Goal: Obtain resource: Download file/media

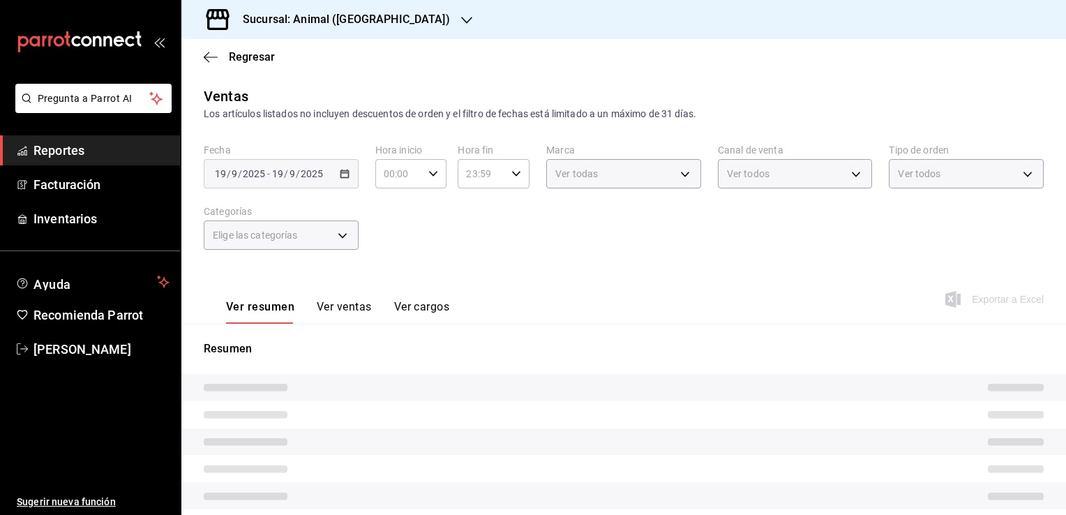
type input "05:00"
click at [336, 27] on h3 "Sucursal: Animal ([GEOGRAPHIC_DATA])" at bounding box center [341, 19] width 218 height 17
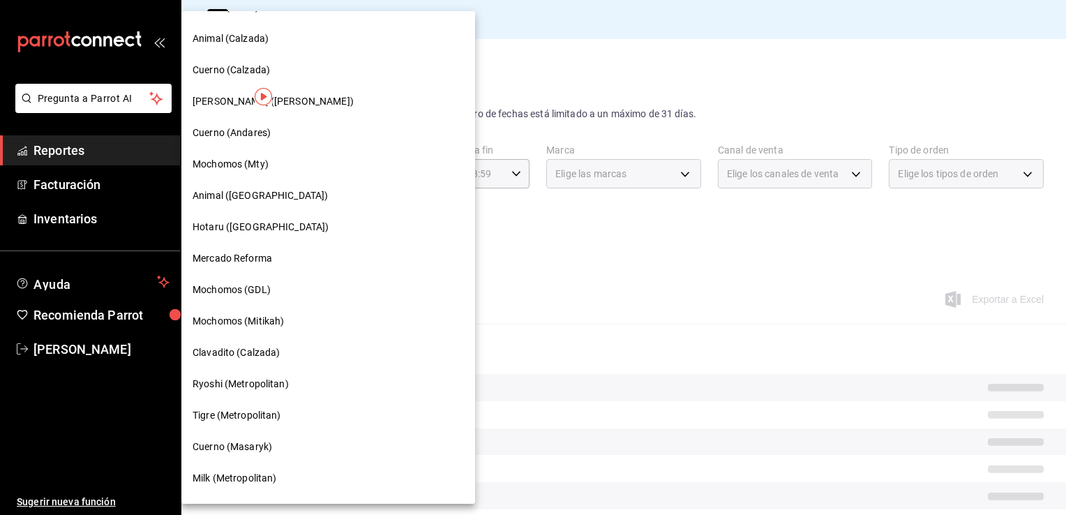
scroll to position [774, 0]
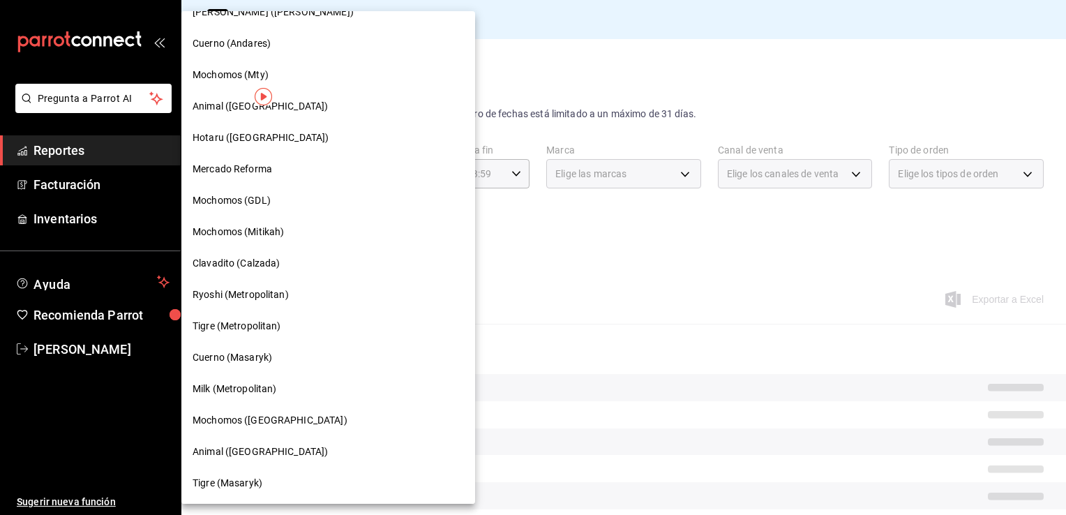
click at [453, 68] on div at bounding box center [533, 257] width 1066 height 515
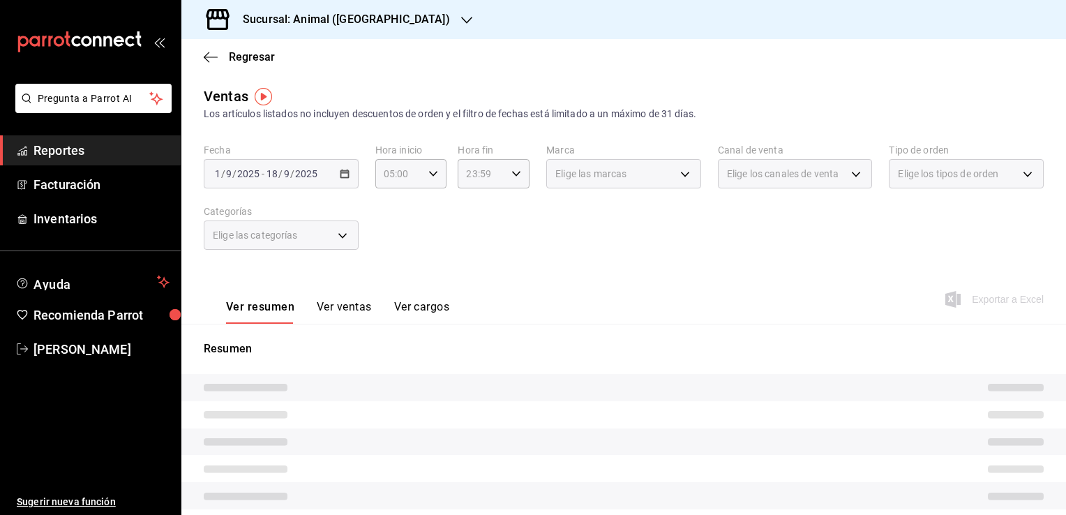
click at [375, 29] on div "Sucursal: Animal ([GEOGRAPHIC_DATA])" at bounding box center [335, 19] width 285 height 39
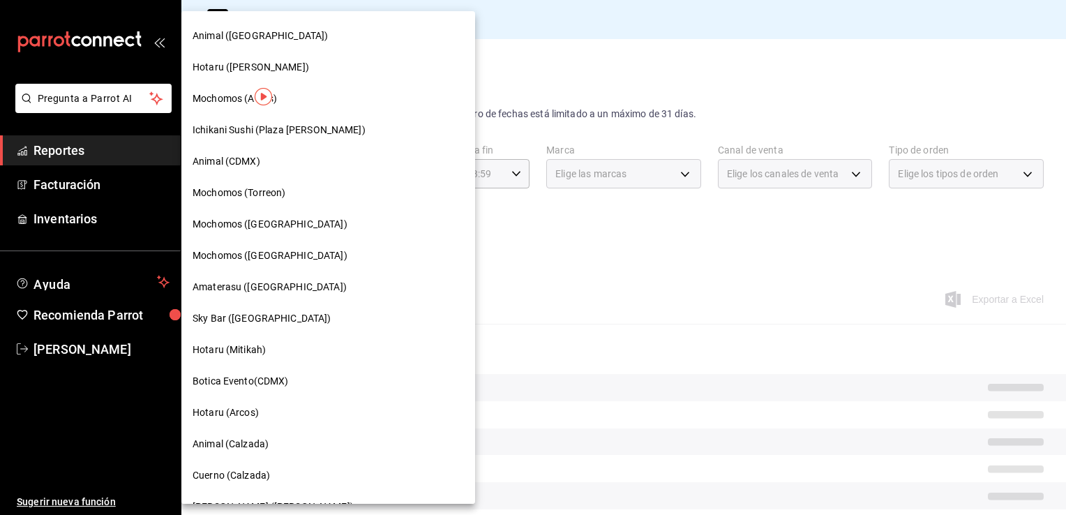
scroll to position [349, 0]
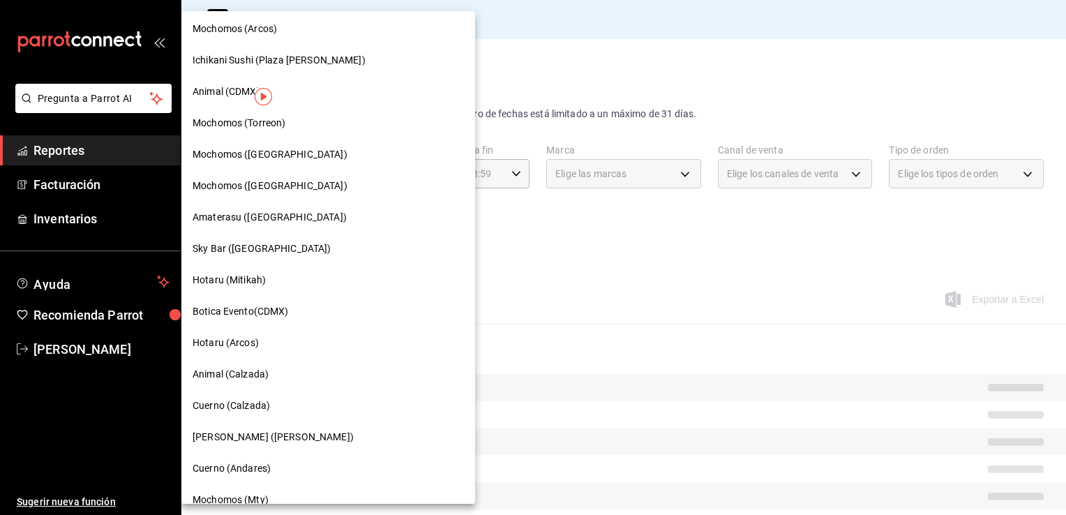
click at [260, 280] on span "Hotaru (Mitikah)" at bounding box center [229, 280] width 73 height 15
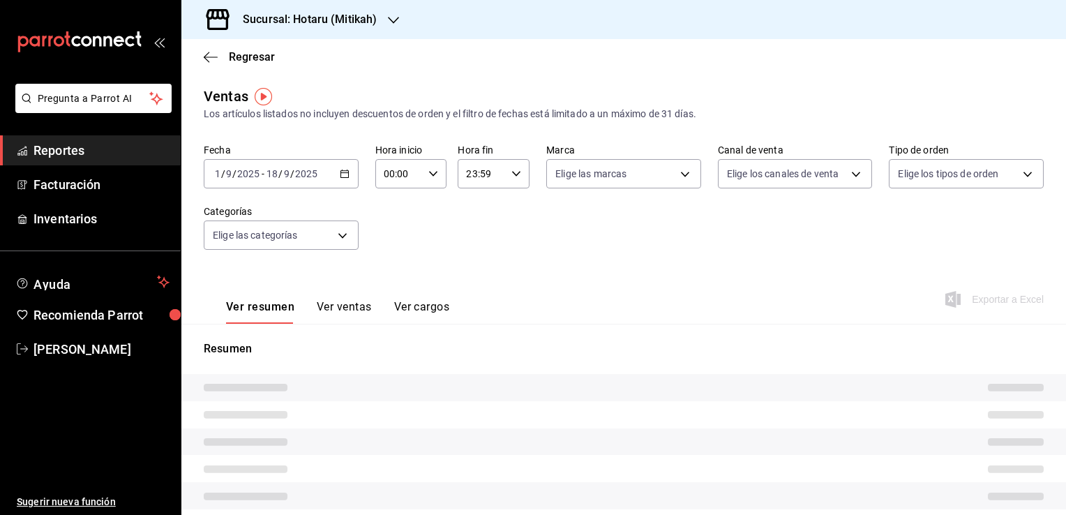
type input "05:00"
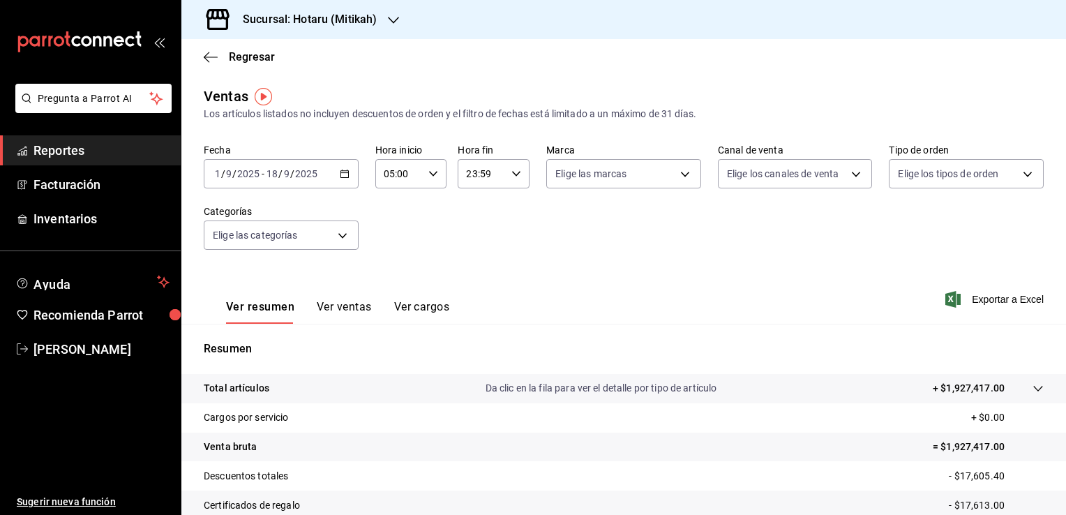
click at [350, 175] on div "[DATE] [DATE] - [DATE] [DATE]" at bounding box center [281, 173] width 155 height 29
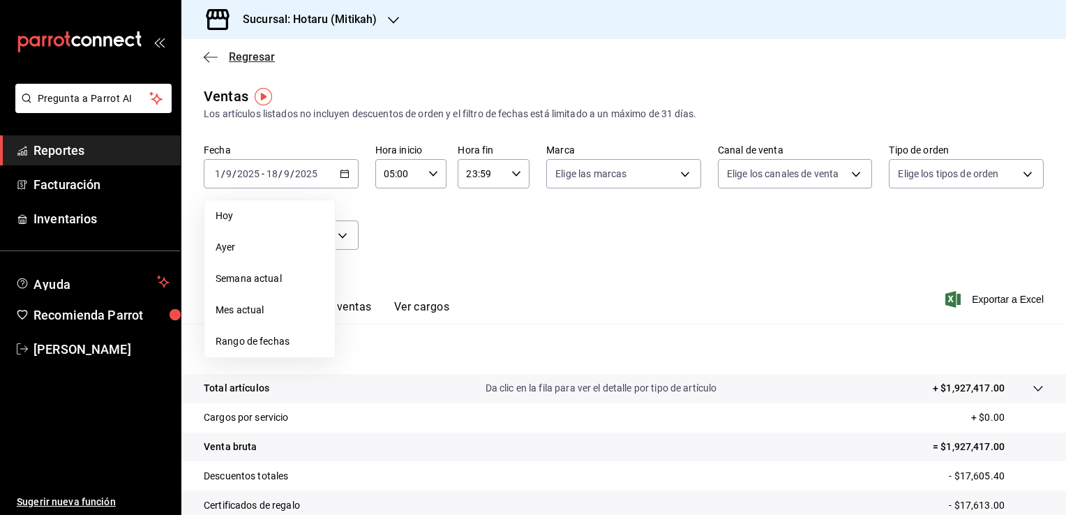
click at [211, 59] on icon "button" at bounding box center [211, 57] width 14 height 13
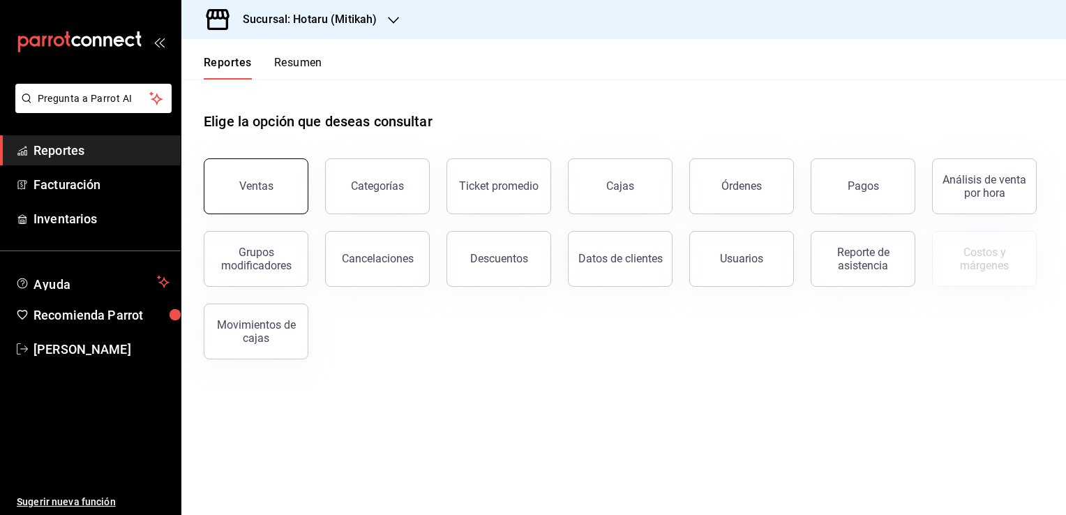
click at [269, 192] on button "Ventas" at bounding box center [256, 186] width 105 height 56
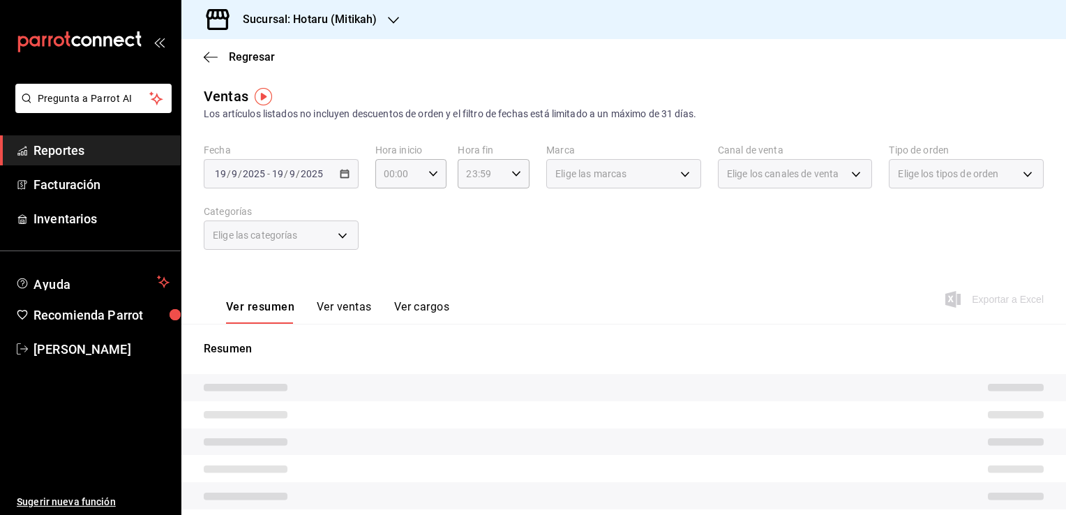
click at [349, 181] on div "[DATE] [DATE] - [DATE] [DATE]" at bounding box center [281, 173] width 155 height 29
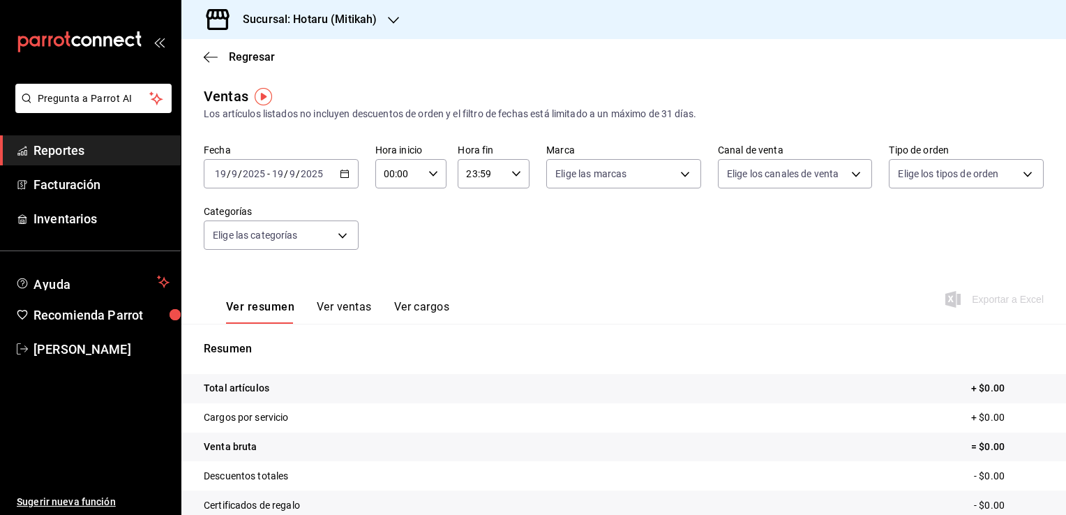
click at [347, 181] on div "[DATE] [DATE] - [DATE] [DATE]" at bounding box center [281, 173] width 155 height 29
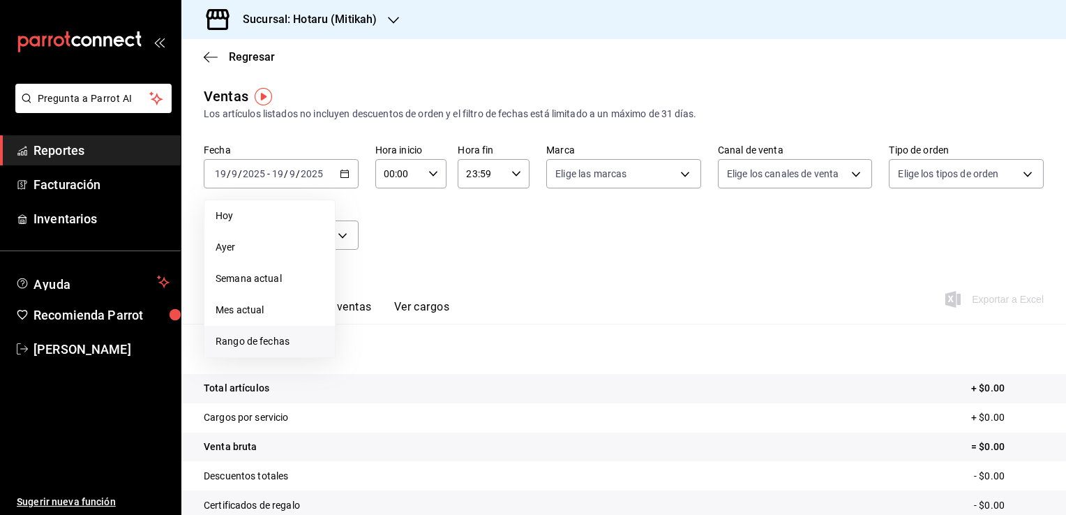
click at [264, 335] on span "Rango de fechas" at bounding box center [270, 341] width 108 height 15
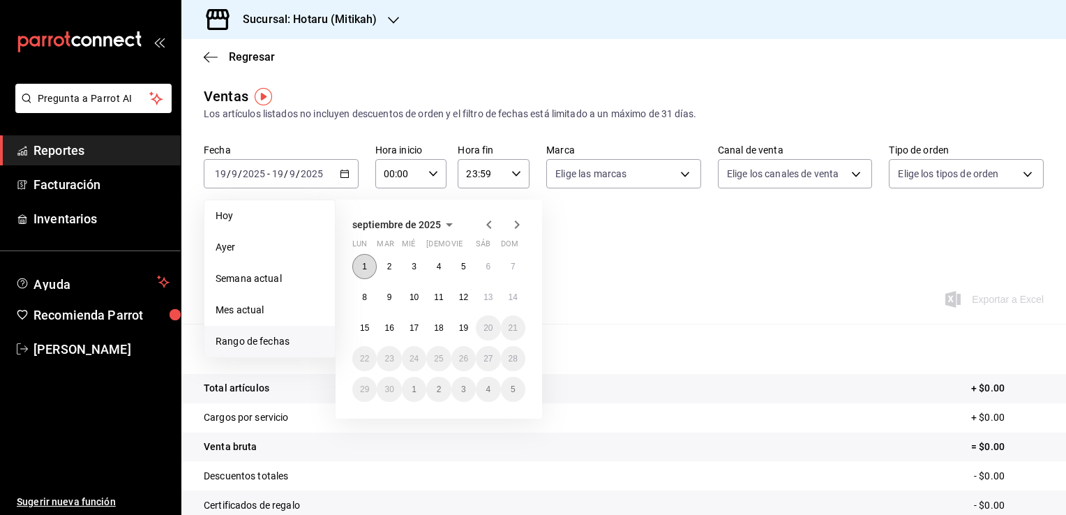
drag, startPoint x: 359, startPoint y: 268, endPoint x: 387, endPoint y: 286, distance: 32.7
click at [359, 269] on button "1" at bounding box center [364, 266] width 24 height 25
click at [466, 334] on button "19" at bounding box center [463, 327] width 24 height 25
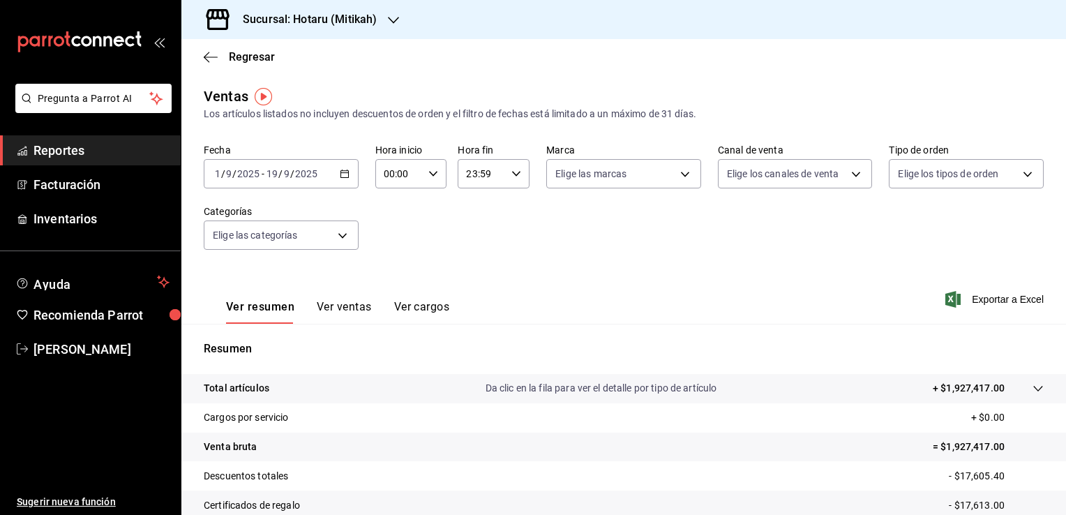
click at [427, 186] on div "00:00 Hora inicio" at bounding box center [411, 173] width 72 height 29
drag, startPoint x: 395, startPoint y: 236, endPoint x: 417, endPoint y: 214, distance: 31.6
click at [393, 236] on span "05" at bounding box center [390, 237] width 13 height 11
type input "05:00"
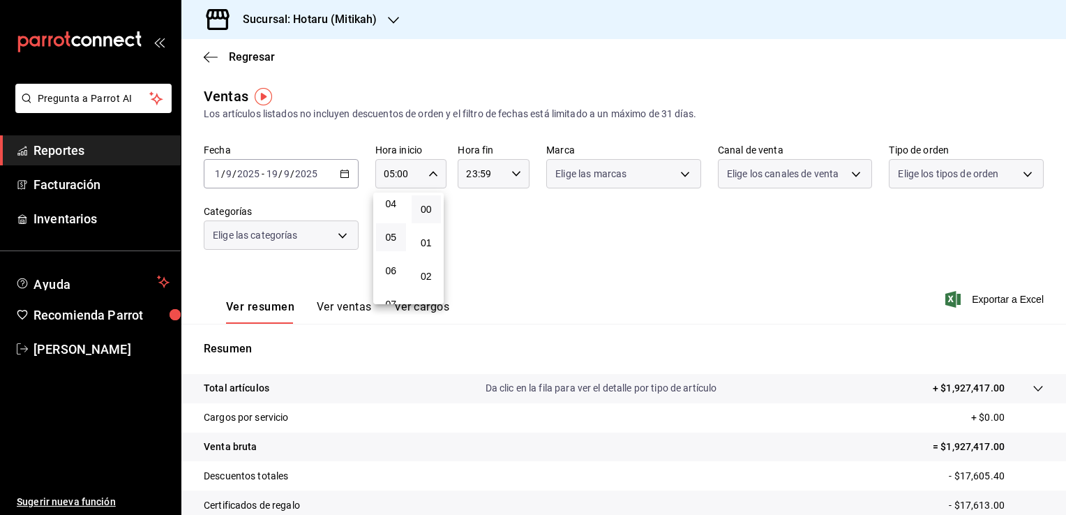
click at [426, 209] on span "00" at bounding box center [426, 209] width 13 height 11
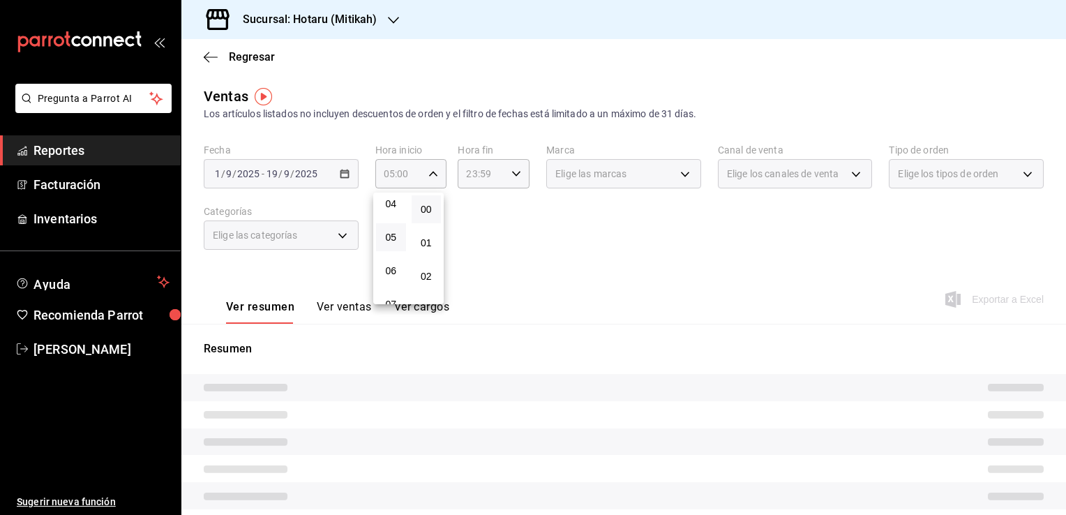
click at [465, 222] on div at bounding box center [533, 257] width 1066 height 515
click at [511, 179] on div "23:59 Hora fin" at bounding box center [494, 173] width 72 height 29
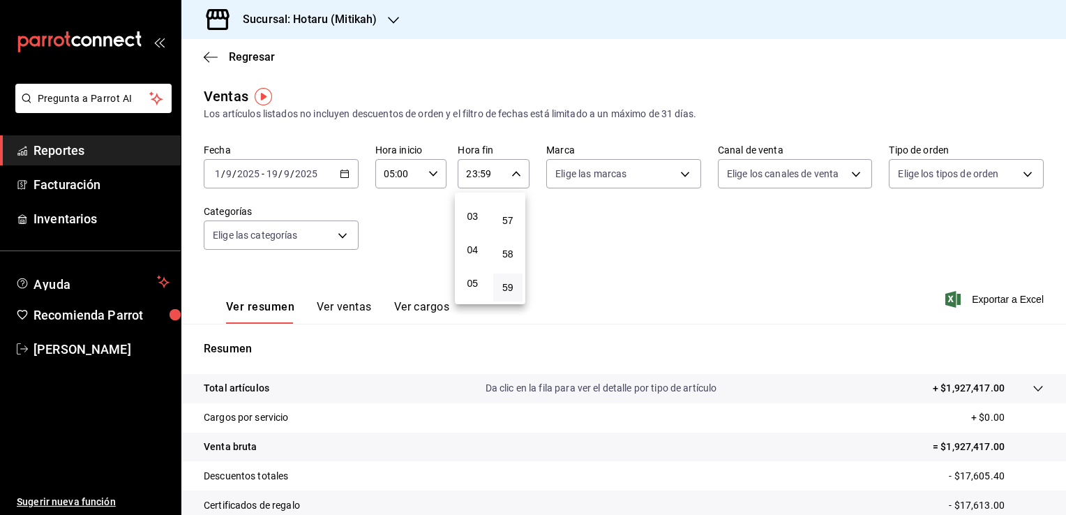
scroll to position [77, 0]
click at [471, 264] on span "04" at bounding box center [472, 265] width 13 height 11
type input "04:59"
click at [511, 290] on span "59" at bounding box center [508, 287] width 13 height 11
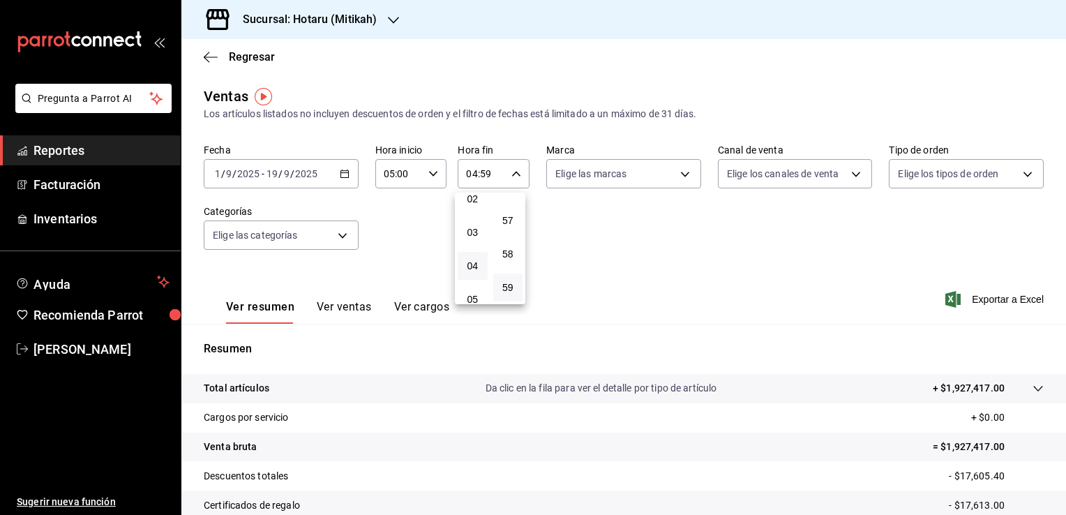
click at [547, 282] on div at bounding box center [533, 257] width 1066 height 515
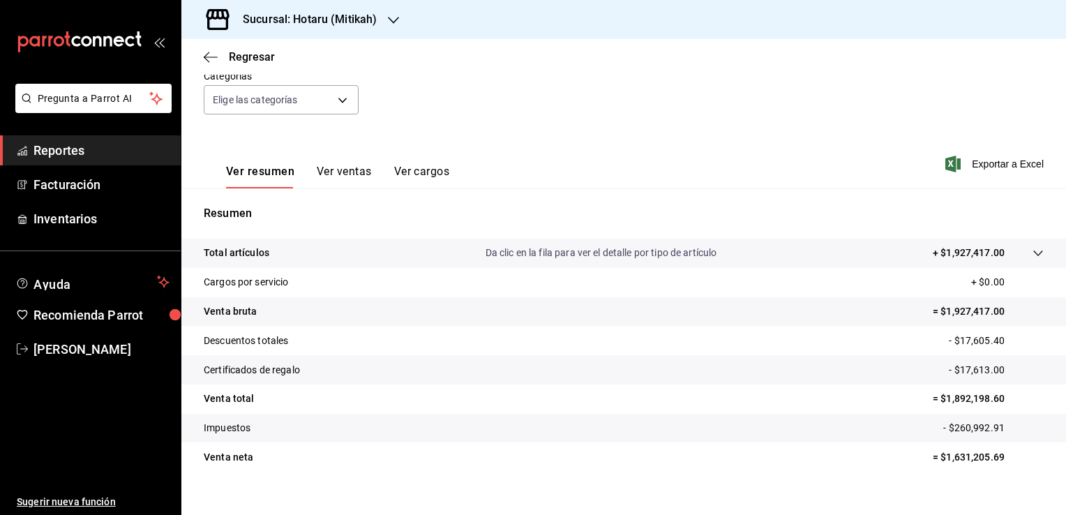
scroll to position [154, 0]
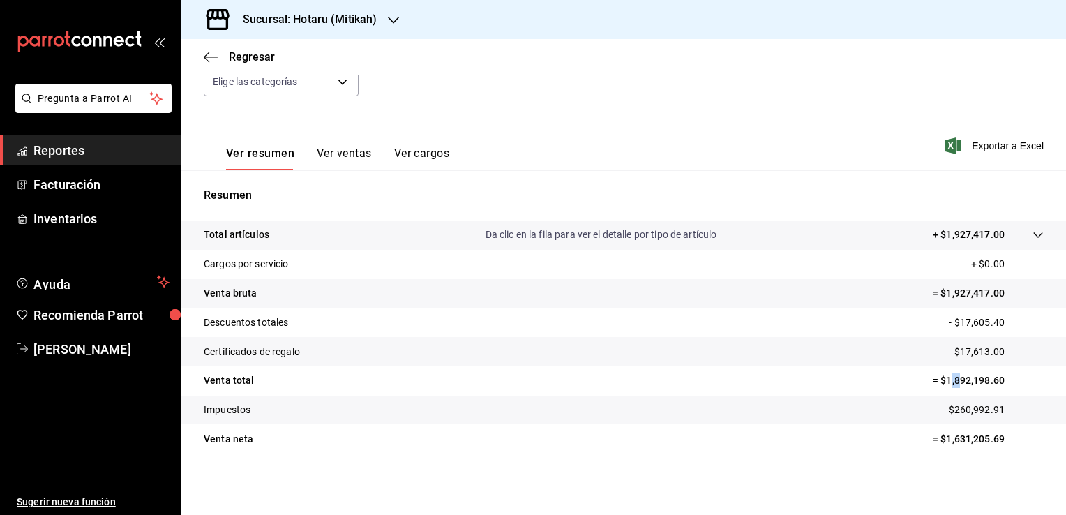
drag, startPoint x: 939, startPoint y: 375, endPoint x: 952, endPoint y: 382, distance: 15.9
click at [952, 382] on p "= $1,892,198.60" at bounding box center [988, 380] width 111 height 15
drag, startPoint x: 952, startPoint y: 382, endPoint x: 936, endPoint y: 381, distance: 16.8
click at [936, 381] on p "= $1,892,198.60" at bounding box center [988, 380] width 111 height 15
drag, startPoint x: 936, startPoint y: 379, endPoint x: 996, endPoint y: 387, distance: 61.2
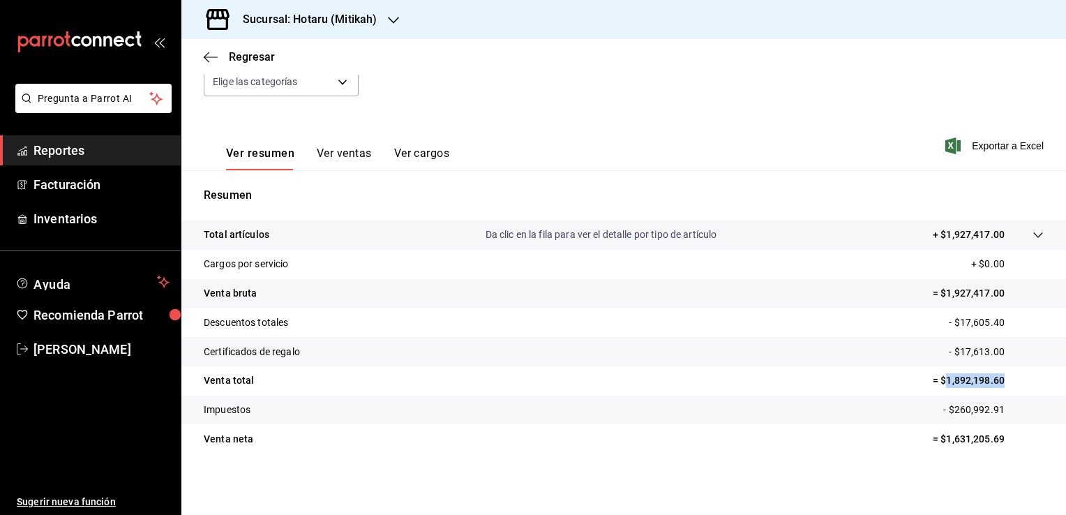
click at [996, 387] on p "= $1,892,198.60" at bounding box center [988, 380] width 111 height 15
copy p "1,892,198.60"
click at [211, 57] on icon "button" at bounding box center [211, 57] width 14 height 1
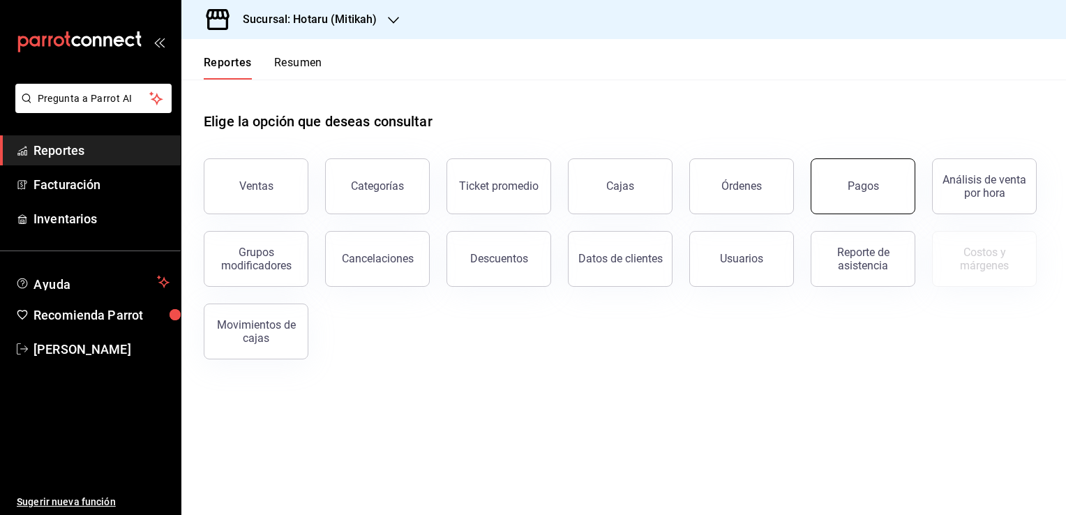
click at [872, 204] on button "Pagos" at bounding box center [863, 186] width 105 height 56
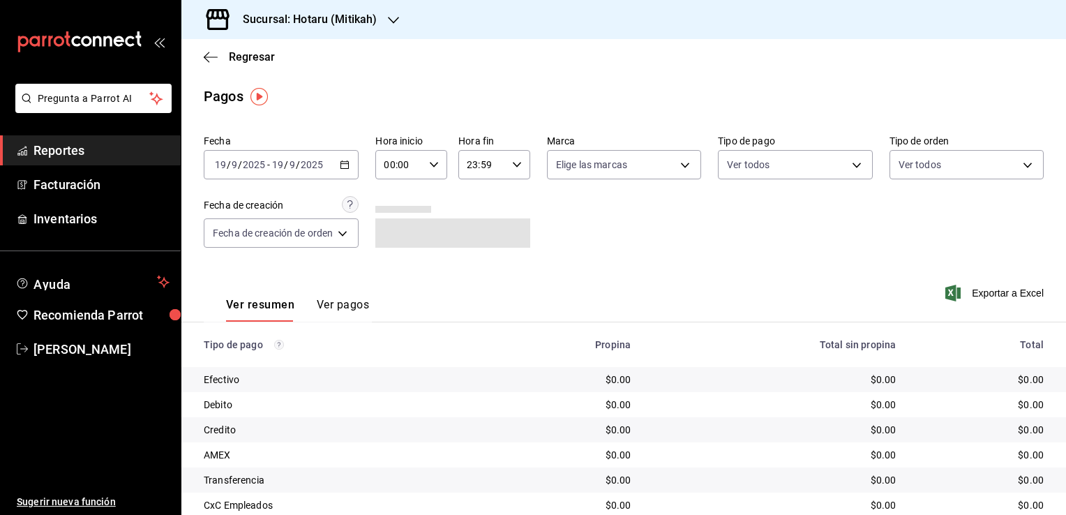
click at [346, 167] on icon "button" at bounding box center [345, 165] width 10 height 10
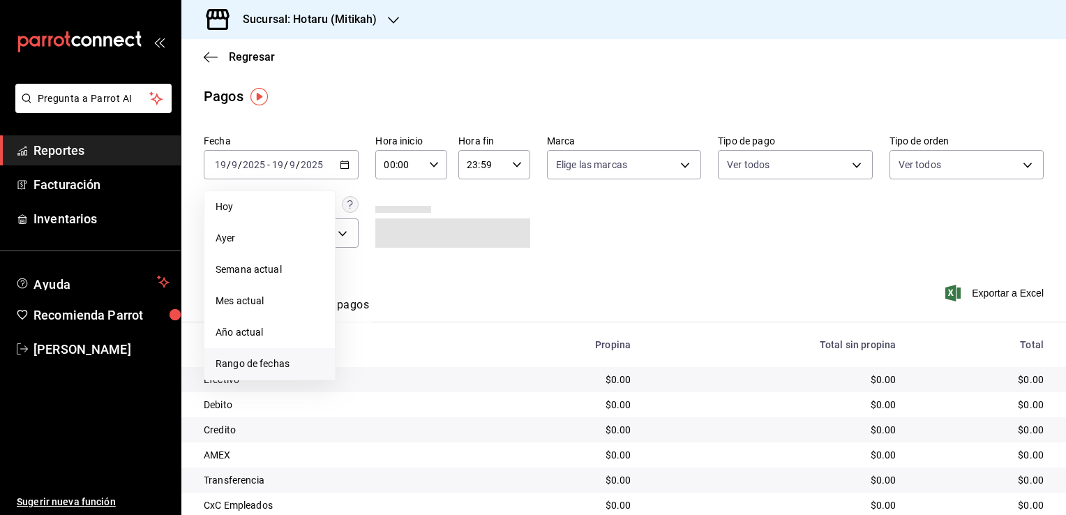
click at [262, 367] on span "Rango de fechas" at bounding box center [270, 364] width 108 height 15
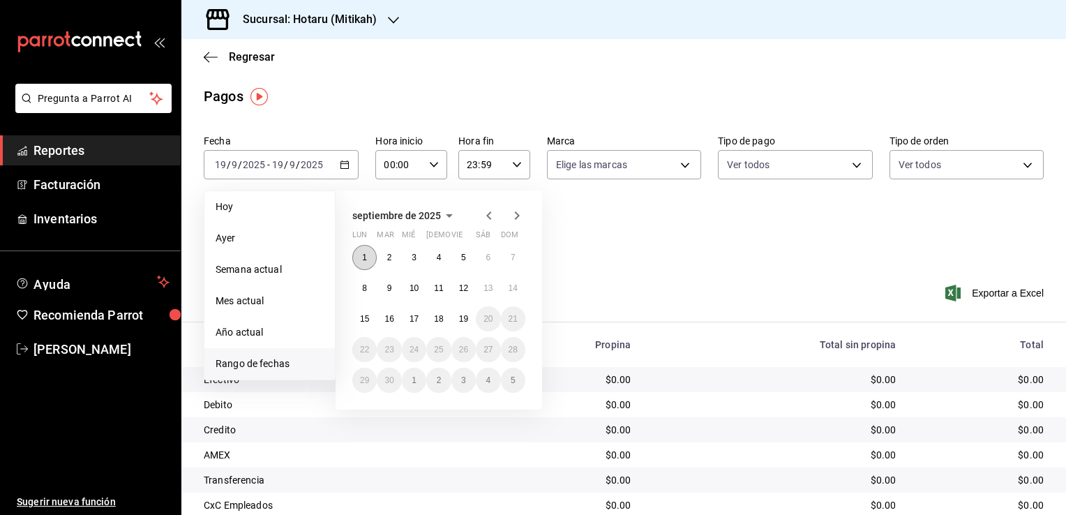
drag, startPoint x: 362, startPoint y: 258, endPoint x: 365, endPoint y: 267, distance: 8.8
click at [362, 258] on abbr "1" at bounding box center [364, 258] width 5 height 10
click at [354, 255] on button "1" at bounding box center [364, 257] width 24 height 25
click at [468, 321] on abbr "19" at bounding box center [463, 319] width 9 height 10
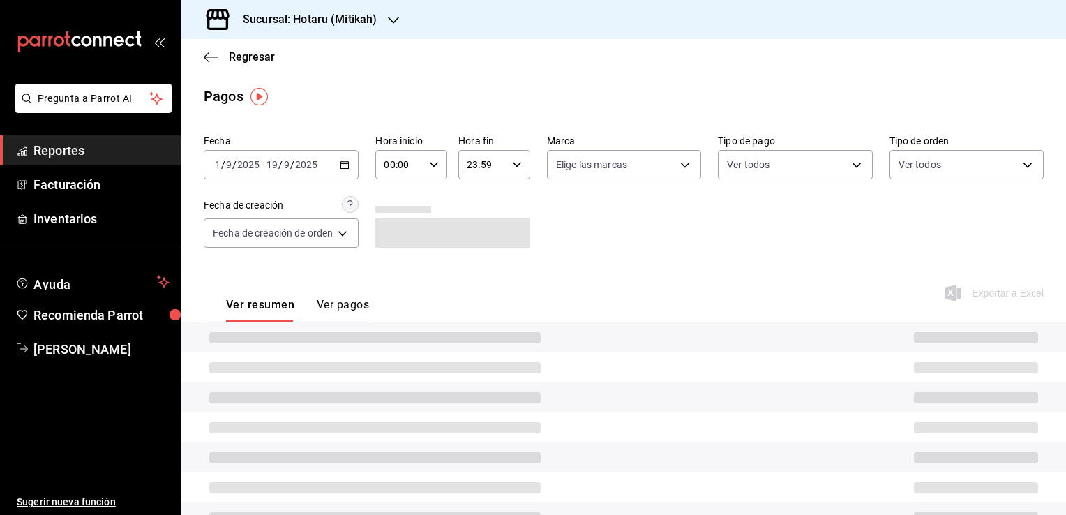
click at [499, 287] on div "Ver resumen Ver pagos Exportar a Excel" at bounding box center [623, 301] width 885 height 74
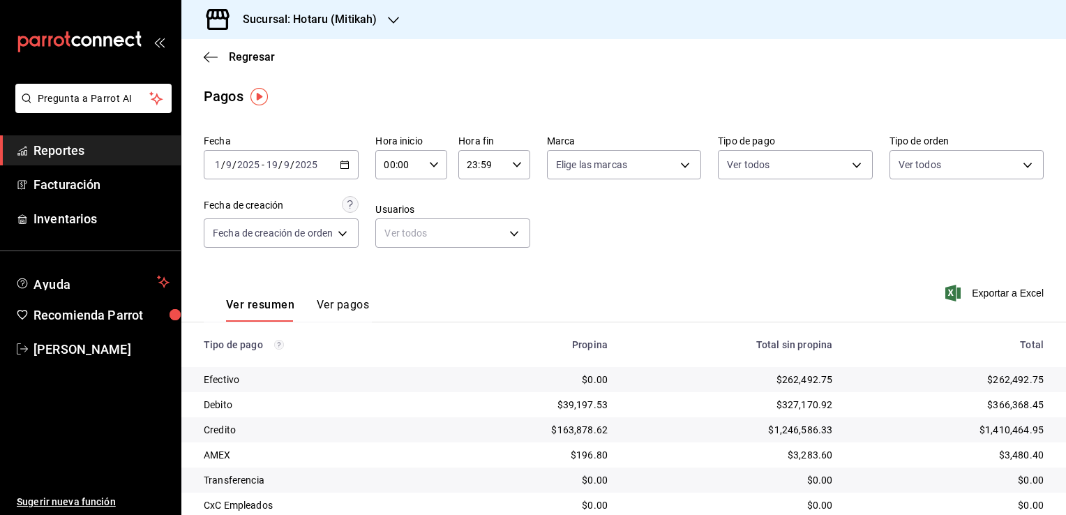
click at [426, 169] on div "00:00 Hora inicio" at bounding box center [411, 164] width 72 height 29
click at [394, 234] on span "05" at bounding box center [394, 228] width 13 height 11
type input "05:00"
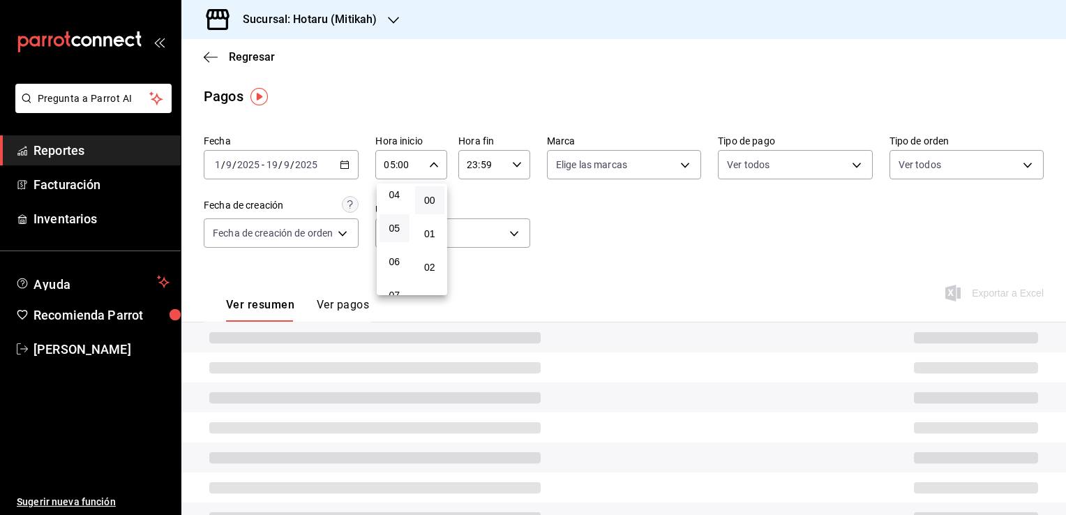
click at [519, 197] on div at bounding box center [533, 257] width 1066 height 515
click at [516, 163] on icon "button" at bounding box center [517, 165] width 10 height 10
click at [477, 193] on span "04" at bounding box center [476, 186] width 13 height 11
type input "04:59"
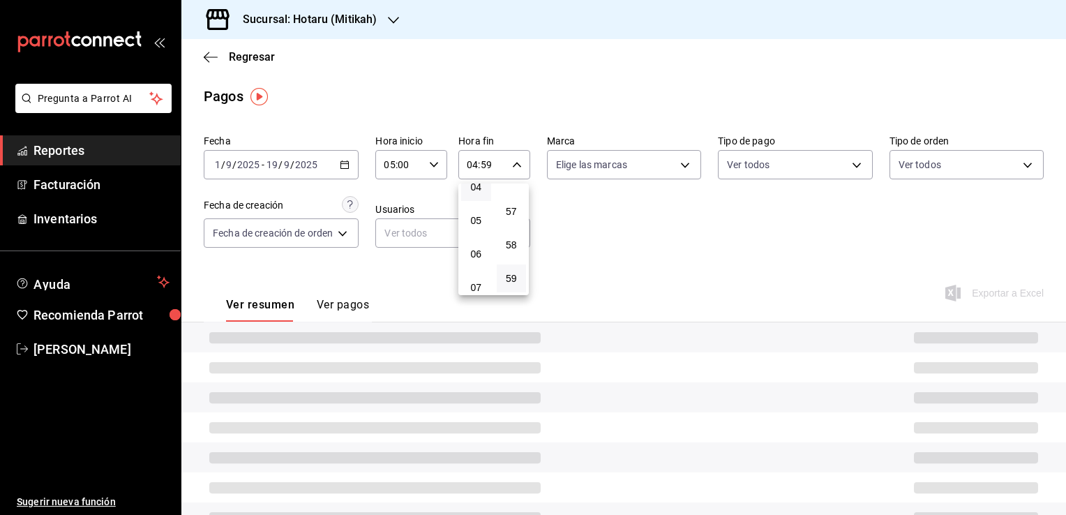
click at [664, 242] on div at bounding box center [533, 257] width 1066 height 515
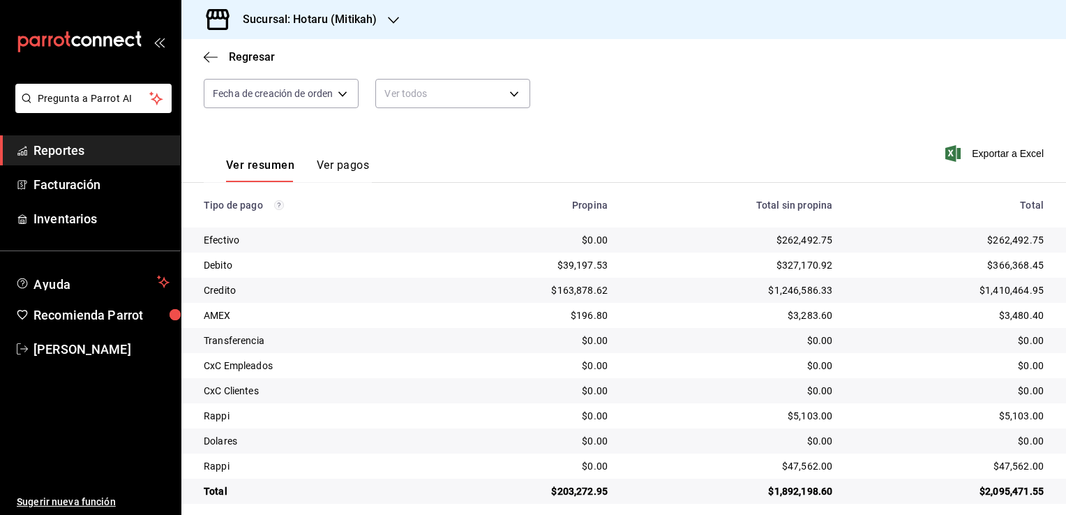
scroll to position [151, 0]
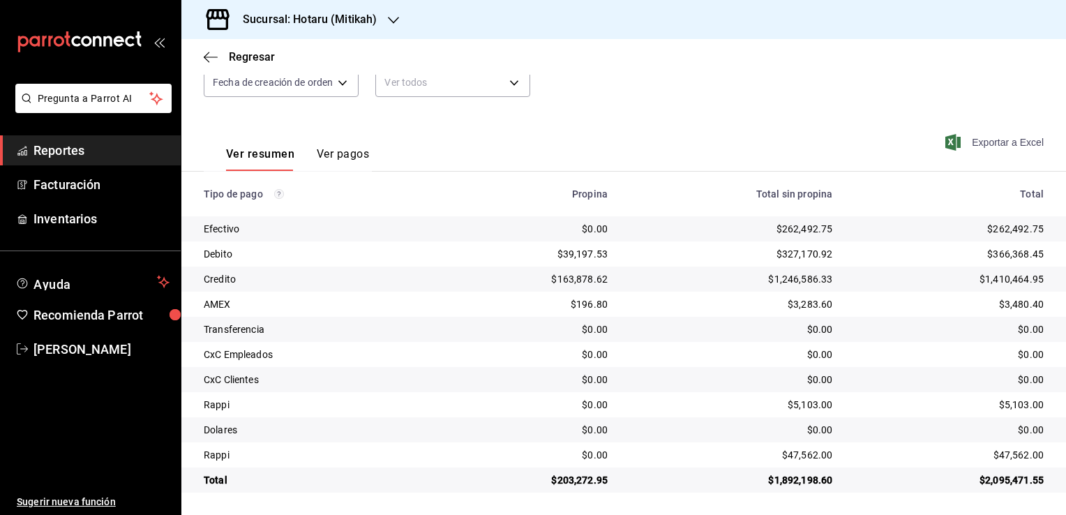
click at [987, 144] on span "Exportar a Excel" at bounding box center [996, 142] width 96 height 17
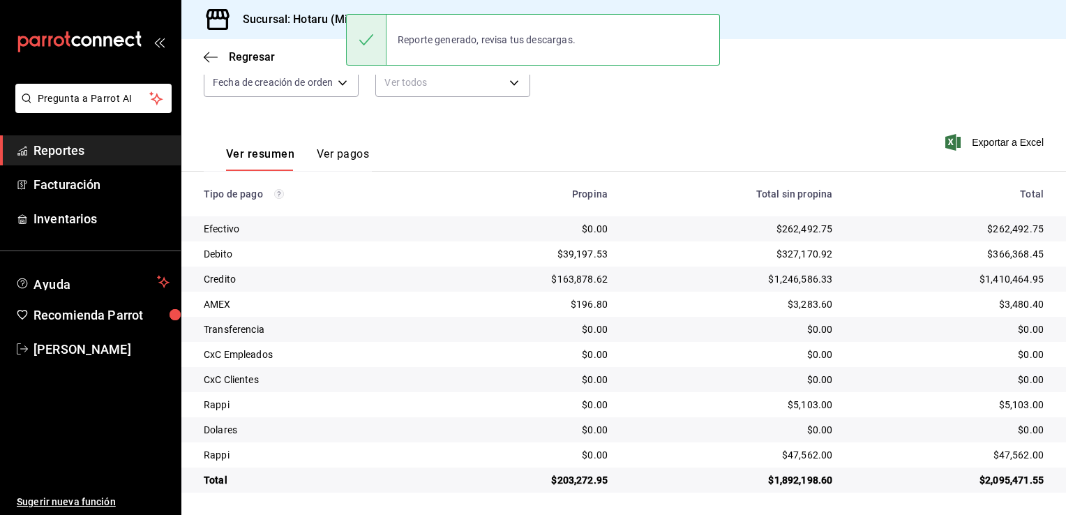
click at [1023, 64] on div "Regresar" at bounding box center [623, 57] width 885 height 36
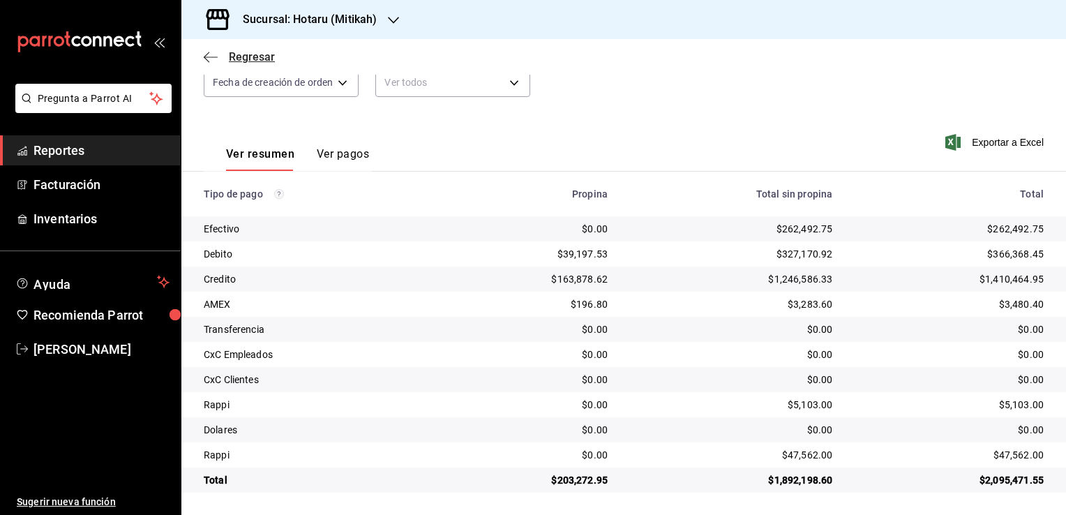
click at [206, 61] on icon "button" at bounding box center [211, 57] width 14 height 13
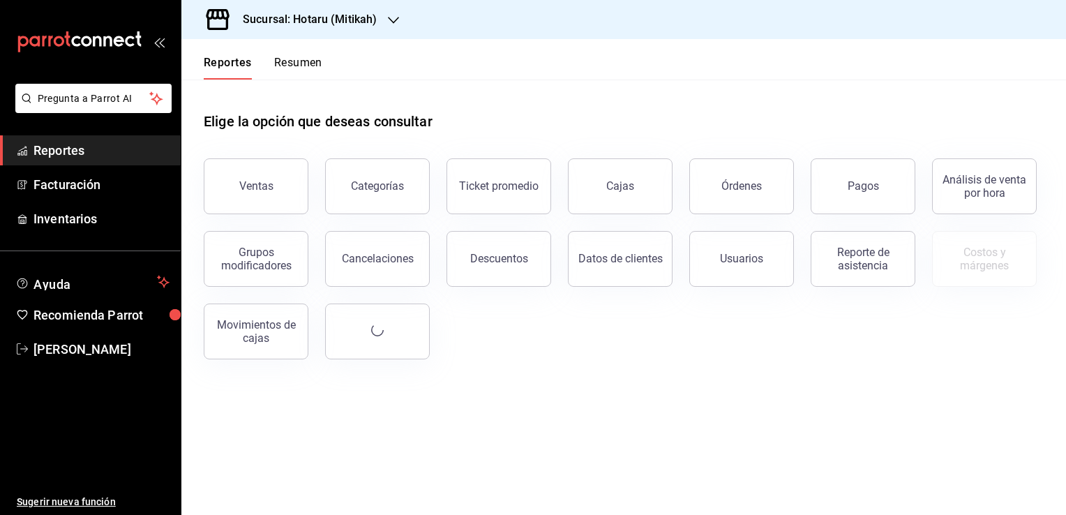
click at [370, 28] on div "Sucursal: Hotaru (Mitikah)" at bounding box center [299, 19] width 212 height 39
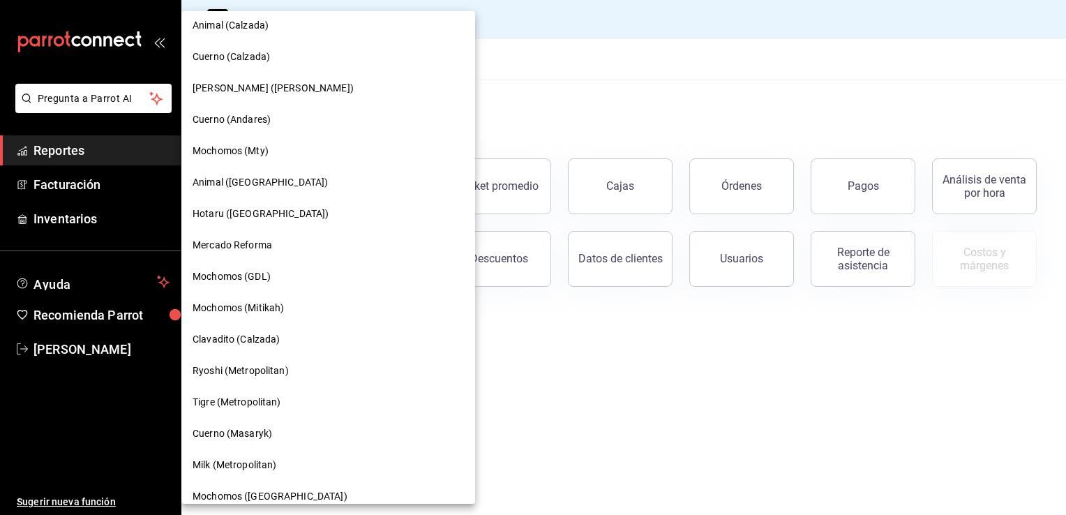
scroll to position [768, 0]
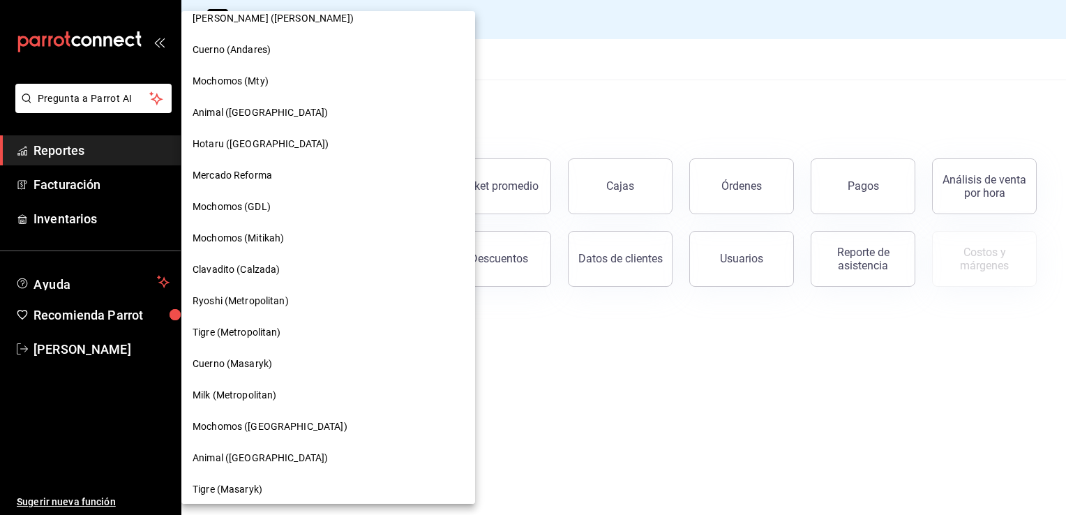
click at [232, 424] on span "Mochomos ([GEOGRAPHIC_DATA])" at bounding box center [270, 426] width 155 height 15
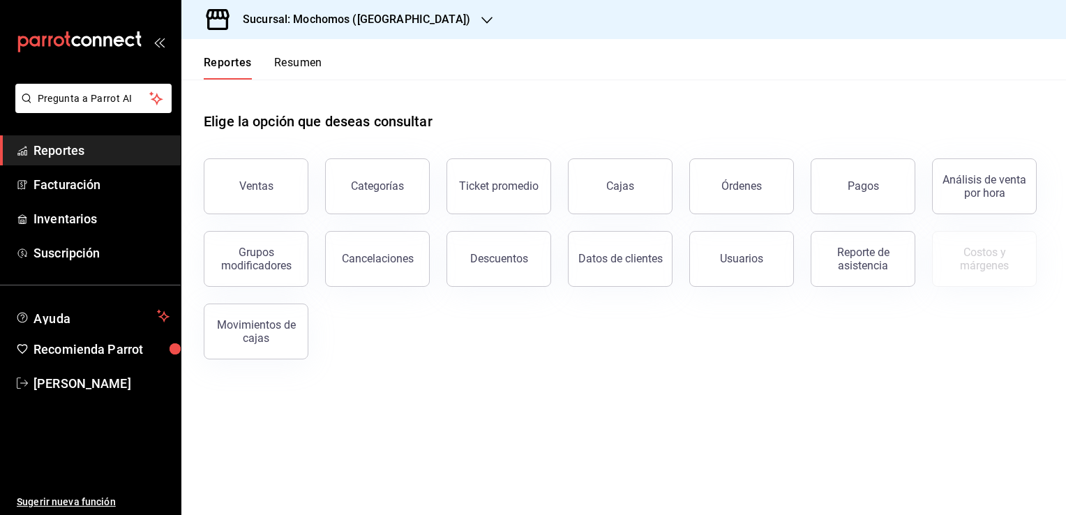
click at [313, 394] on main "Elige la opción que deseas consultar Ventas Categorías Ticket promedio Cajas Ór…" at bounding box center [623, 297] width 885 height 435
click at [290, 200] on button "Ventas" at bounding box center [256, 186] width 105 height 56
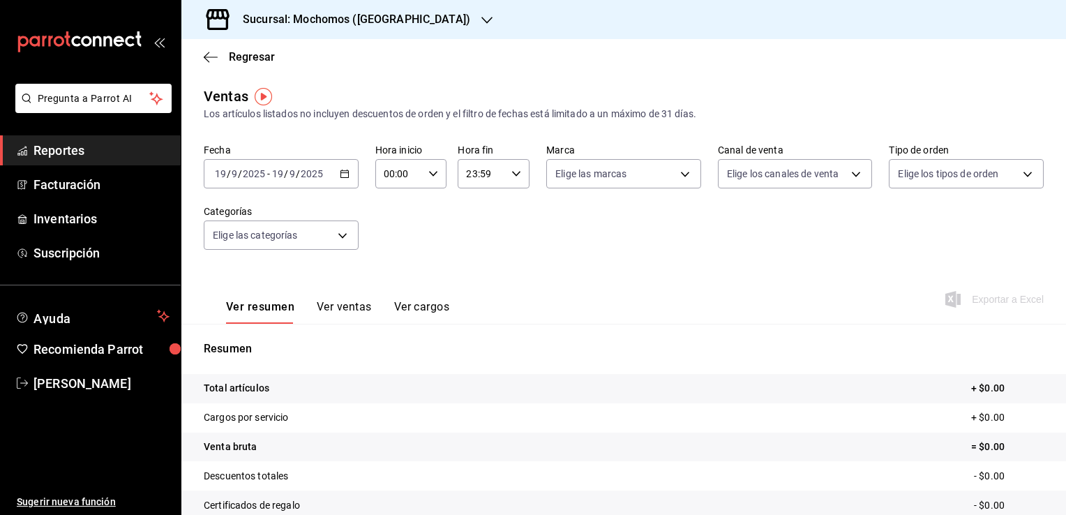
click at [340, 179] on div "[DATE] [DATE] - [DATE] [DATE]" at bounding box center [281, 173] width 155 height 29
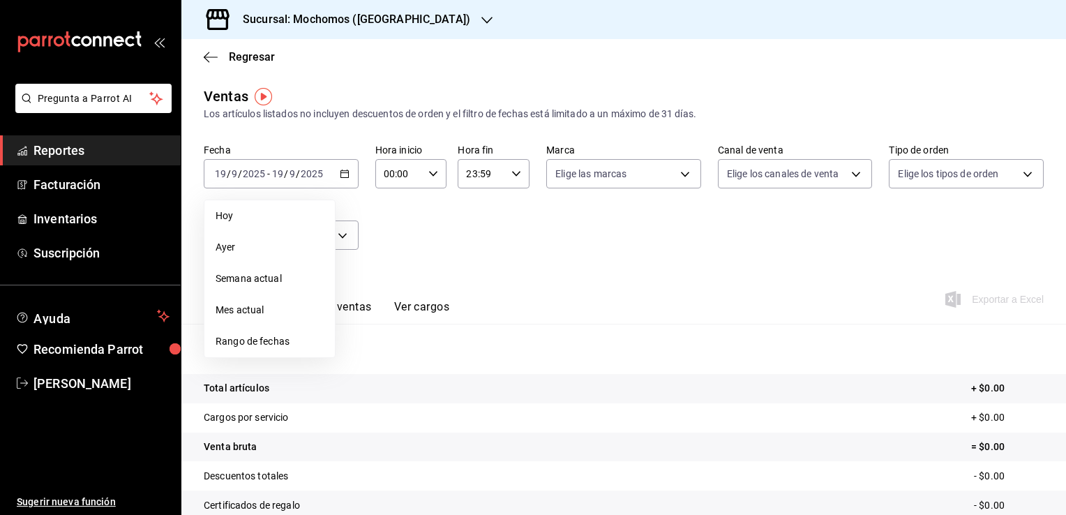
click at [234, 342] on span "Rango de fechas" at bounding box center [270, 341] width 108 height 15
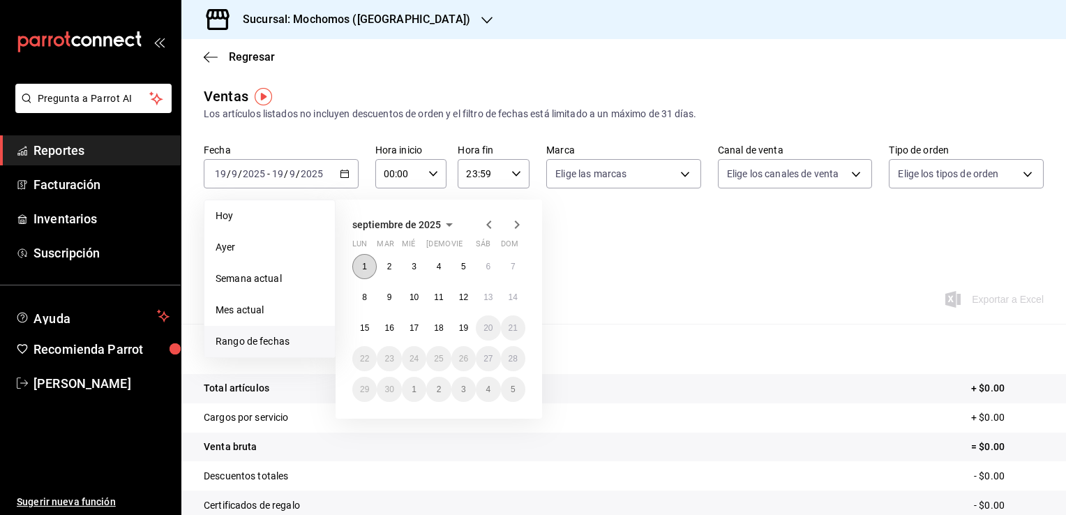
click at [364, 264] on abbr "1" at bounding box center [364, 267] width 5 height 10
drag, startPoint x: 464, startPoint y: 326, endPoint x: 458, endPoint y: 321, distance: 7.4
click at [463, 326] on abbr "19" at bounding box center [463, 328] width 9 height 10
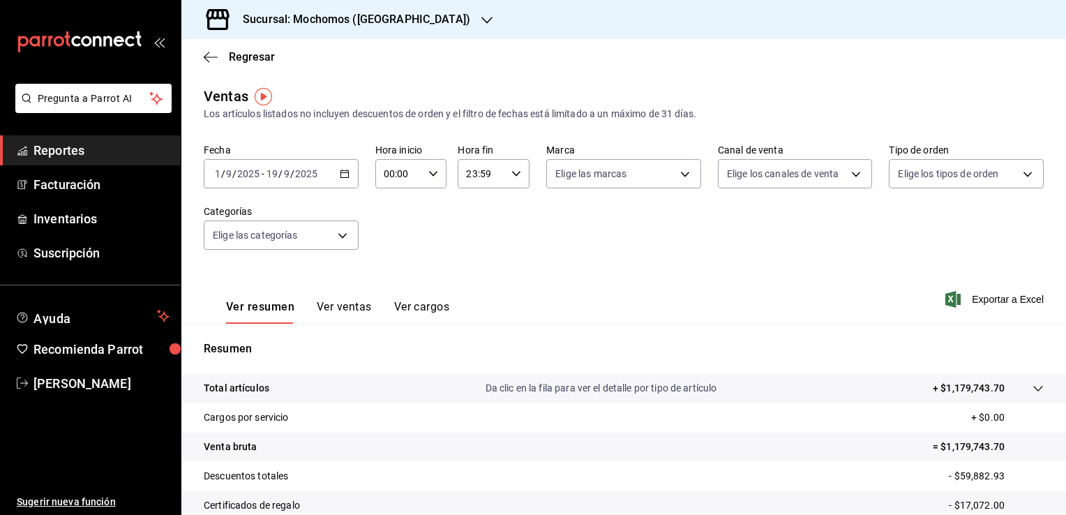
click at [430, 177] on icon "button" at bounding box center [433, 174] width 10 height 10
click at [396, 243] on span "05" at bounding box center [390, 237] width 13 height 11
type input "05:00"
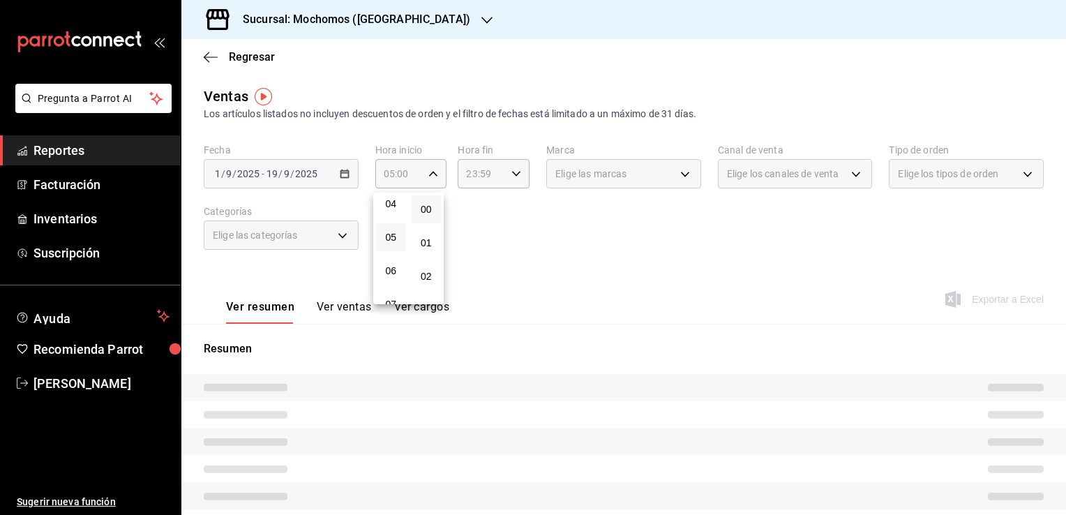
click at [414, 219] on button "00" at bounding box center [427, 209] width 30 height 28
click at [493, 181] on div at bounding box center [533, 257] width 1066 height 515
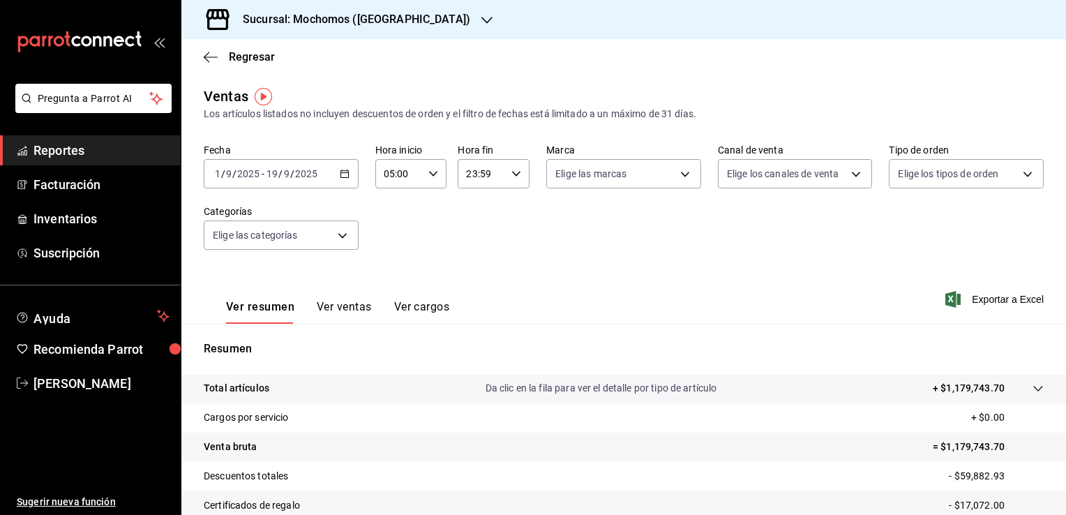
click at [494, 186] on input "23:59" at bounding box center [482, 174] width 48 height 28
click at [469, 267] on span "04" at bounding box center [472, 265] width 13 height 11
type input "04:59"
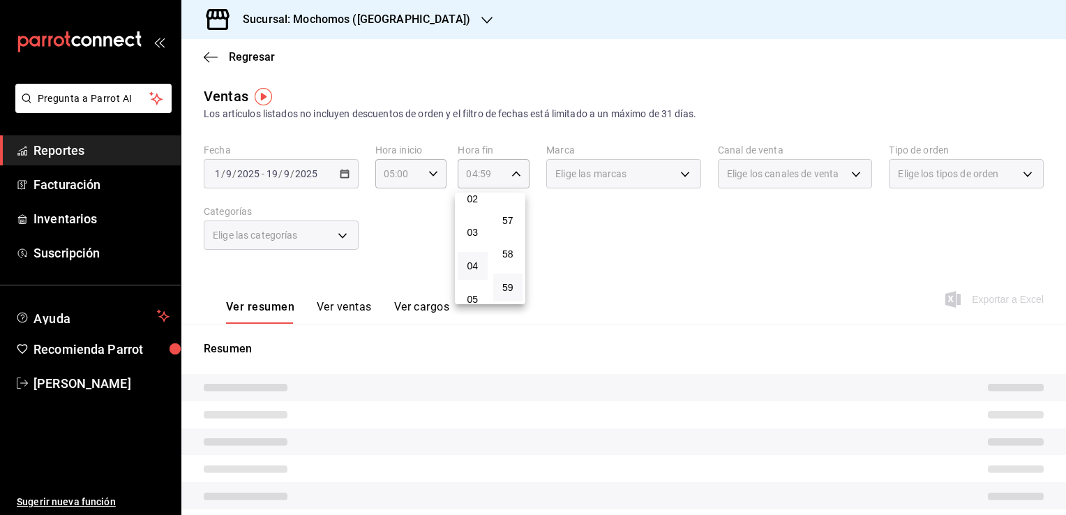
click at [668, 243] on div at bounding box center [533, 257] width 1066 height 515
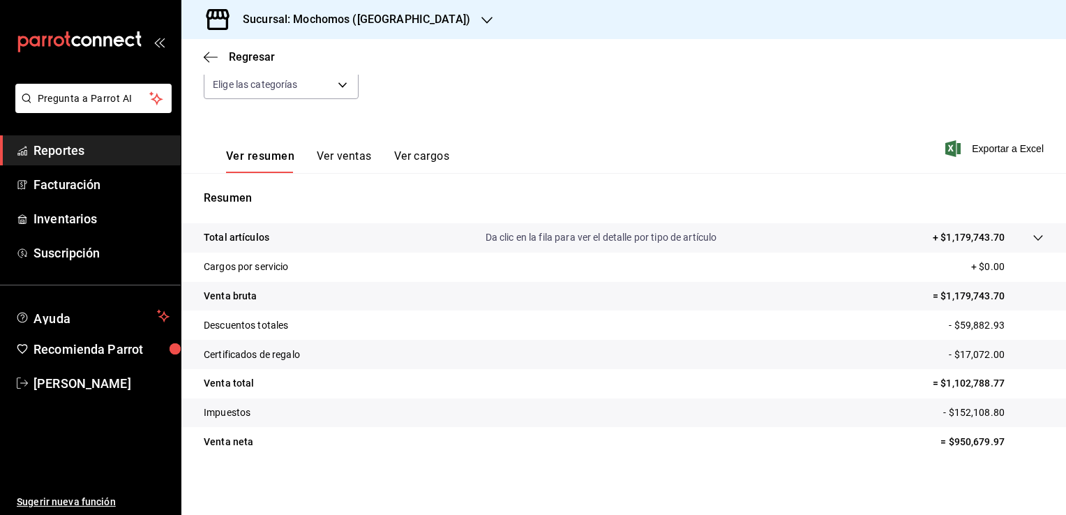
scroll to position [154, 0]
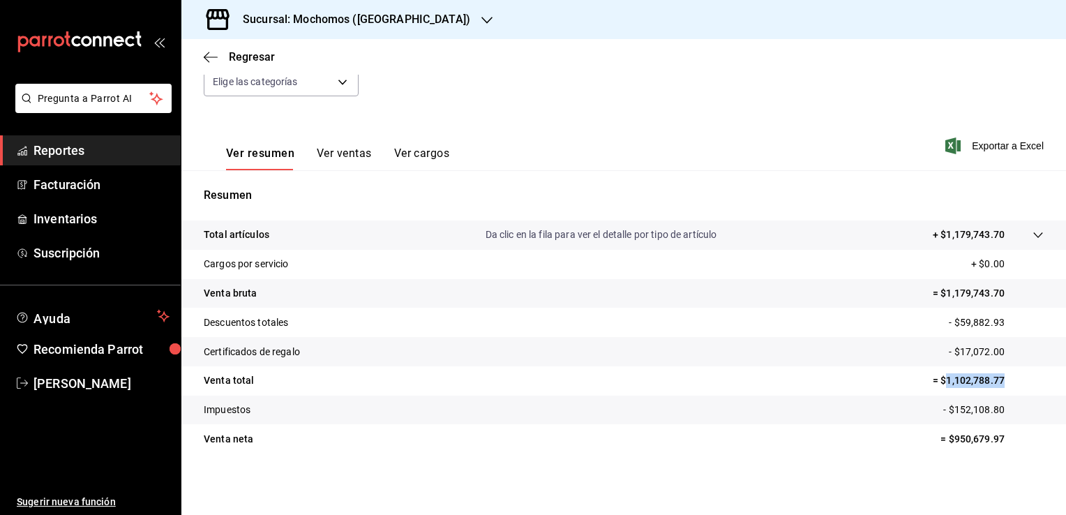
drag, startPoint x: 934, startPoint y: 379, endPoint x: 1011, endPoint y: 380, distance: 76.8
click at [1011, 380] on p "= $1,102,788.77" at bounding box center [988, 380] width 111 height 15
copy p "1,102,788.77"
click at [216, 58] on icon "button" at bounding box center [211, 57] width 14 height 13
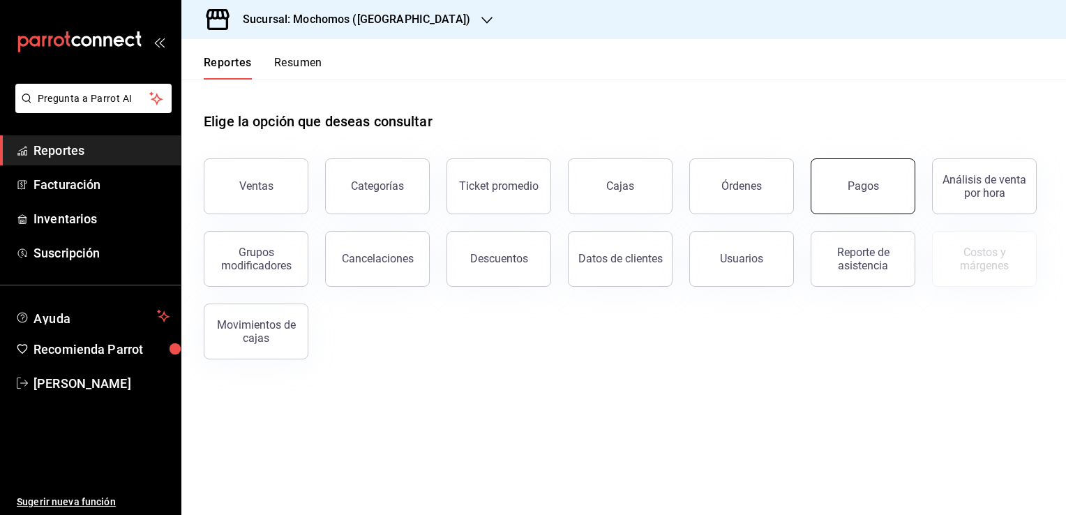
click at [864, 188] on div "Pagos" at bounding box center [863, 185] width 31 height 13
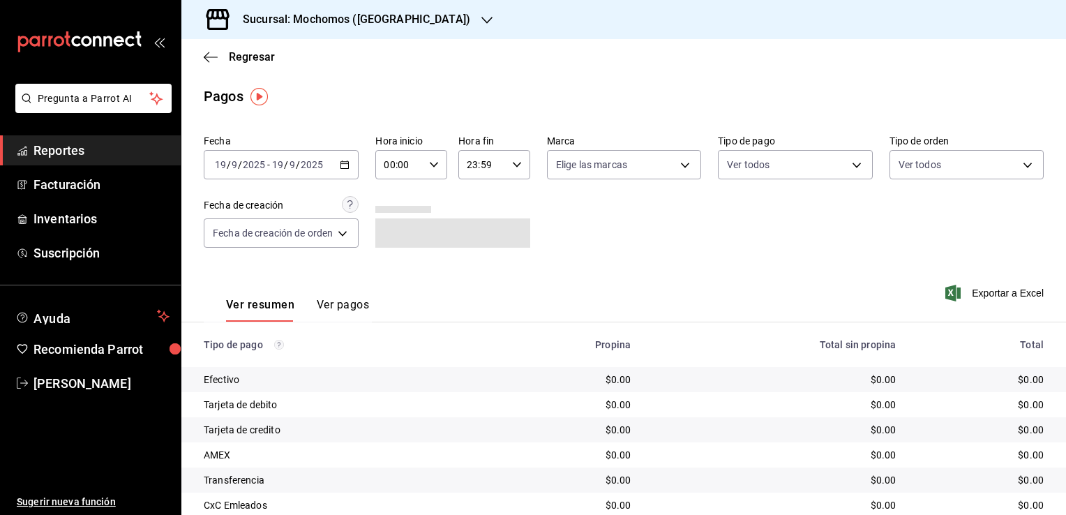
click at [341, 160] on icon "button" at bounding box center [345, 165] width 10 height 10
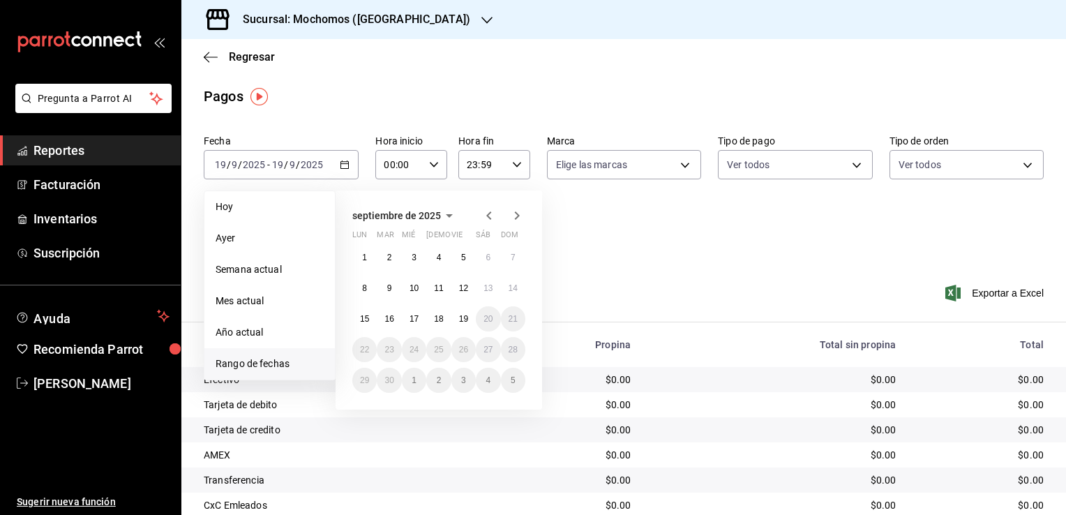
click at [257, 359] on span "Rango de fechas" at bounding box center [270, 364] width 108 height 15
click at [362, 246] on button "1" at bounding box center [364, 257] width 24 height 25
click at [463, 315] on abbr "19" at bounding box center [463, 319] width 9 height 10
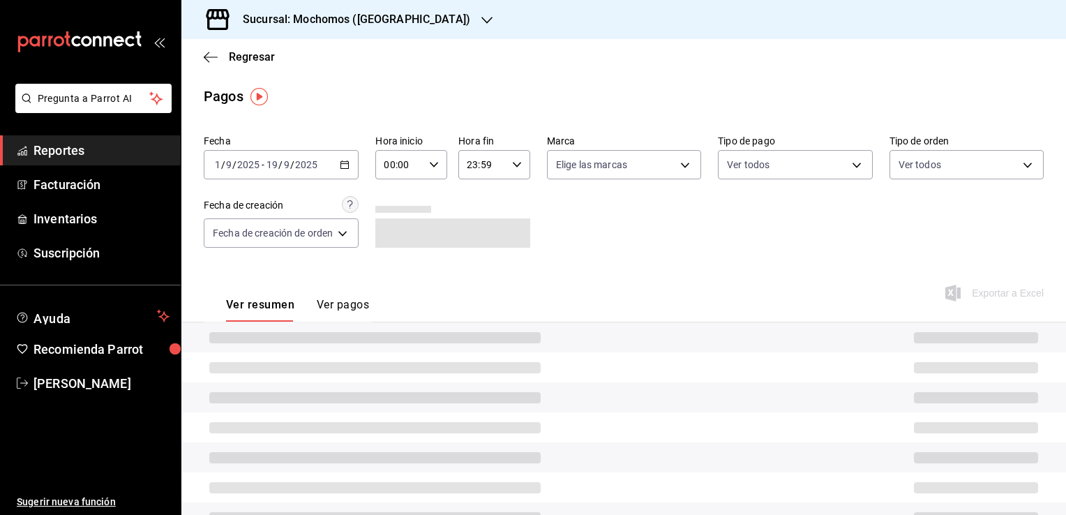
click at [585, 278] on div "Ver resumen Ver pagos Exportar a Excel" at bounding box center [623, 301] width 885 height 74
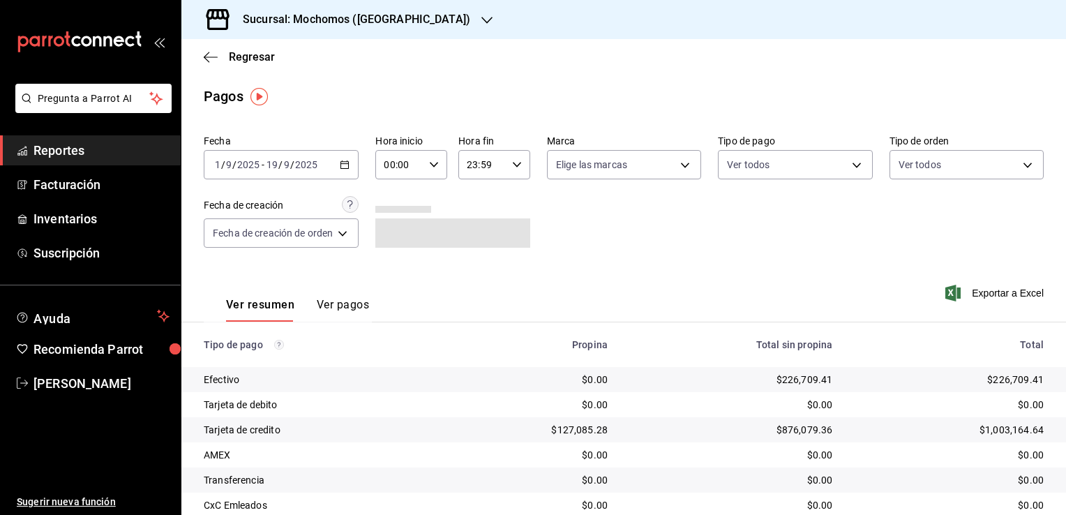
click at [432, 167] on icon "button" at bounding box center [434, 165] width 10 height 10
drag, startPoint x: 396, startPoint y: 231, endPoint x: 444, endPoint y: 225, distance: 49.2
click at [396, 233] on span "05" at bounding box center [394, 228] width 13 height 11
type input "05:00"
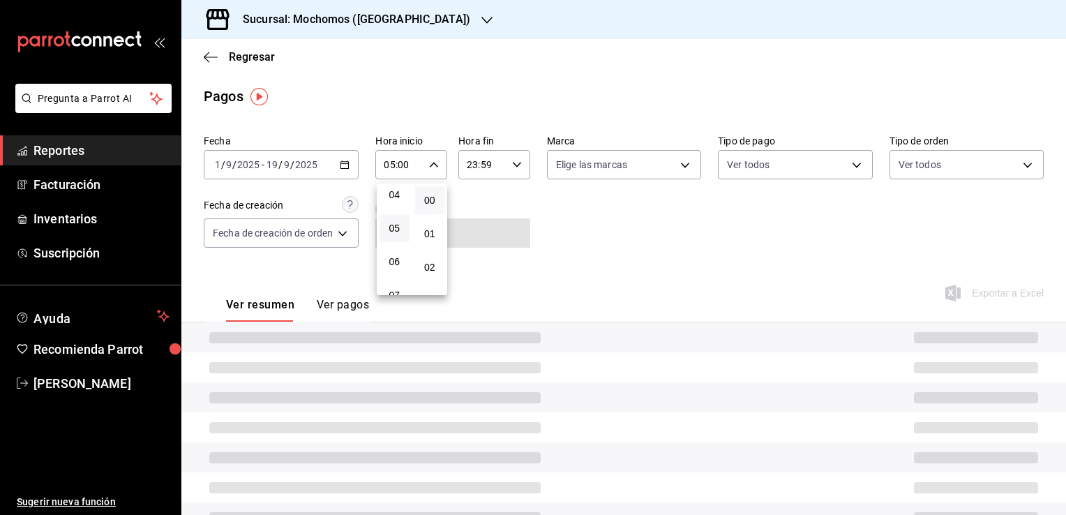
click at [484, 204] on div at bounding box center [533, 257] width 1066 height 515
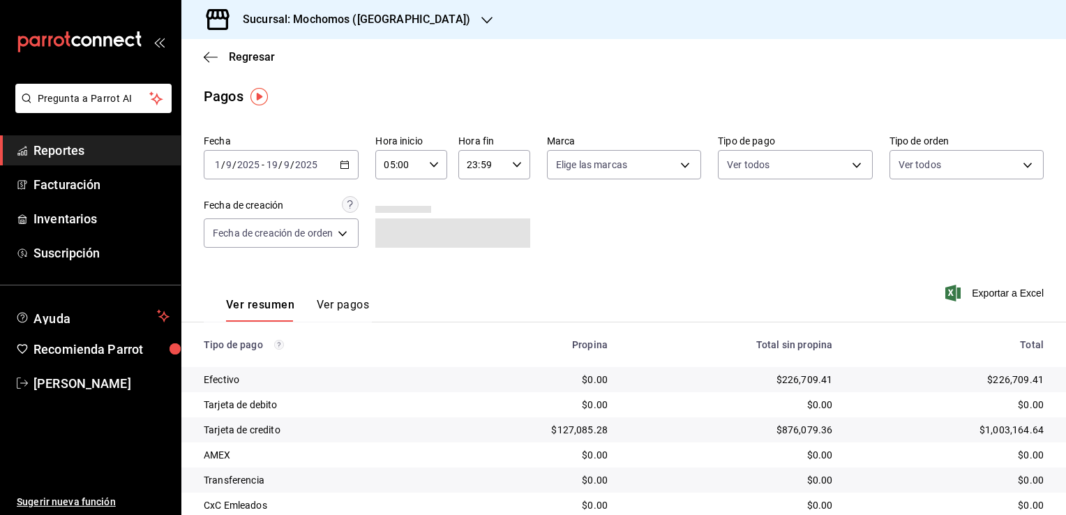
click at [512, 169] on icon "button" at bounding box center [517, 165] width 10 height 10
click at [475, 262] on span "04" at bounding box center [476, 256] width 13 height 11
type input "04:59"
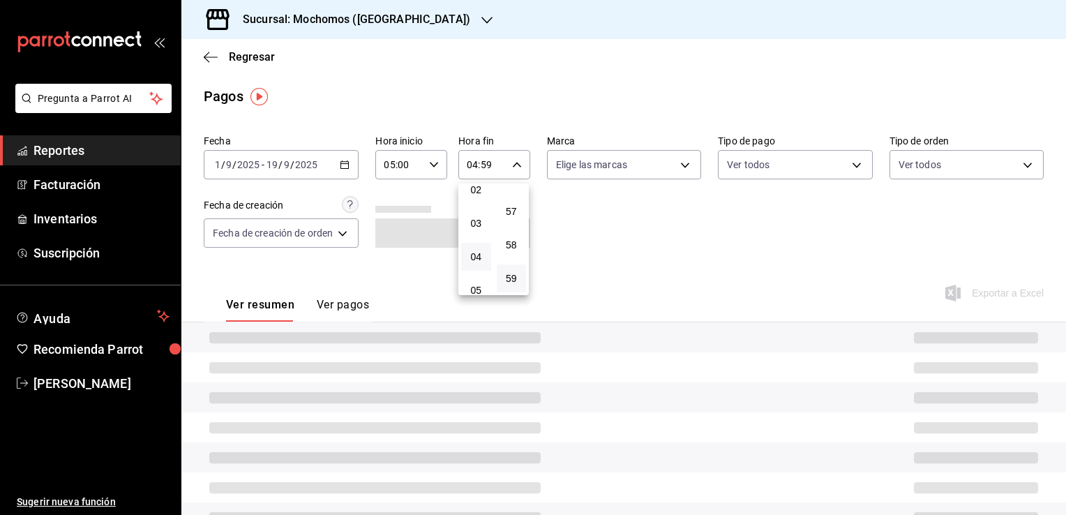
click at [585, 251] on div at bounding box center [533, 257] width 1066 height 515
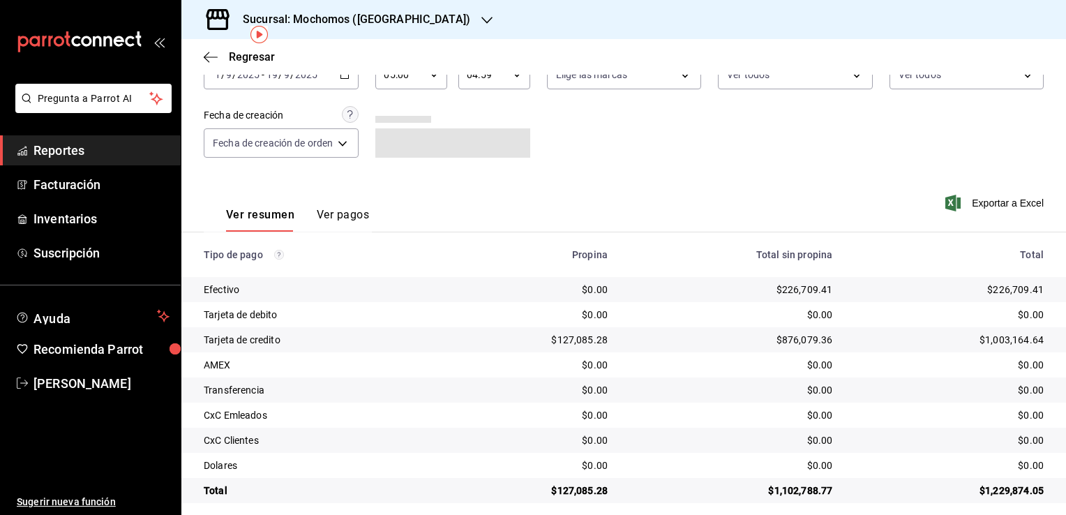
scroll to position [100, 0]
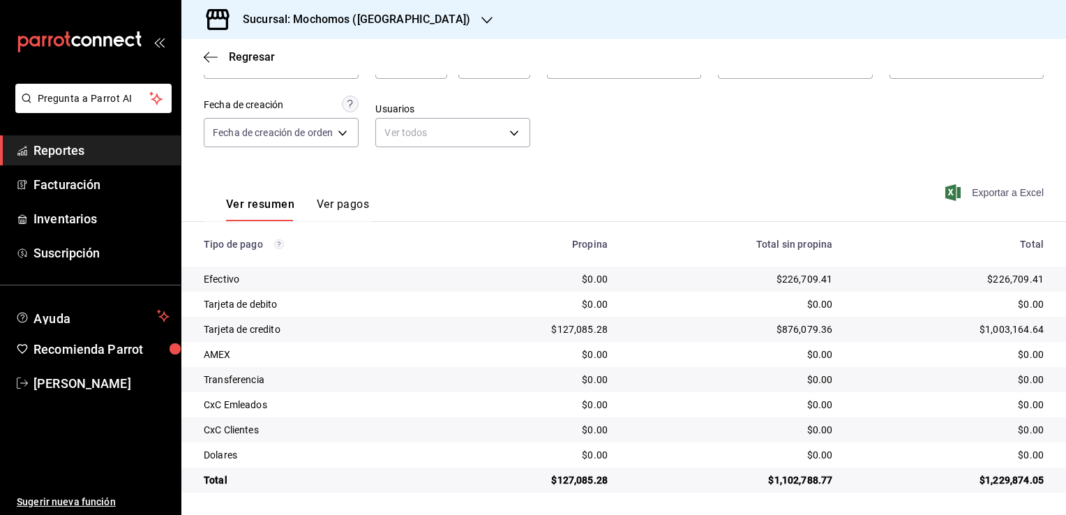
click at [957, 188] on span "Exportar a Excel" at bounding box center [996, 192] width 96 height 17
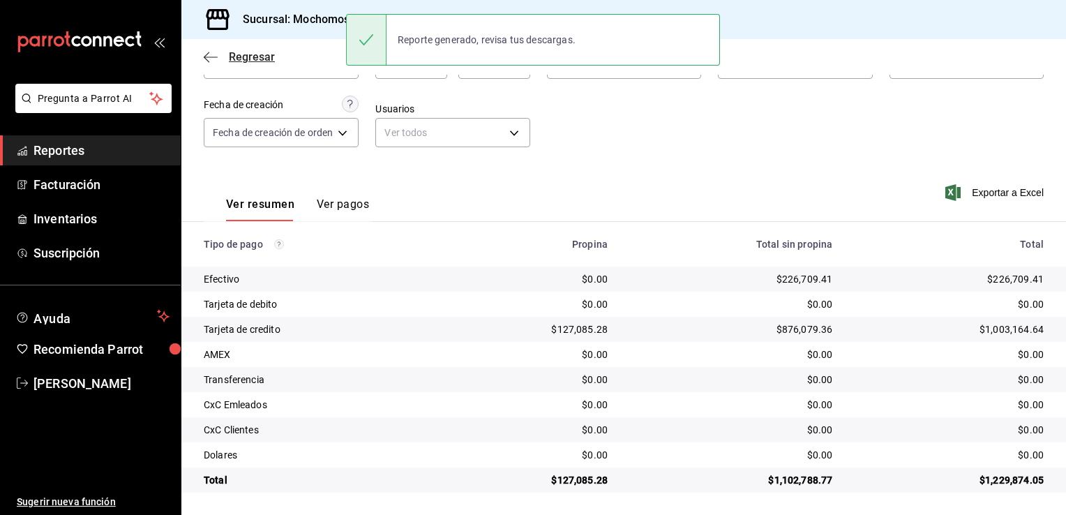
click at [208, 59] on icon "button" at bounding box center [211, 57] width 14 height 13
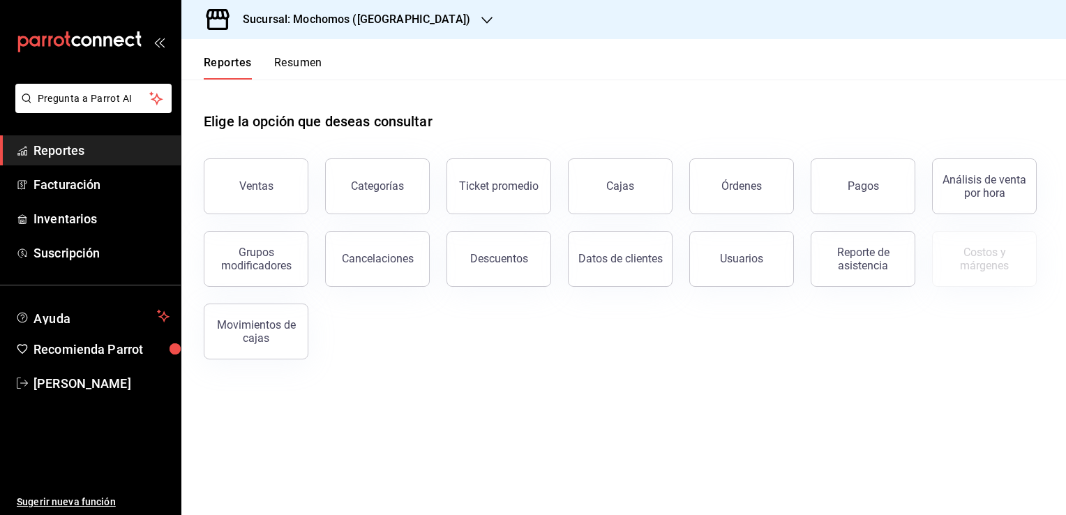
click at [356, 27] on h3 "Sucursal: Mochomos ([GEOGRAPHIC_DATA])" at bounding box center [351, 19] width 239 height 17
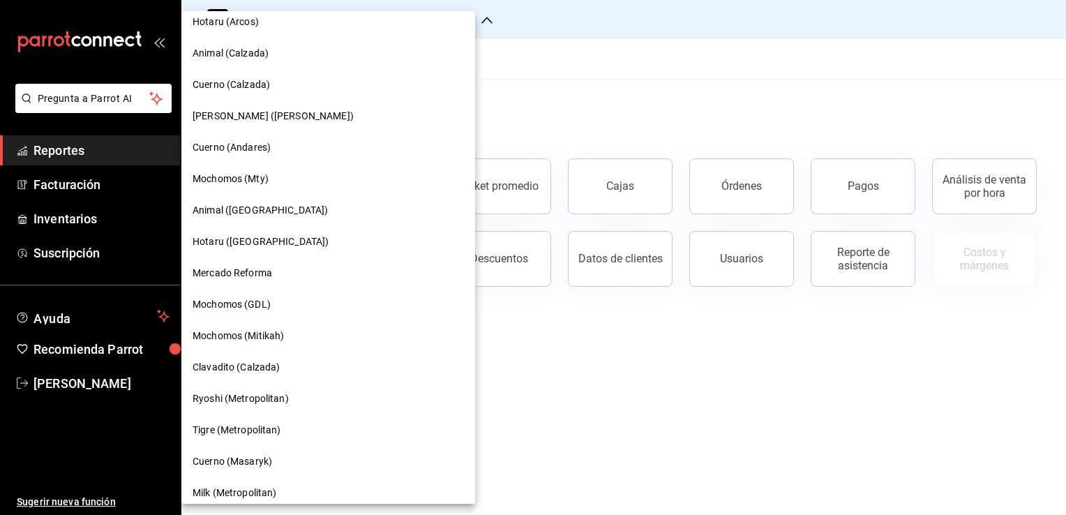
scroll to position [774, 0]
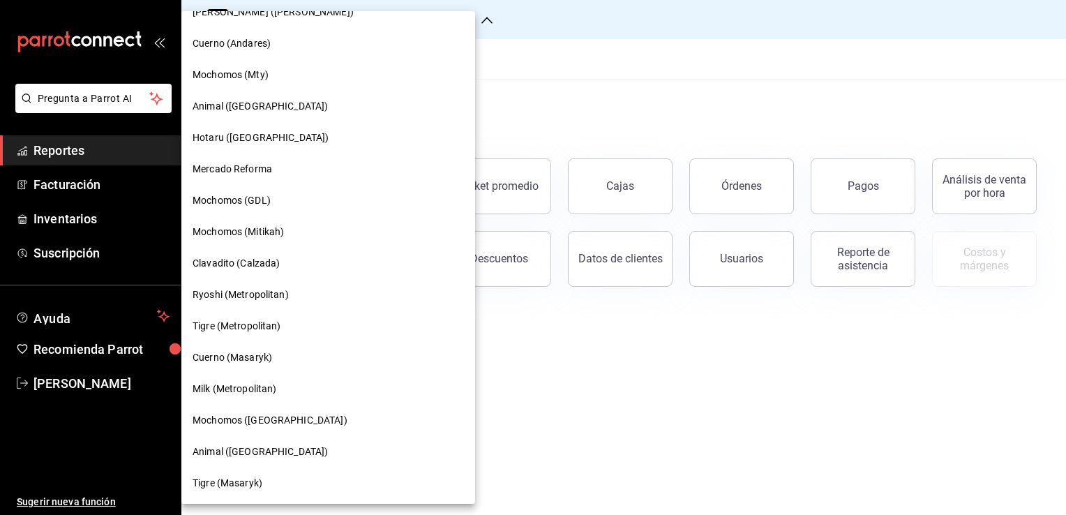
click at [240, 486] on span "Tigre (Masaryk)" at bounding box center [228, 483] width 70 height 15
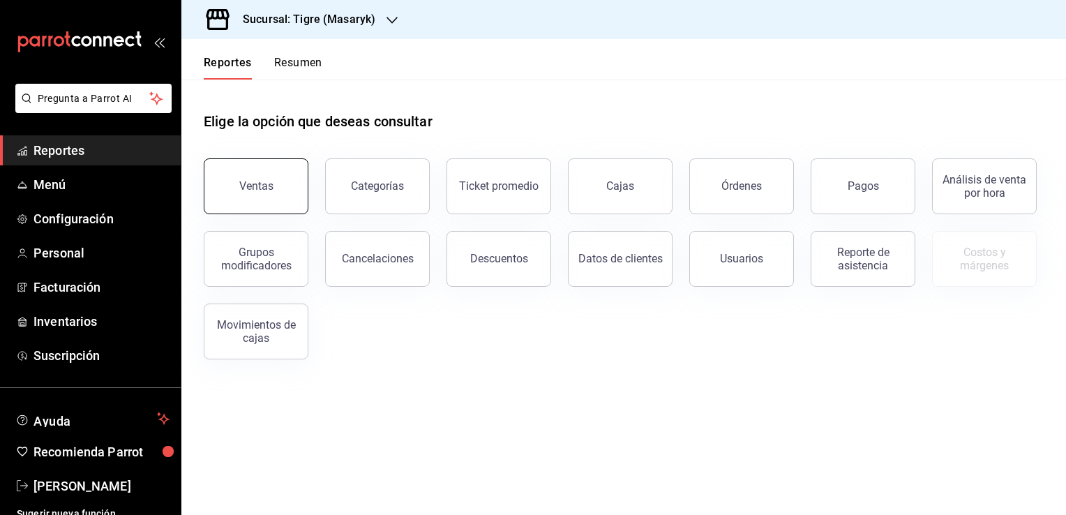
click at [294, 184] on button "Ventas" at bounding box center [256, 186] width 105 height 56
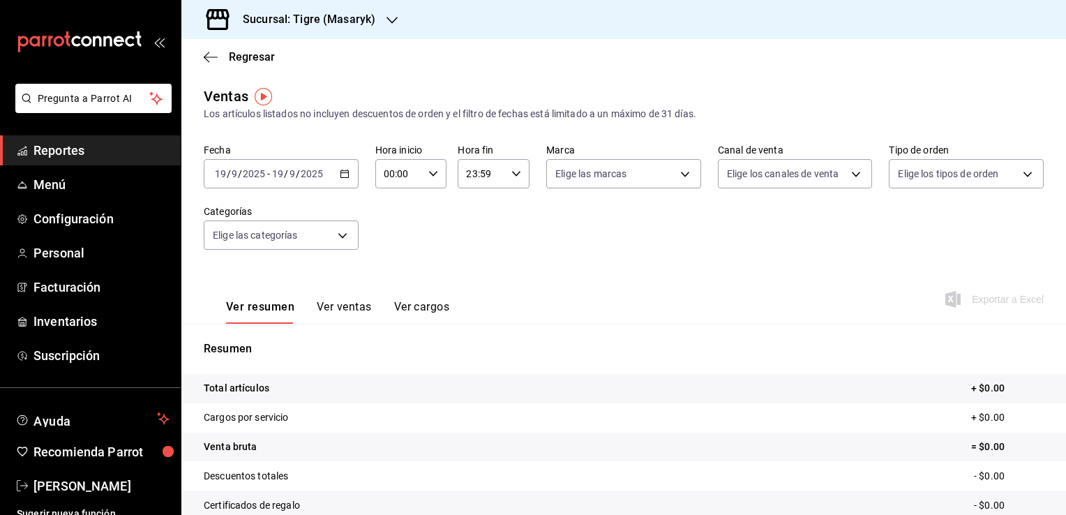
click at [344, 177] on icon "button" at bounding box center [345, 174] width 10 height 10
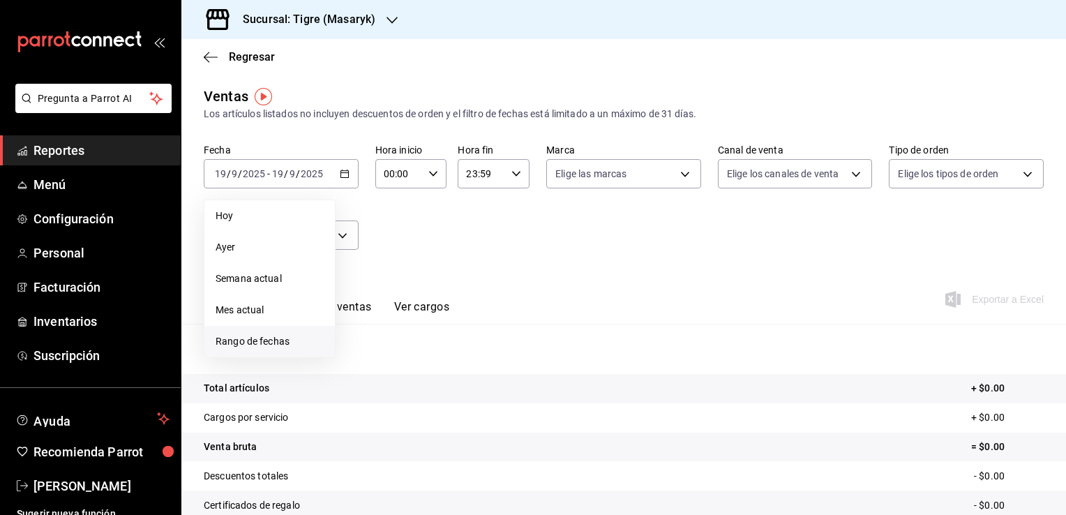
click at [264, 343] on span "Rango de fechas" at bounding box center [270, 341] width 108 height 15
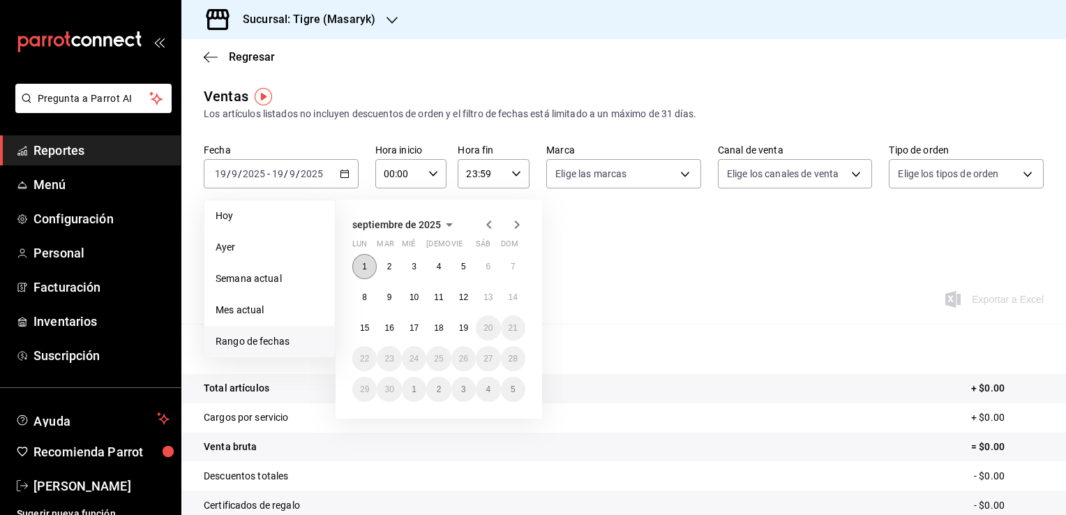
drag, startPoint x: 362, startPoint y: 264, endPoint x: 364, endPoint y: 275, distance: 10.7
click at [362, 267] on abbr "1" at bounding box center [364, 267] width 5 height 10
click at [462, 324] on abbr "19" at bounding box center [463, 328] width 9 height 10
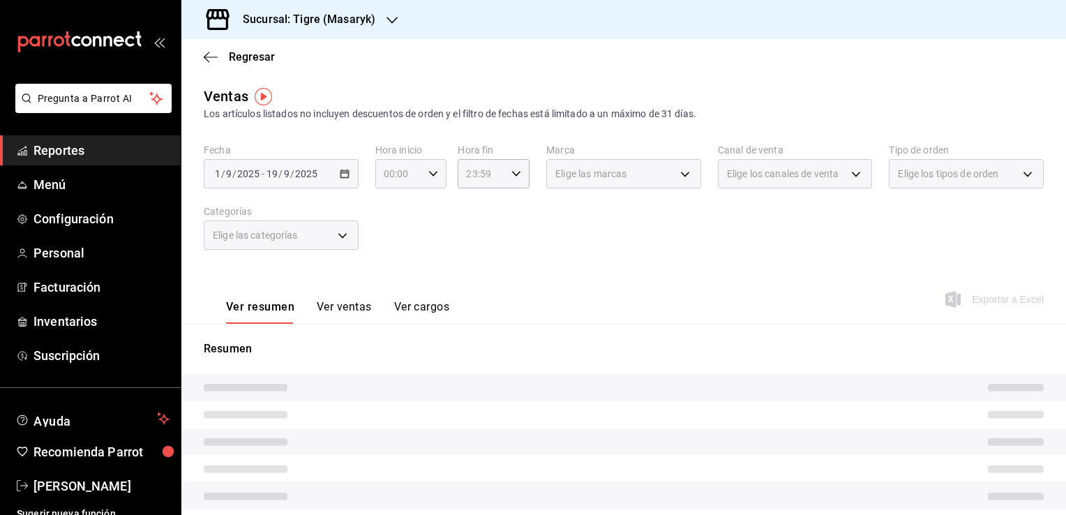
click at [435, 179] on div "00:00 Hora inicio" at bounding box center [411, 173] width 72 height 29
click at [381, 239] on button "05" at bounding box center [391, 237] width 30 height 28
type input "05:00"
click at [427, 212] on span "00" at bounding box center [426, 209] width 13 height 11
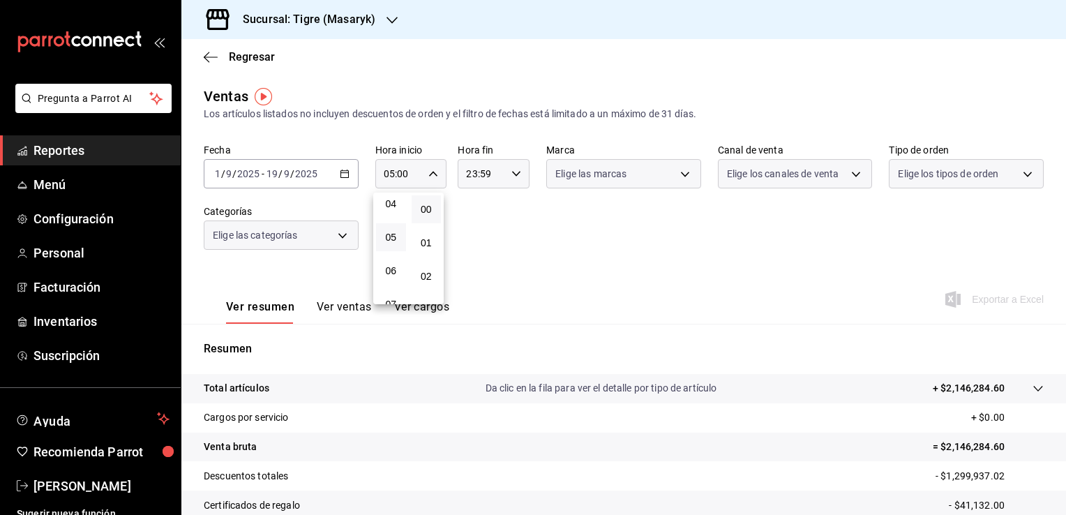
click at [495, 220] on div at bounding box center [533, 257] width 1066 height 515
click at [504, 177] on div "23:59 Hora fin" at bounding box center [494, 173] width 72 height 29
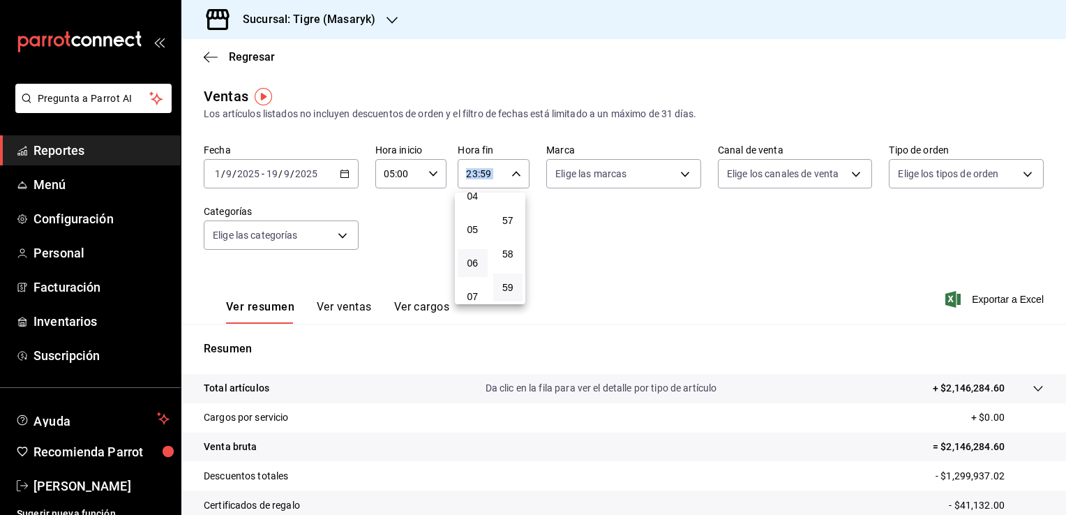
scroll to position [77, 0]
drag, startPoint x: 475, startPoint y: 271, endPoint x: 596, endPoint y: 273, distance: 120.7
click at [474, 271] on span "04" at bounding box center [472, 265] width 13 height 11
type input "04:59"
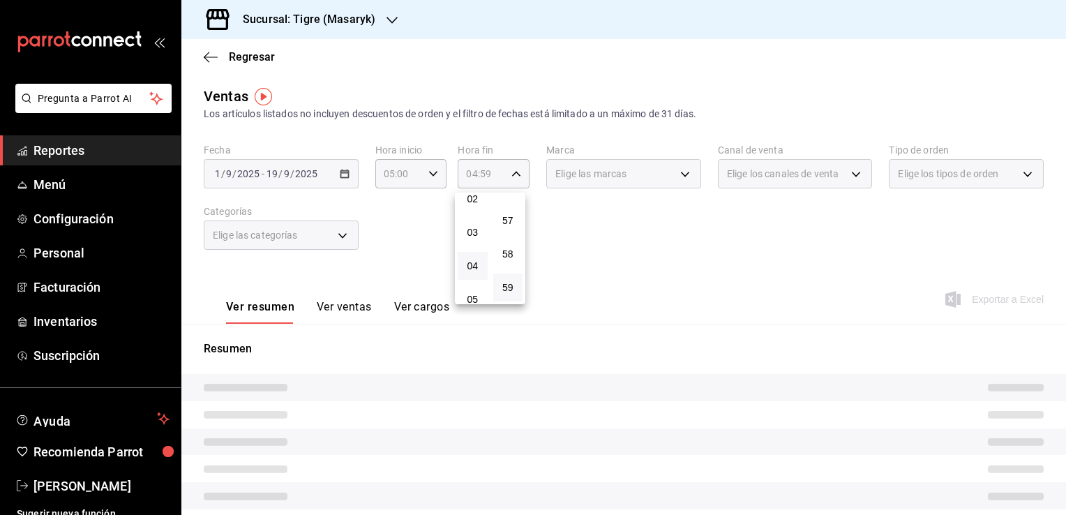
click at [596, 272] on div at bounding box center [533, 257] width 1066 height 515
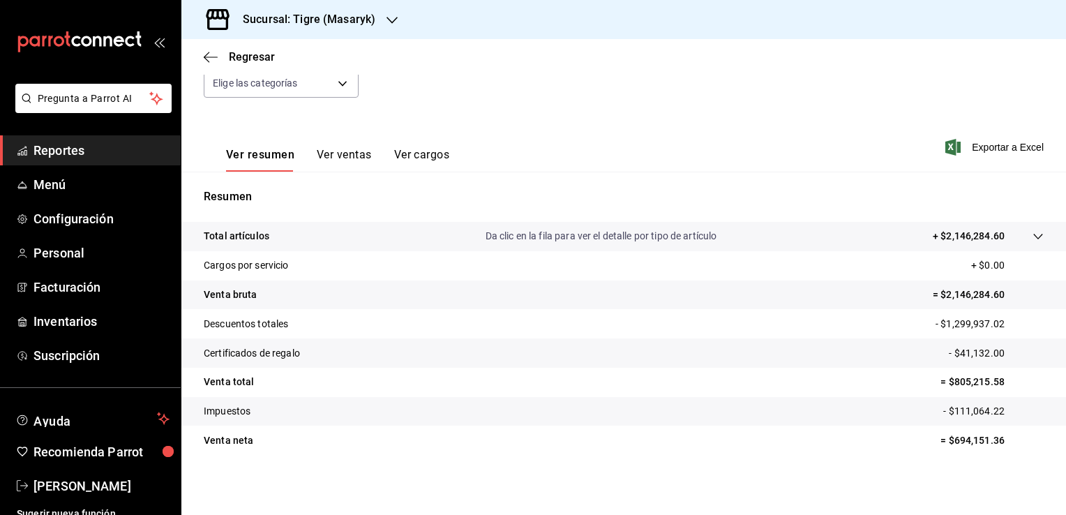
scroll to position [154, 0]
click at [199, 54] on div "Regresar" at bounding box center [623, 57] width 885 height 36
click at [216, 49] on div "Regresar" at bounding box center [623, 57] width 885 height 36
click at [209, 57] on icon "button" at bounding box center [211, 57] width 14 height 13
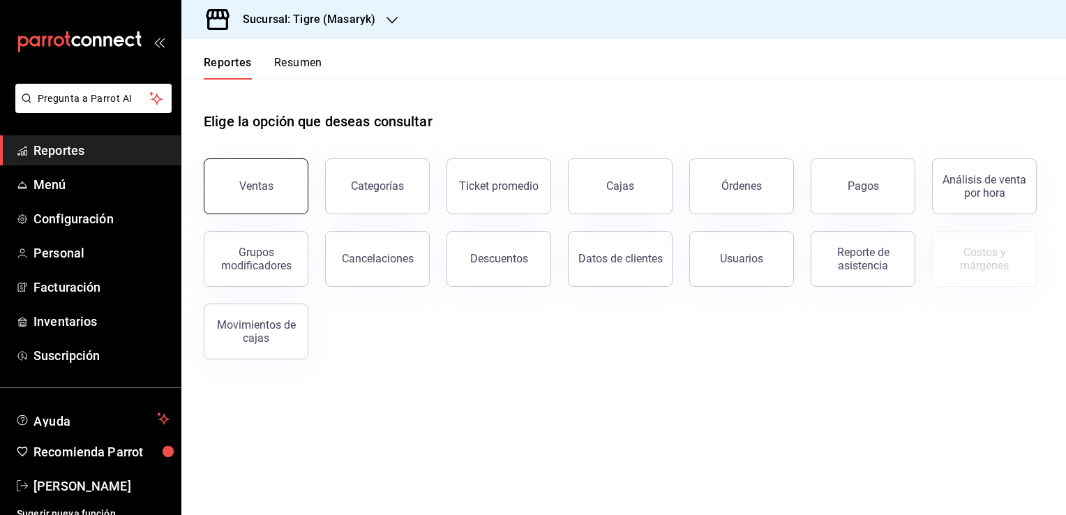
click at [274, 190] on button "Ventas" at bounding box center [256, 186] width 105 height 56
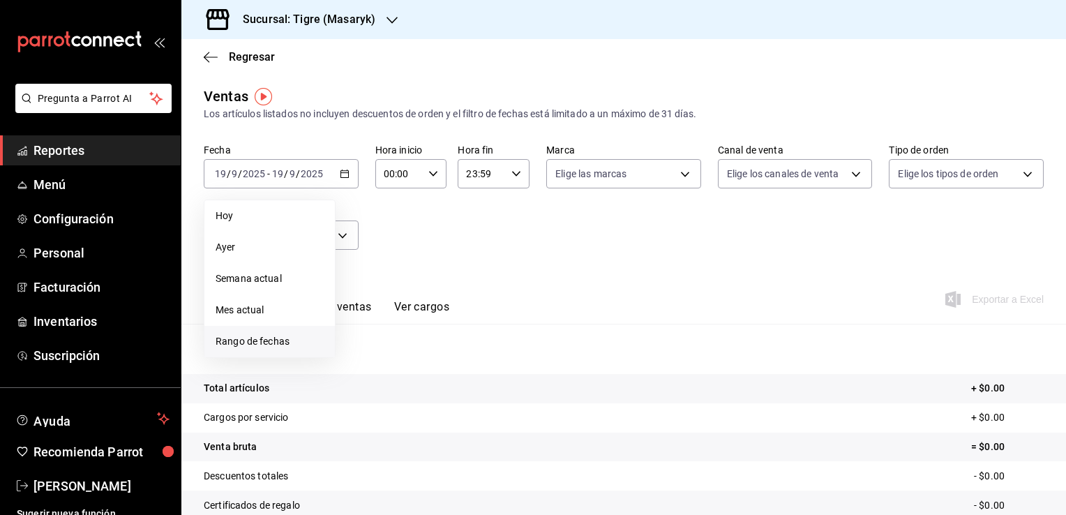
click at [239, 344] on span "Rango de fechas" at bounding box center [270, 341] width 108 height 15
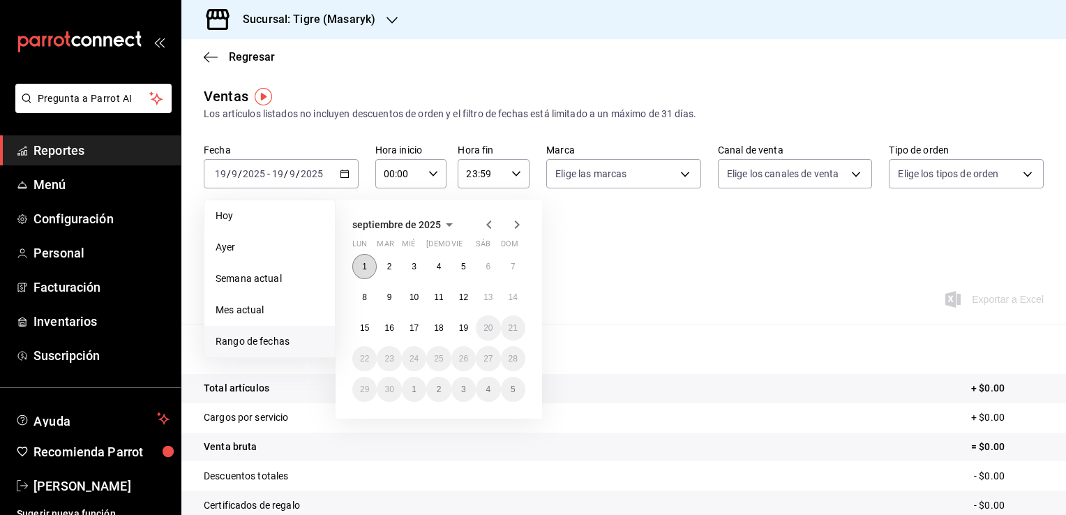
click at [360, 262] on button "1" at bounding box center [364, 266] width 24 height 25
click at [456, 322] on button "19" at bounding box center [463, 327] width 24 height 25
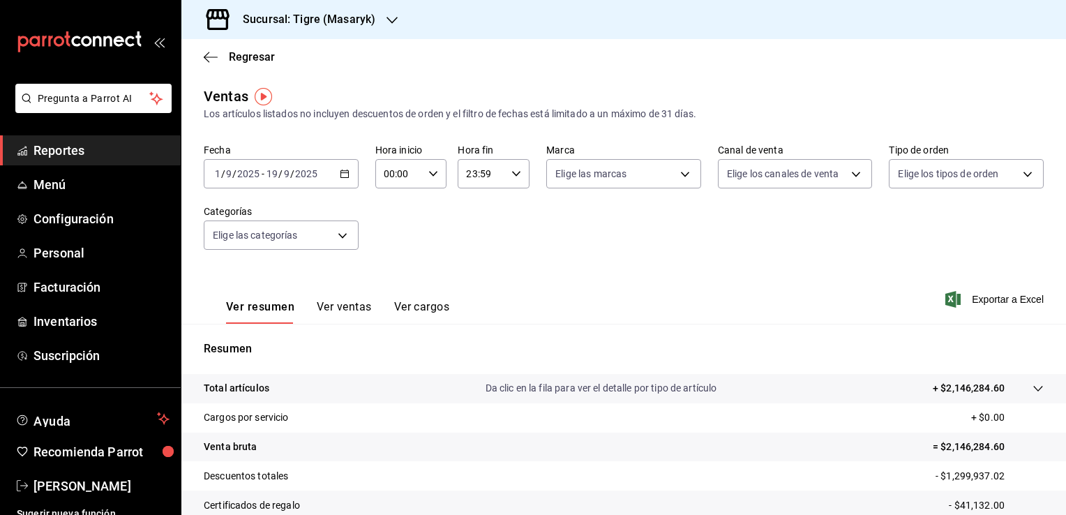
click at [428, 174] on icon "button" at bounding box center [433, 174] width 10 height 10
click at [388, 243] on span "05" at bounding box center [390, 237] width 13 height 11
type input "05:00"
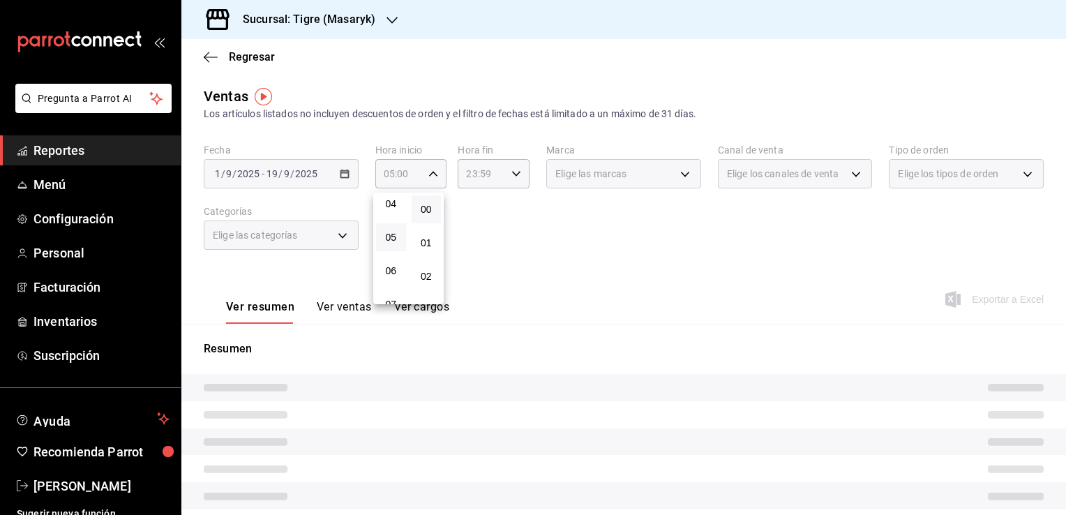
drag, startPoint x: 428, startPoint y: 209, endPoint x: 465, endPoint y: 193, distance: 40.3
click at [428, 209] on span "00" at bounding box center [426, 209] width 13 height 11
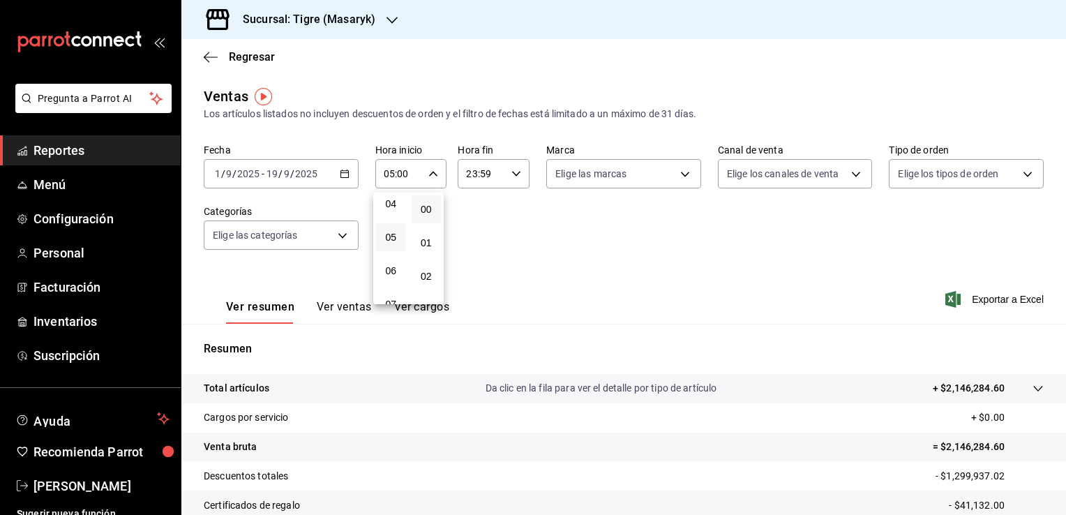
click at [486, 179] on div at bounding box center [533, 257] width 1066 height 515
click at [502, 180] on div "23:59 Hora fin" at bounding box center [494, 173] width 72 height 29
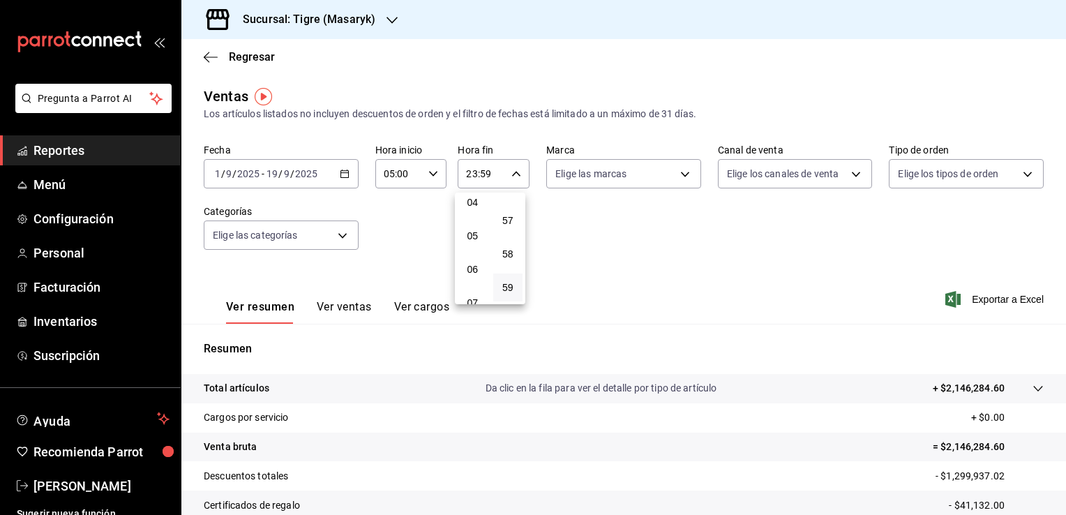
scroll to position [140, 0]
click at [469, 213] on button "04" at bounding box center [473, 204] width 30 height 28
type input "04:59"
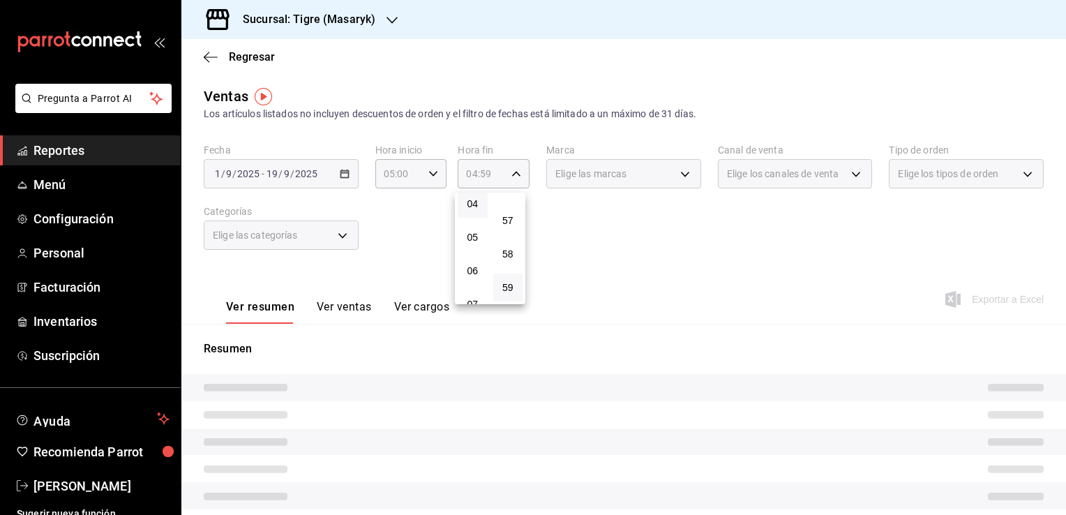
click at [615, 223] on div at bounding box center [533, 257] width 1066 height 515
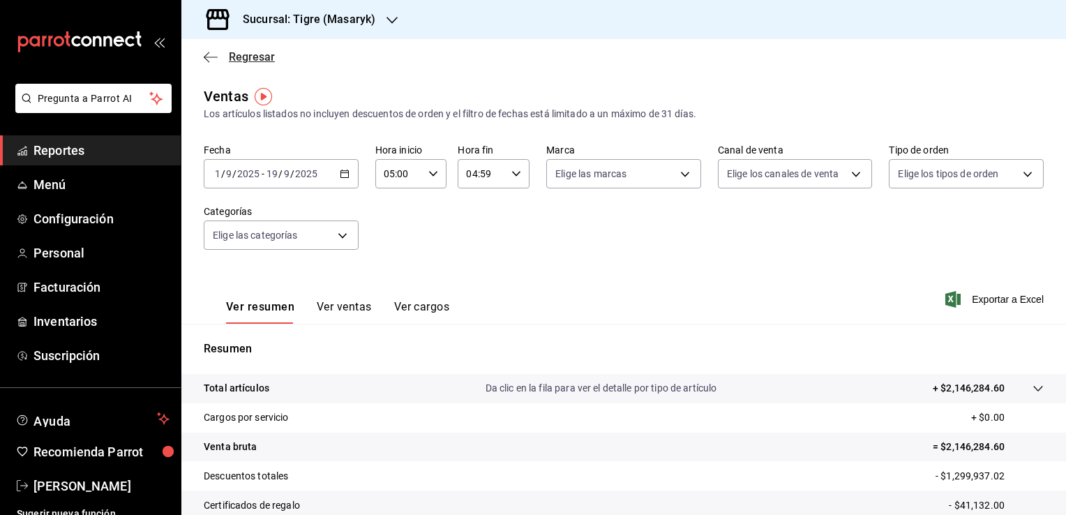
click at [218, 55] on span "Regresar" at bounding box center [239, 56] width 71 height 13
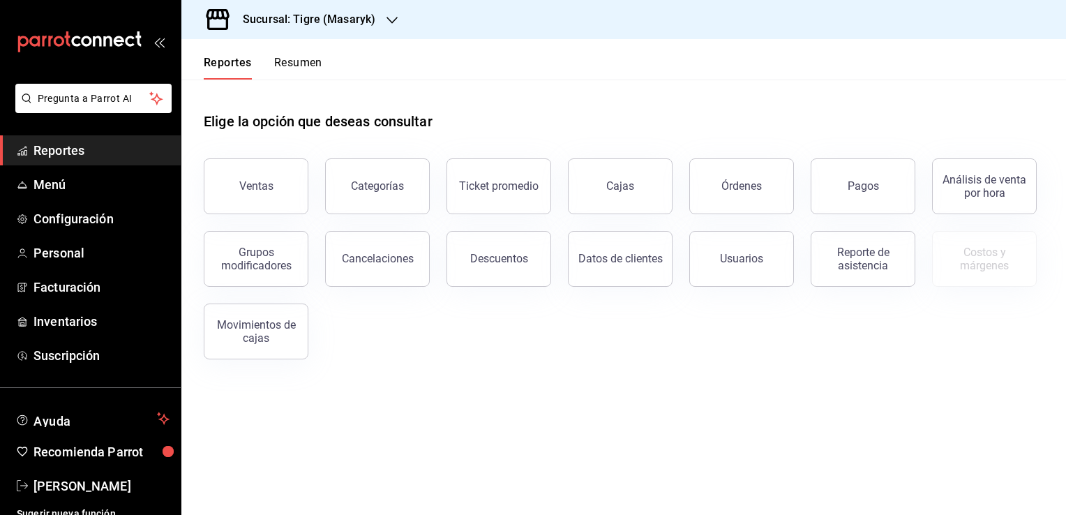
click at [370, 24] on h3 "Sucursal: Tigre (Masaryk)" at bounding box center [304, 19] width 144 height 17
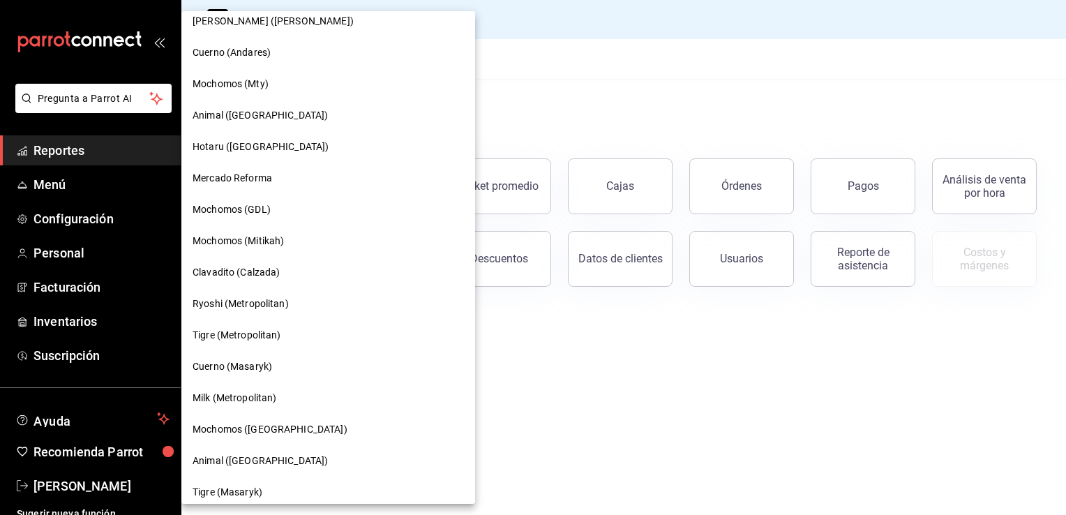
scroll to position [774, 0]
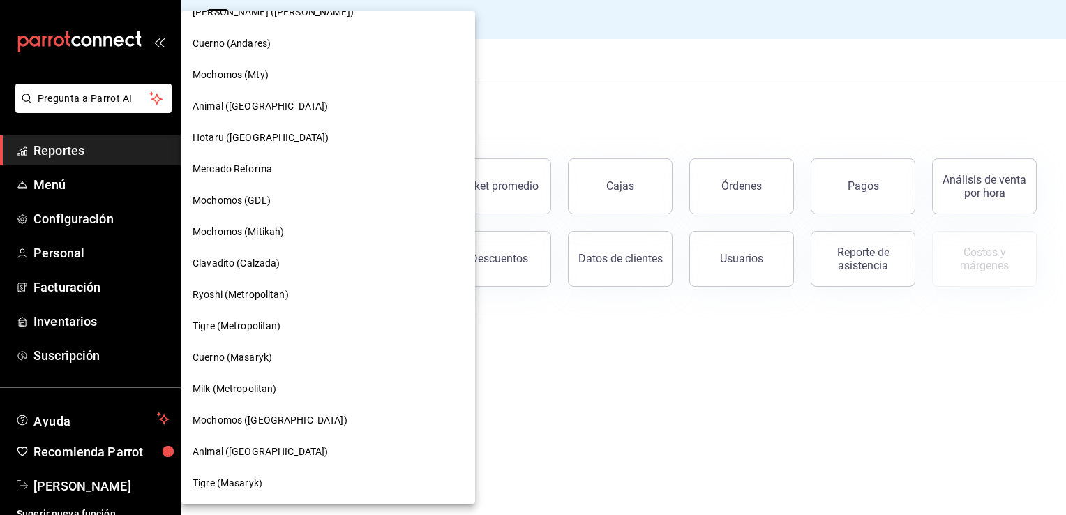
click at [278, 336] on div "Tigre (Metropolitan)" at bounding box center [328, 326] width 294 height 31
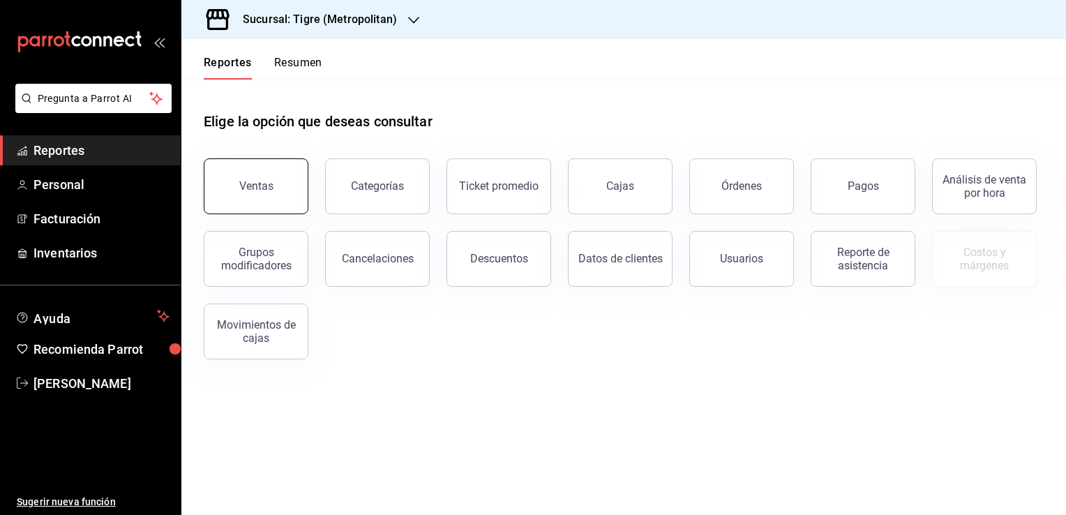
click at [251, 194] on button "Ventas" at bounding box center [256, 186] width 105 height 56
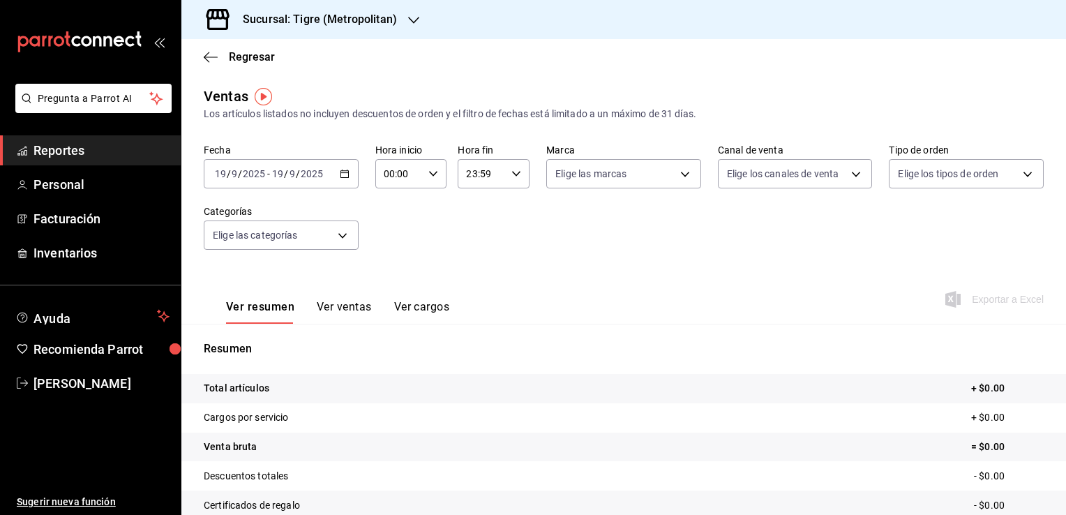
click at [341, 174] on icon "button" at bounding box center [345, 174] width 10 height 10
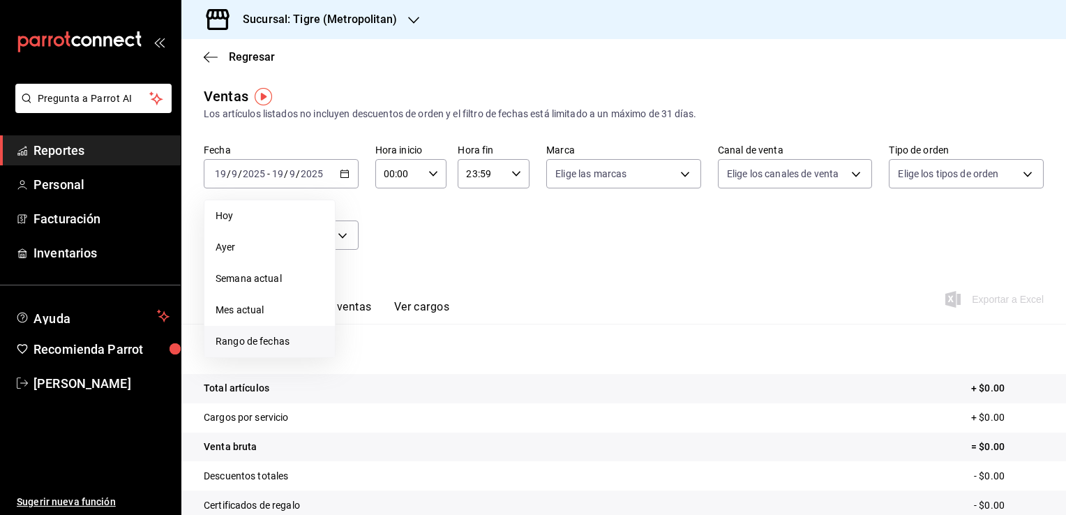
click at [269, 341] on span "Rango de fechas" at bounding box center [270, 341] width 108 height 15
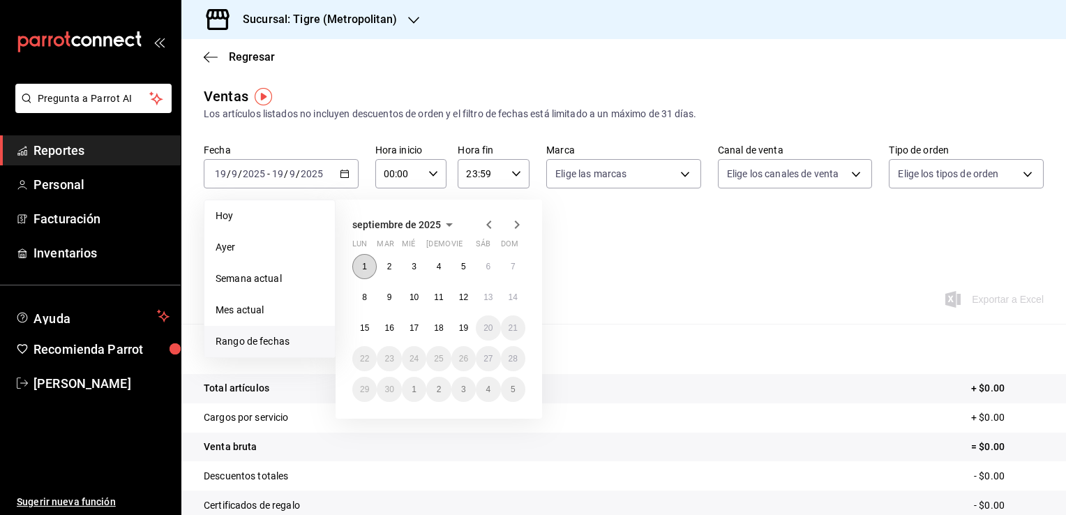
click at [356, 262] on button "1" at bounding box center [364, 266] width 24 height 25
click at [463, 329] on abbr "19" at bounding box center [463, 328] width 9 height 10
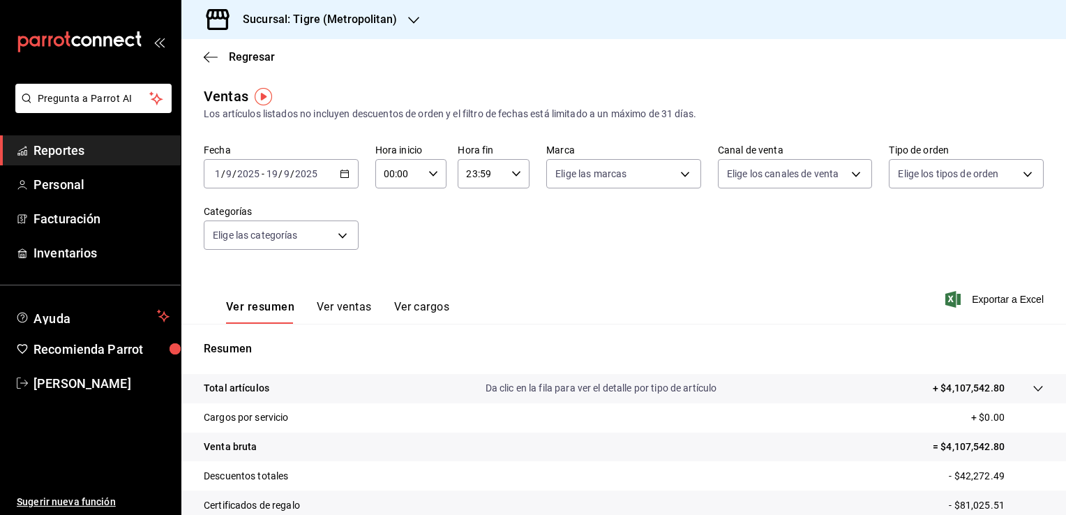
click at [416, 179] on input "00:00" at bounding box center [399, 174] width 48 height 28
drag, startPoint x: 384, startPoint y: 244, endPoint x: 455, endPoint y: 239, distance: 70.6
click at [383, 244] on button "05" at bounding box center [391, 237] width 30 height 28
type input "05:00"
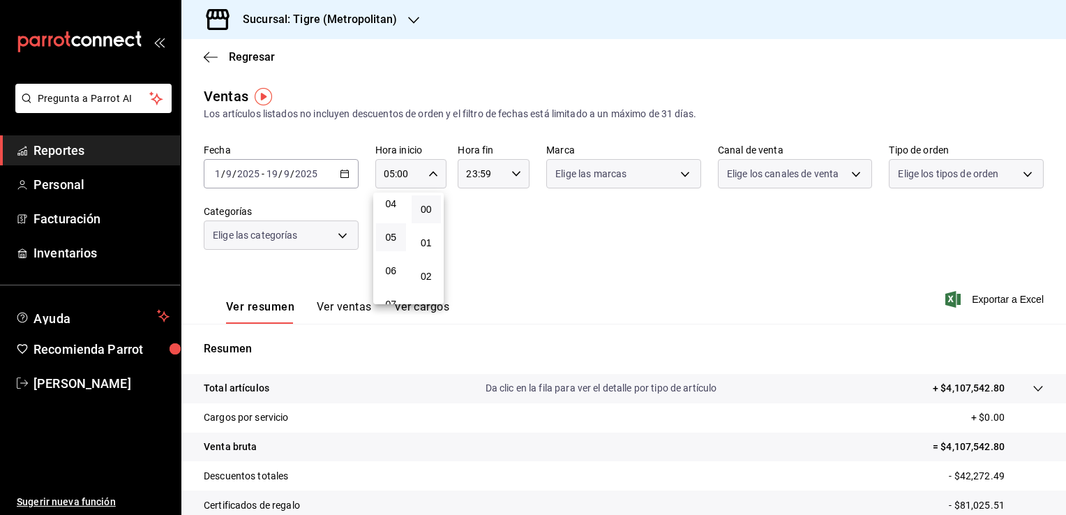
click at [433, 207] on button "00" at bounding box center [427, 209] width 30 height 28
click at [469, 208] on div at bounding box center [533, 257] width 1066 height 515
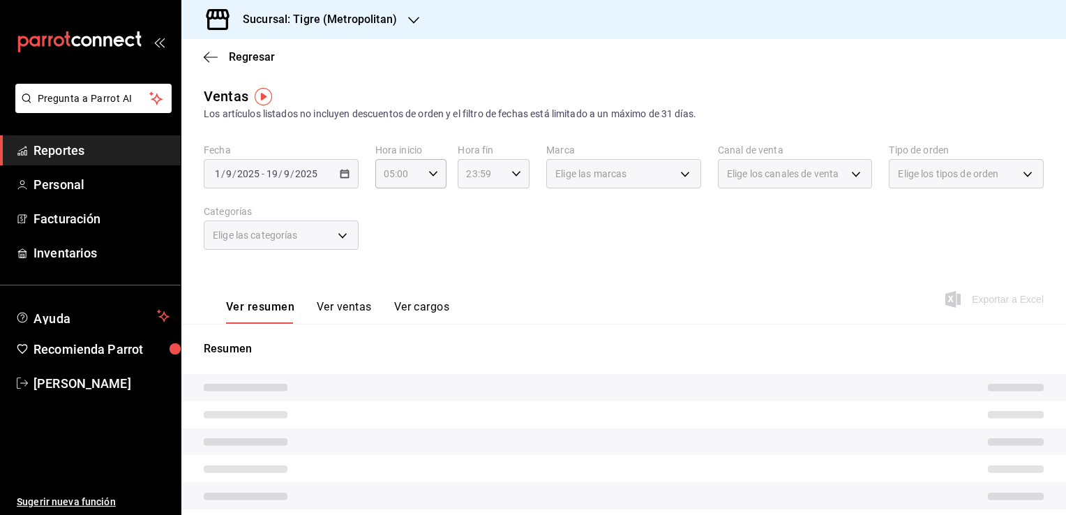
click at [511, 171] on icon "button" at bounding box center [516, 174] width 10 height 10
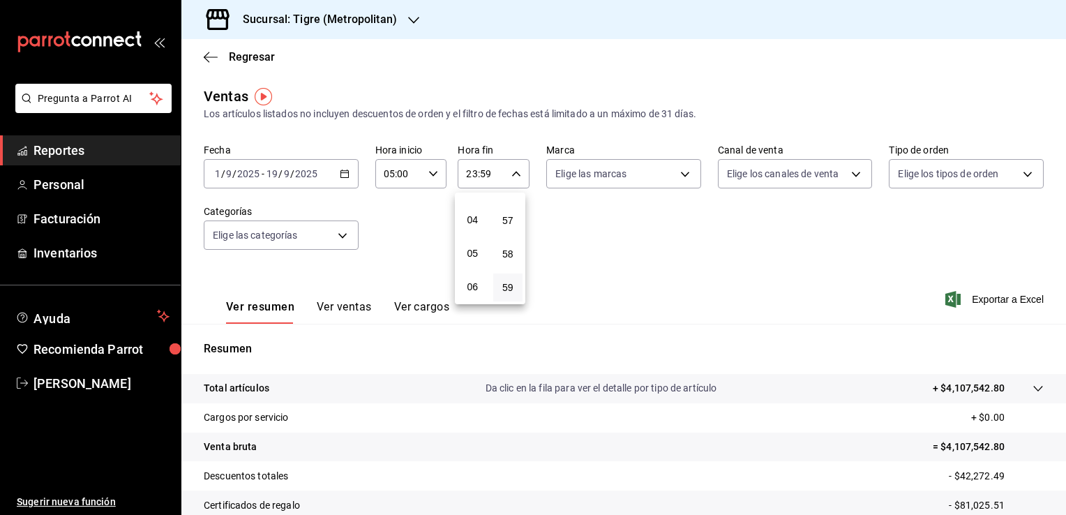
scroll to position [140, 0]
click at [472, 212] on button "04" at bounding box center [473, 204] width 30 height 28
type input "04:59"
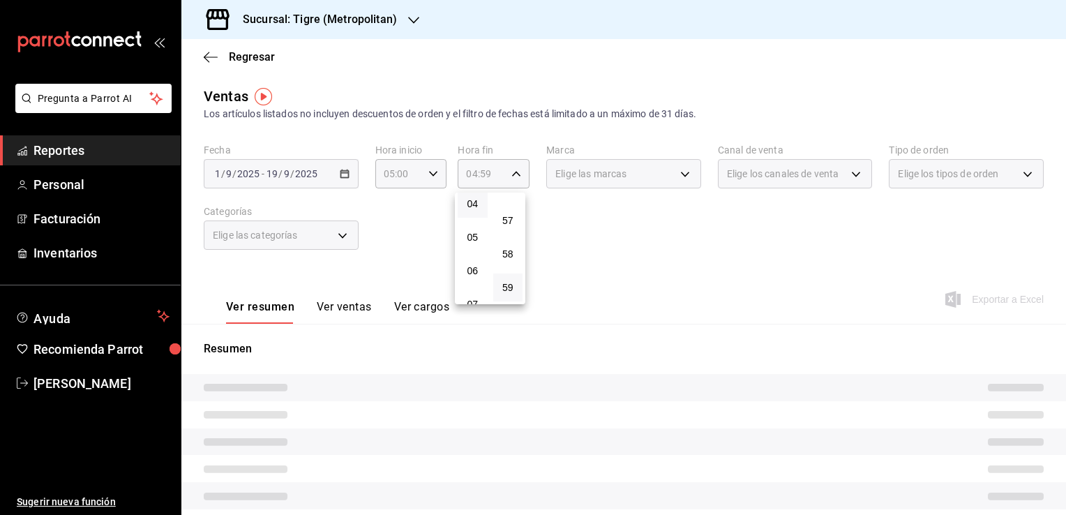
click at [554, 283] on div at bounding box center [533, 257] width 1066 height 515
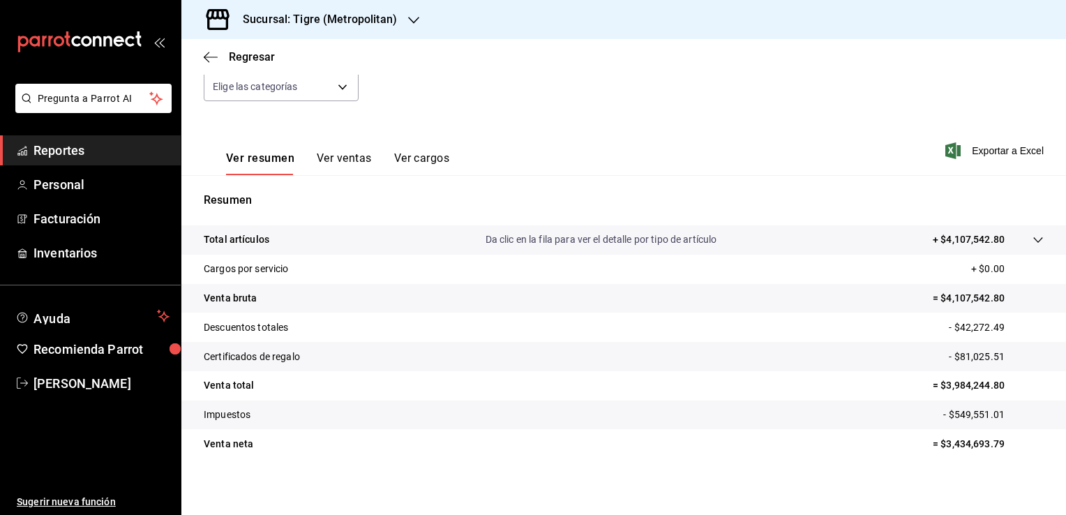
scroll to position [154, 0]
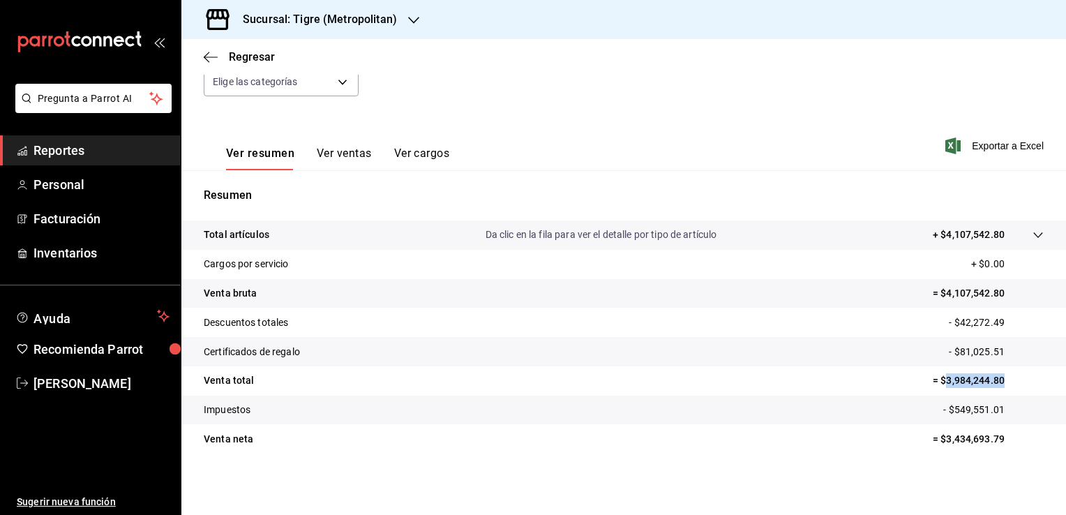
drag, startPoint x: 935, startPoint y: 377, endPoint x: 996, endPoint y: 389, distance: 61.9
click at [996, 389] on tr "Venta total = $3,984,244.80" at bounding box center [623, 380] width 885 height 29
copy p "3,984,244.80"
click at [213, 60] on icon "button" at bounding box center [211, 57] width 14 height 13
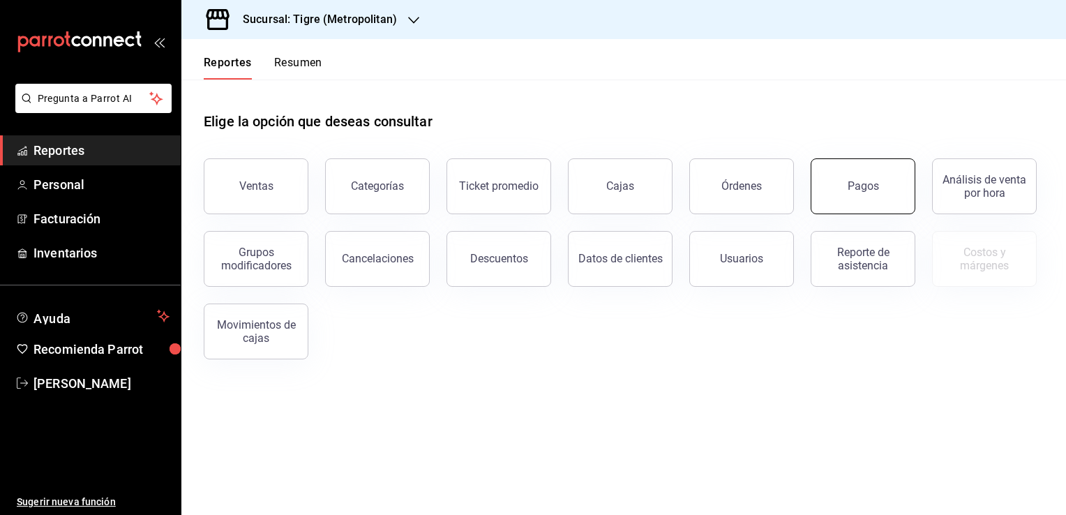
click at [844, 199] on button "Pagos" at bounding box center [863, 186] width 105 height 56
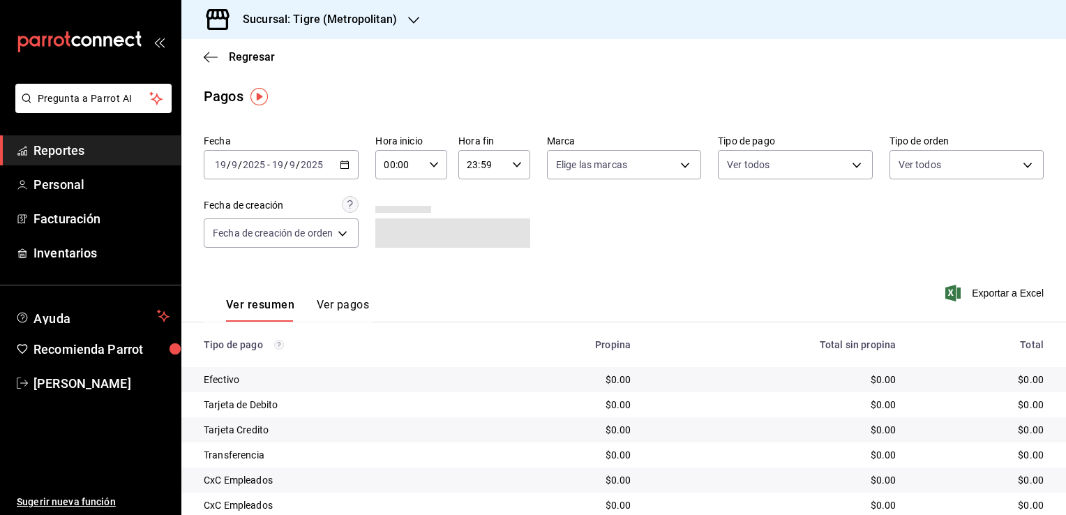
click at [345, 166] on icon "button" at bounding box center [345, 165] width 10 height 10
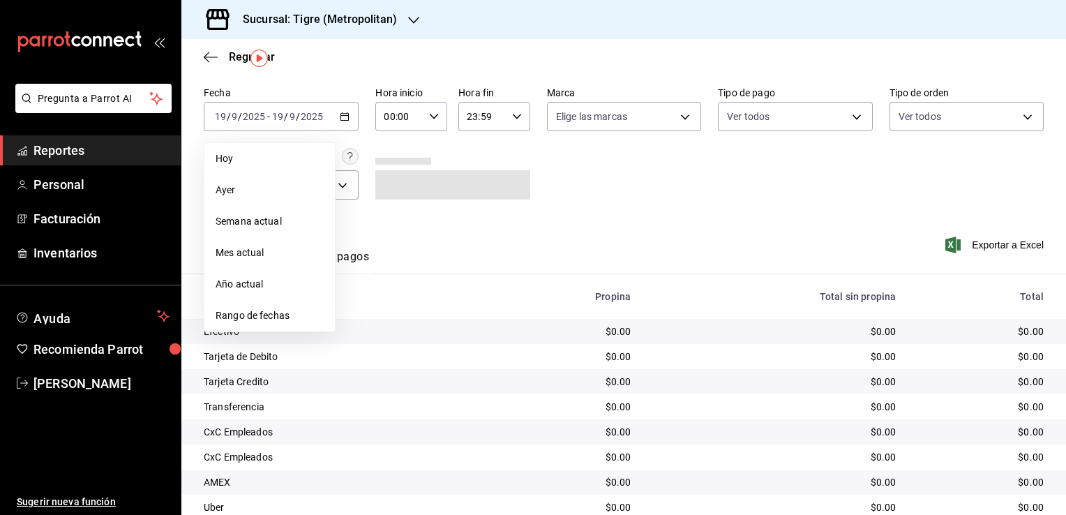
scroll to position [70, 0]
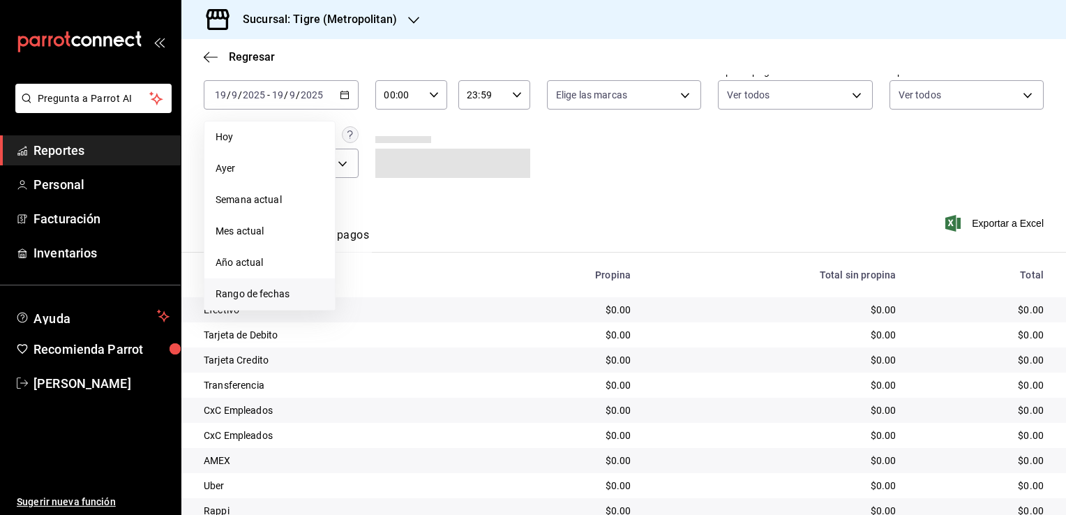
click at [253, 289] on span "Rango de fechas" at bounding box center [270, 294] width 108 height 15
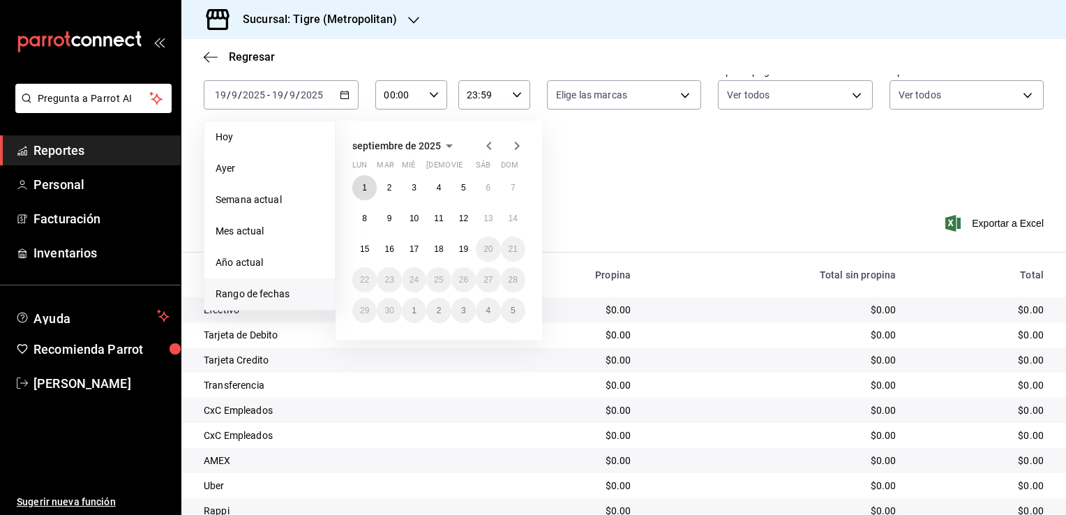
drag, startPoint x: 371, startPoint y: 188, endPoint x: 372, endPoint y: 198, distance: 10.6
click at [371, 188] on button "1" at bounding box center [364, 187] width 24 height 25
drag, startPoint x: 463, startPoint y: 250, endPoint x: 438, endPoint y: 211, distance: 45.9
click at [463, 250] on abbr "19" at bounding box center [463, 249] width 9 height 10
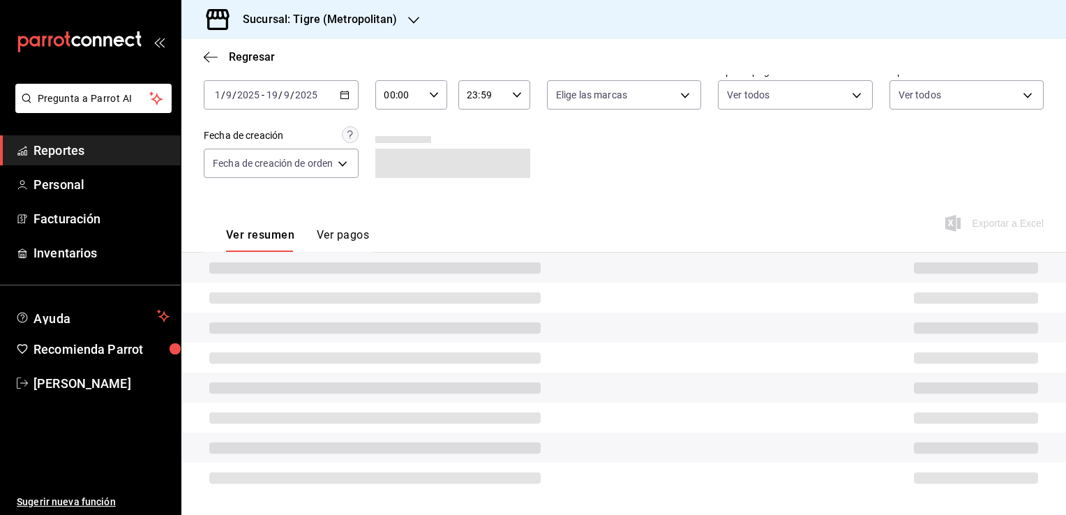
click at [418, 102] on input "00:00" at bounding box center [399, 95] width 48 height 28
click at [394, 158] on span "05" at bounding box center [394, 158] width 13 height 11
type input "05:00"
click at [500, 110] on div at bounding box center [533, 257] width 1066 height 515
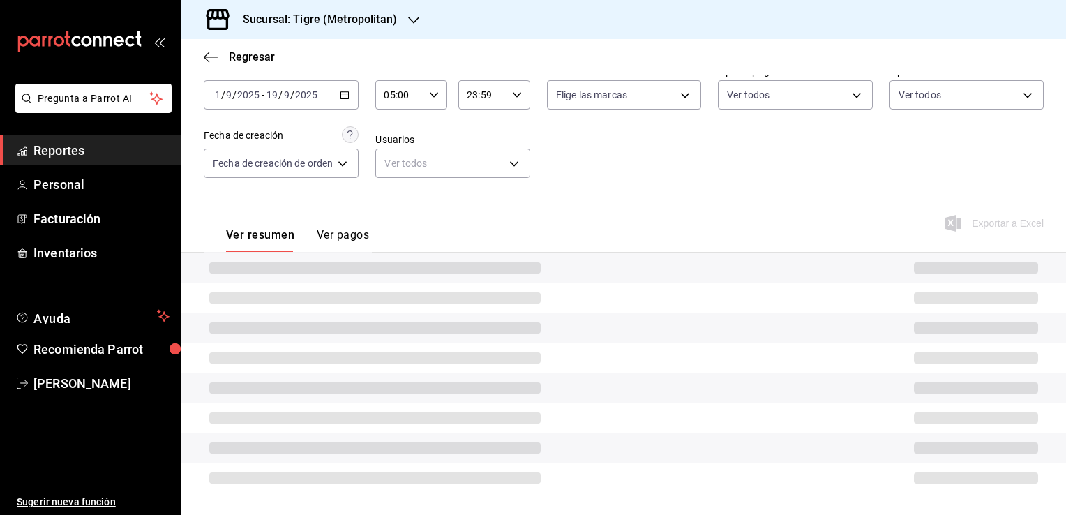
click at [501, 110] on div "Fecha [DATE] [DATE] - [DATE] [DATE] Hora inicio 05:00 Hora inicio Hora fin 23:5…" at bounding box center [624, 126] width 840 height 135
click at [505, 103] on div "23:59 Hora fin" at bounding box center [494, 94] width 72 height 29
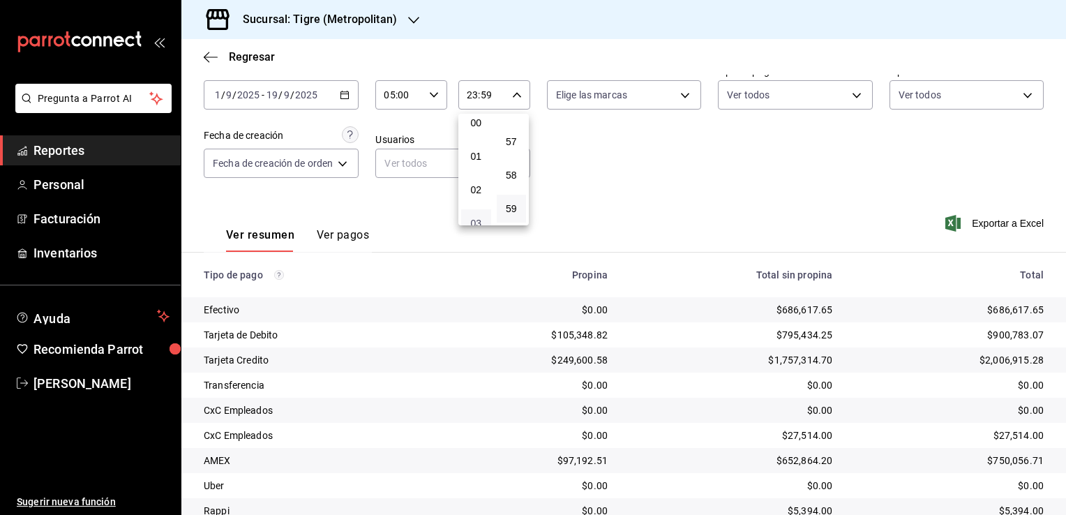
scroll to position [77, 0]
click at [476, 184] on span "04" at bounding box center [476, 186] width 13 height 11
type input "04:59"
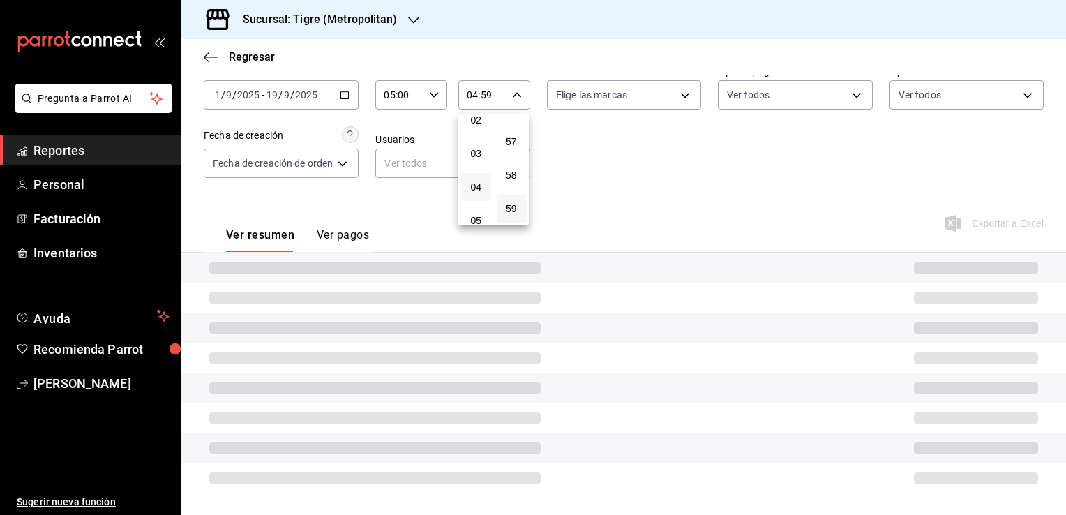
click at [636, 183] on div at bounding box center [533, 257] width 1066 height 515
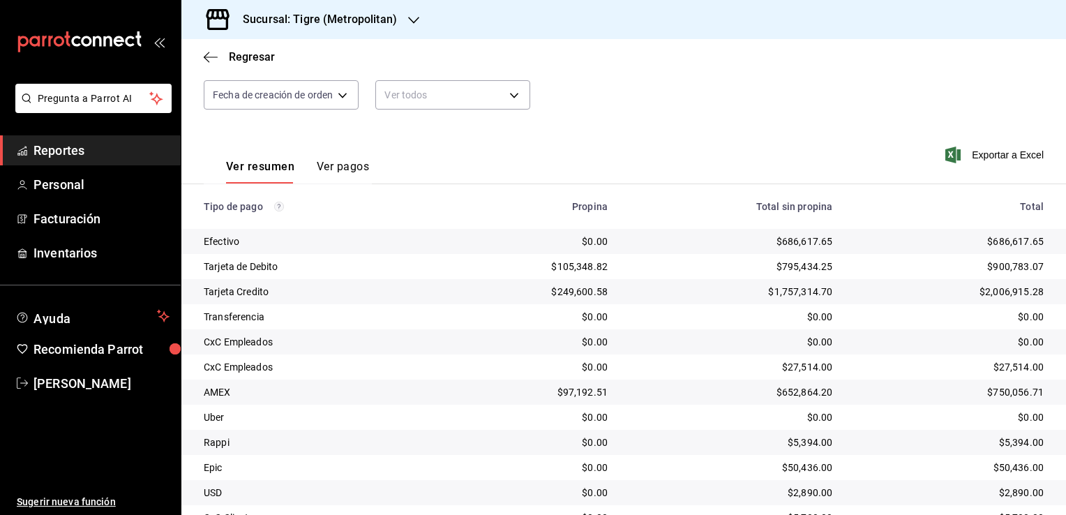
scroll to position [201, 0]
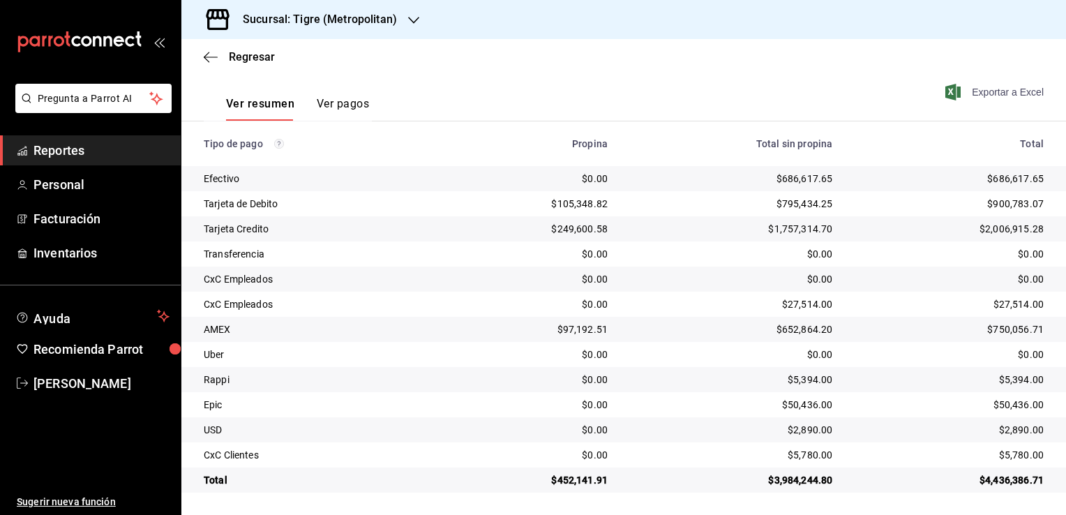
click at [1010, 91] on span "Exportar a Excel" at bounding box center [996, 92] width 96 height 17
click at [692, 437] on td "$2,890.00" at bounding box center [731, 429] width 225 height 25
click at [225, 56] on span "Regresar" at bounding box center [239, 56] width 71 height 13
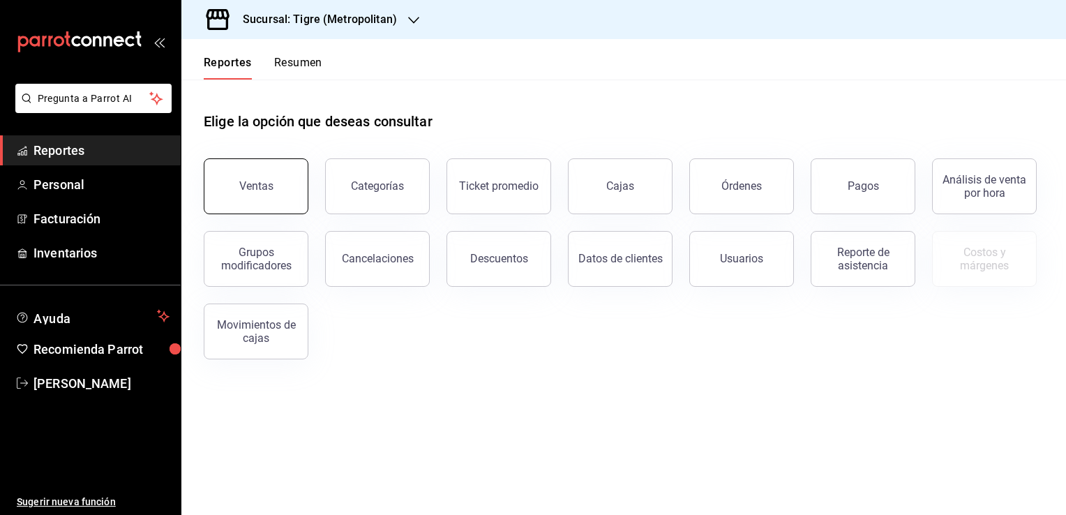
click at [239, 190] on button "Ventas" at bounding box center [256, 186] width 105 height 56
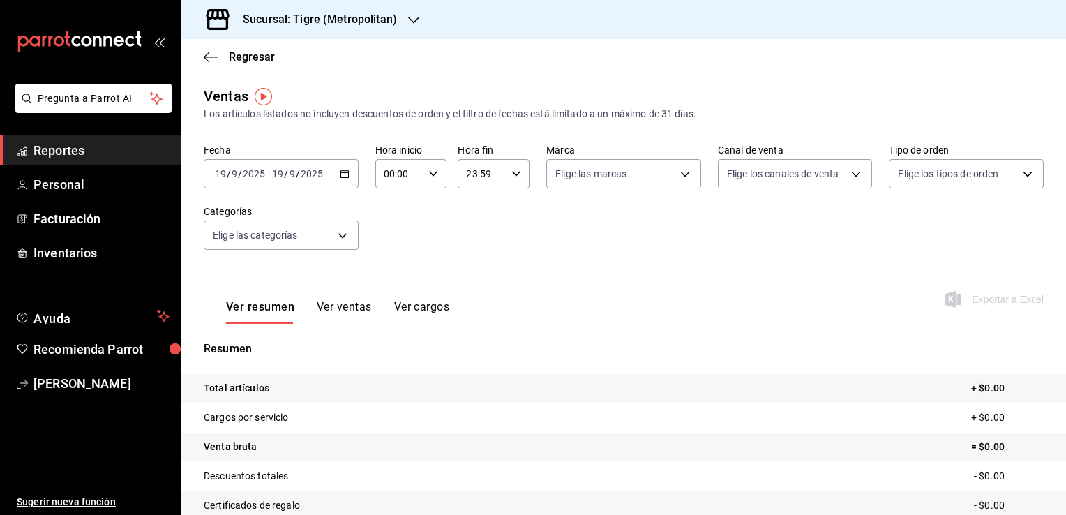
click at [354, 172] on div "[DATE] [DATE] - [DATE] [DATE]" at bounding box center [281, 173] width 155 height 29
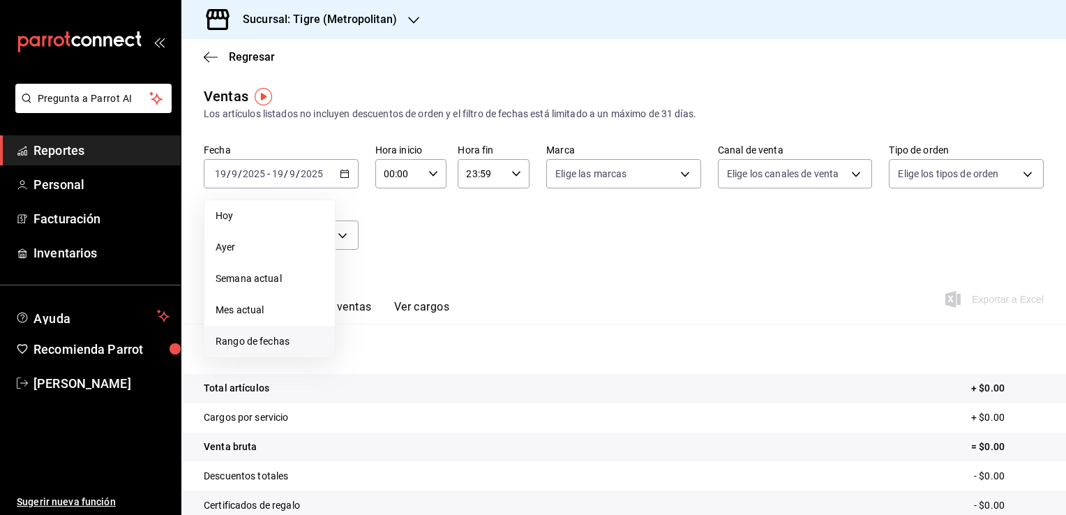
click at [274, 339] on span "Rango de fechas" at bounding box center [270, 341] width 108 height 15
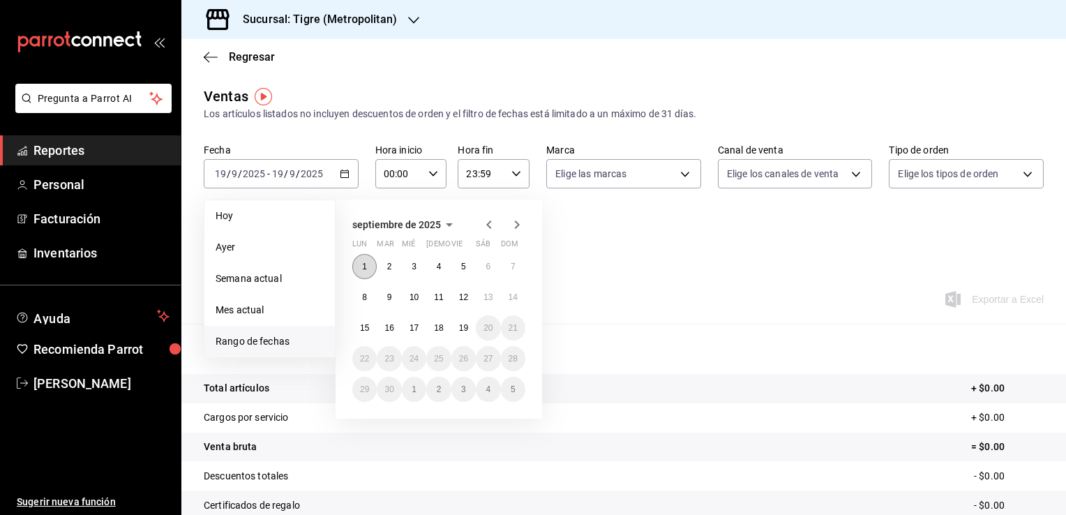
click at [358, 269] on button "1" at bounding box center [364, 266] width 24 height 25
click at [468, 336] on button "19" at bounding box center [463, 327] width 24 height 25
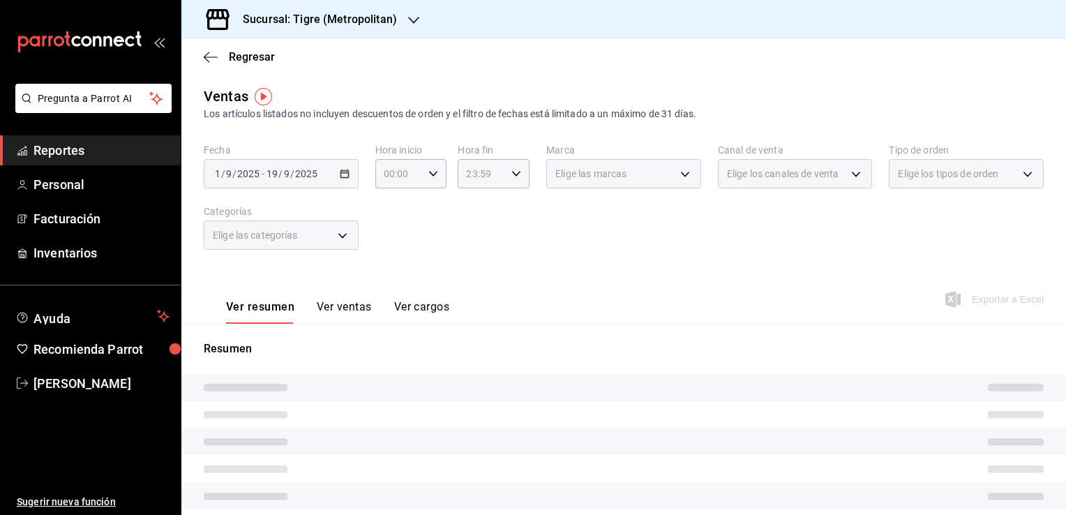
click at [613, 322] on div "Ver resumen Ver ventas Ver cargos Exportar a Excel" at bounding box center [623, 295] width 885 height 57
click at [433, 179] on div "00:00 Hora inicio" at bounding box center [411, 173] width 72 height 29
click at [388, 243] on span "05" at bounding box center [390, 237] width 13 height 11
type input "05:00"
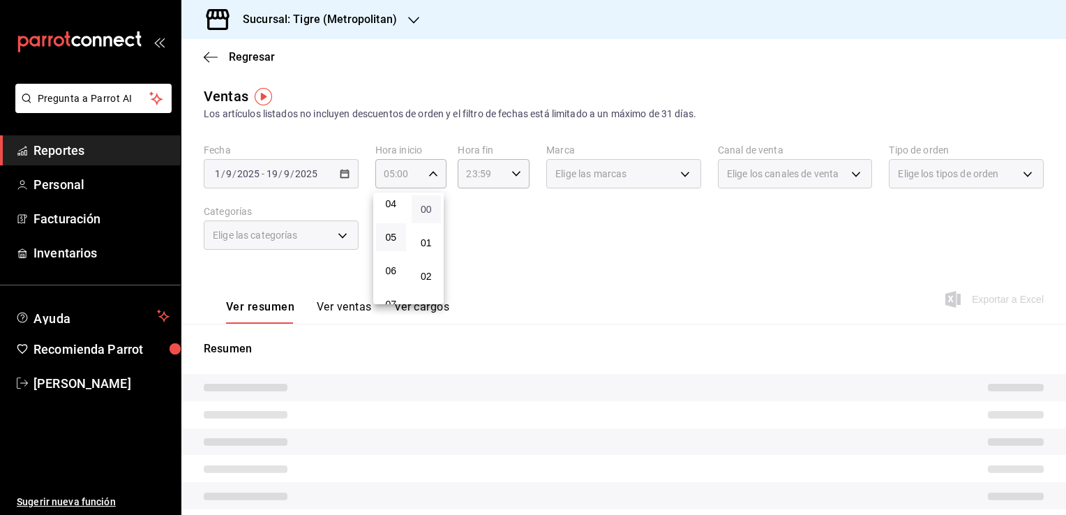
click at [431, 211] on span "00" at bounding box center [426, 209] width 13 height 11
click at [494, 225] on div at bounding box center [533, 257] width 1066 height 515
click at [210, 57] on icon "button" at bounding box center [211, 57] width 14 height 13
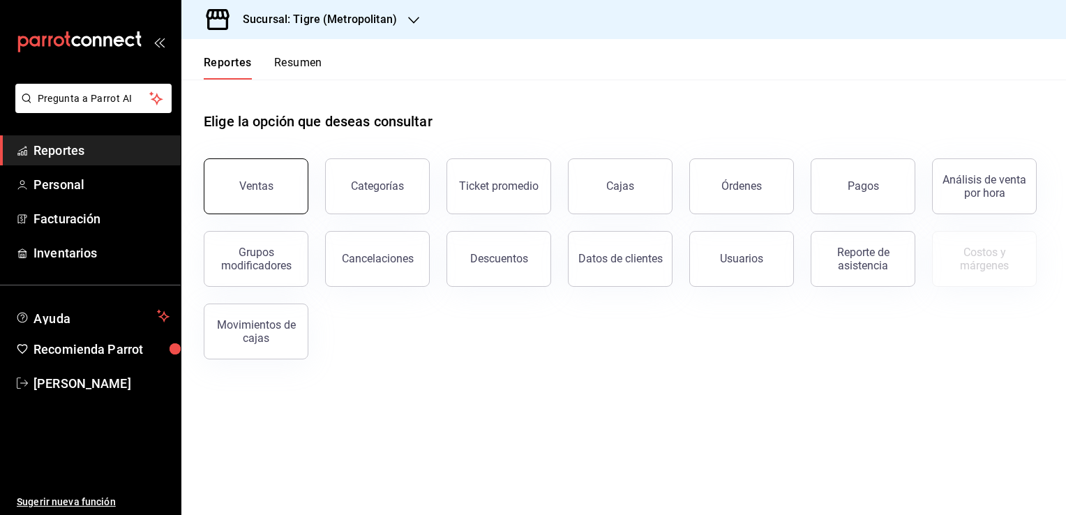
click at [263, 191] on div "Ventas" at bounding box center [256, 185] width 34 height 13
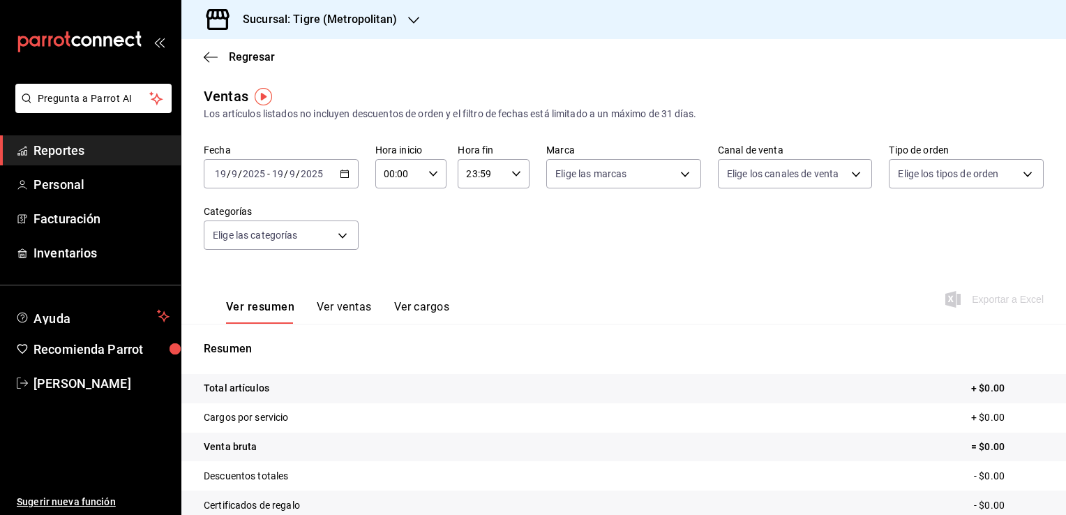
click at [340, 169] on icon "button" at bounding box center [345, 174] width 10 height 10
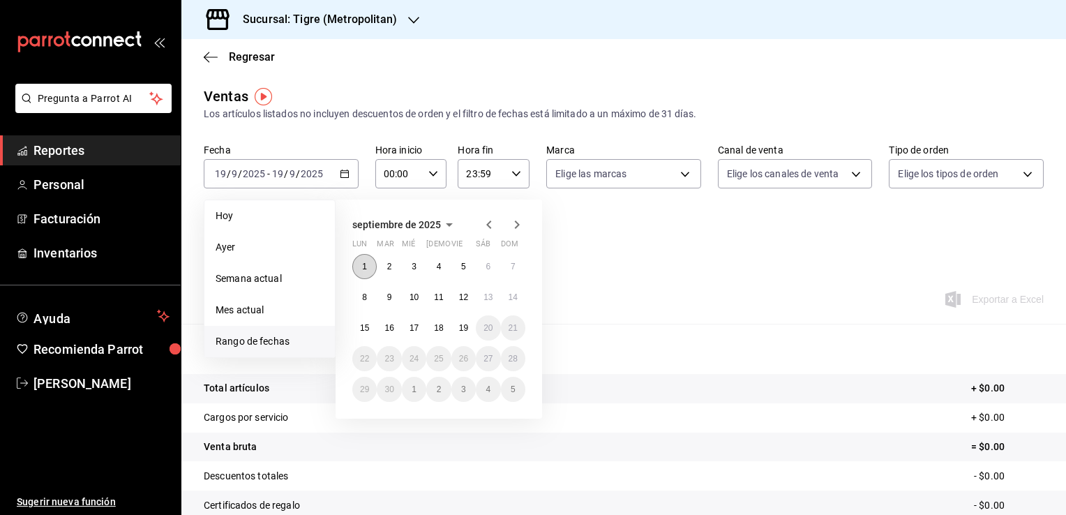
click at [361, 261] on button "1" at bounding box center [364, 266] width 24 height 25
click at [458, 327] on button "19" at bounding box center [463, 327] width 24 height 25
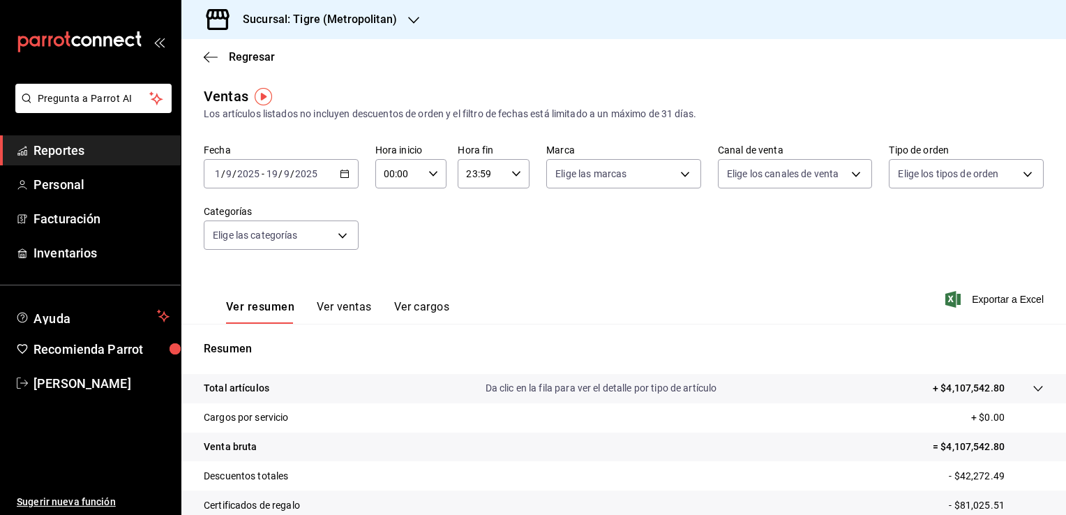
click at [430, 177] on icon "button" at bounding box center [433, 174] width 10 height 10
click at [402, 245] on button "05" at bounding box center [391, 237] width 30 height 28
type input "05:00"
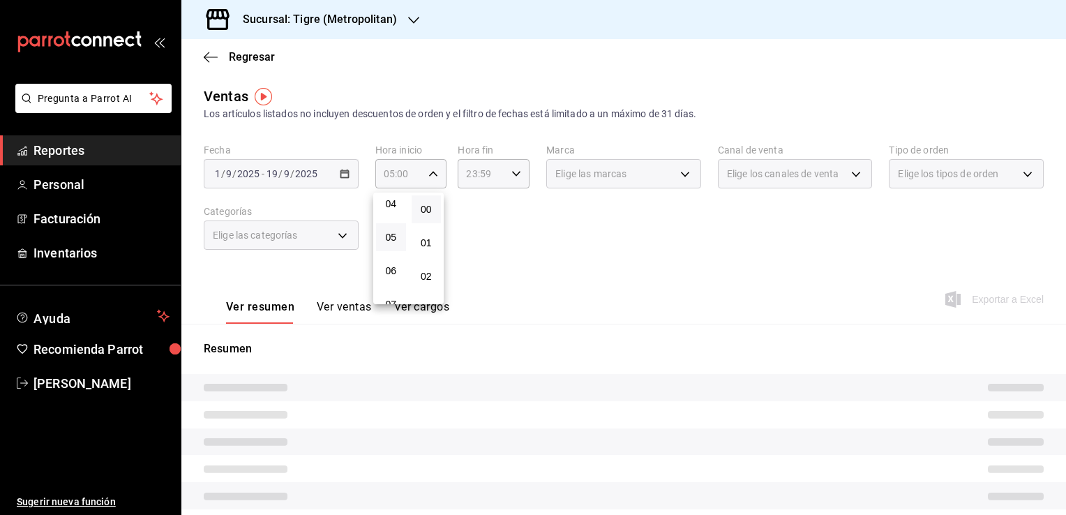
click at [425, 219] on button "00" at bounding box center [427, 209] width 30 height 28
click at [472, 225] on div at bounding box center [533, 257] width 1066 height 515
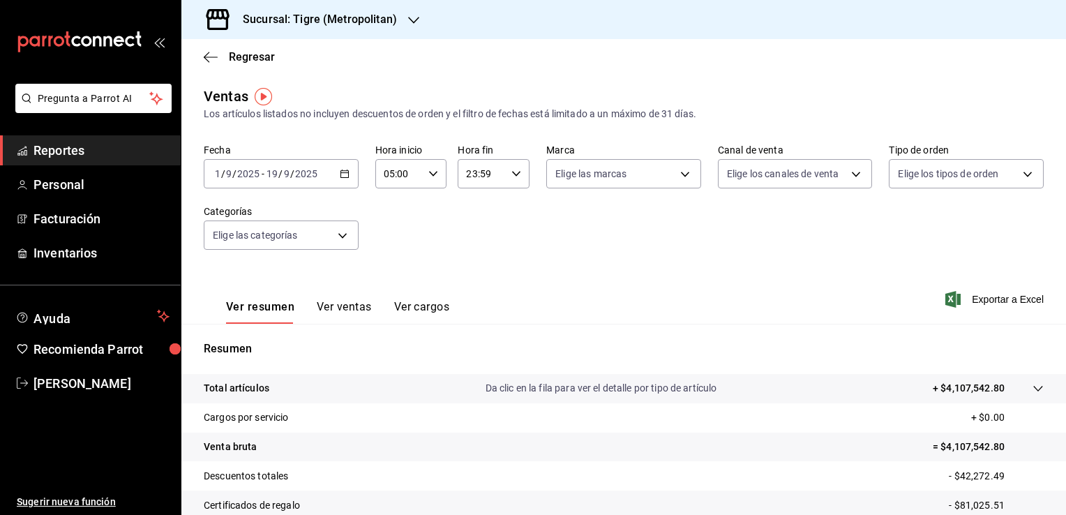
click at [503, 189] on div "Fecha [DATE] [DATE] - [DATE] [DATE] Hora inicio 05:00 Hora inicio Hora fin 23:5…" at bounding box center [624, 205] width 840 height 123
click at [505, 179] on div "23:59 Hora fin" at bounding box center [494, 173] width 72 height 29
drag, startPoint x: 469, startPoint y: 200, endPoint x: 603, endPoint y: 241, distance: 140.4
click at [469, 198] on span "04" at bounding box center [472, 195] width 13 height 11
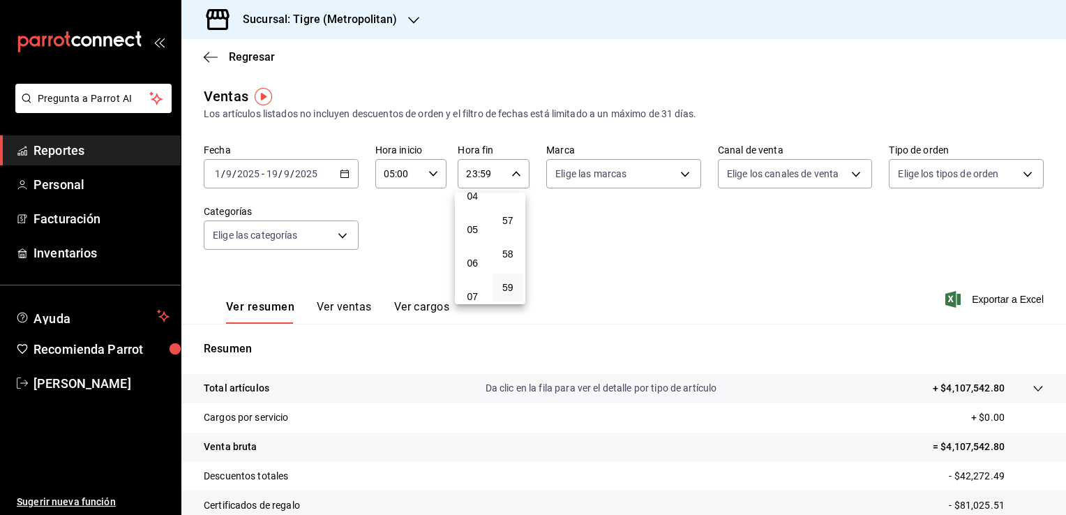
type input "04:59"
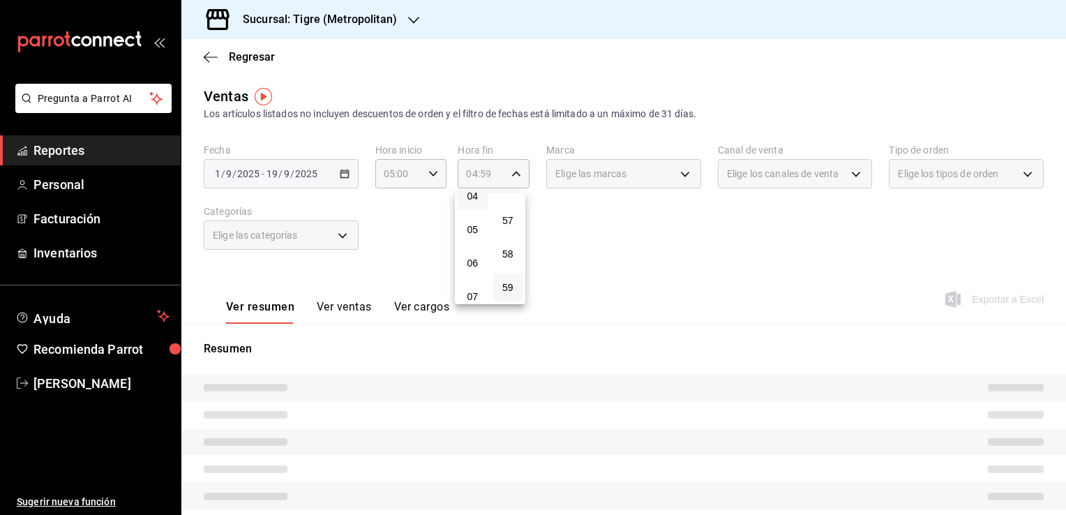
click at [558, 241] on div at bounding box center [533, 257] width 1066 height 515
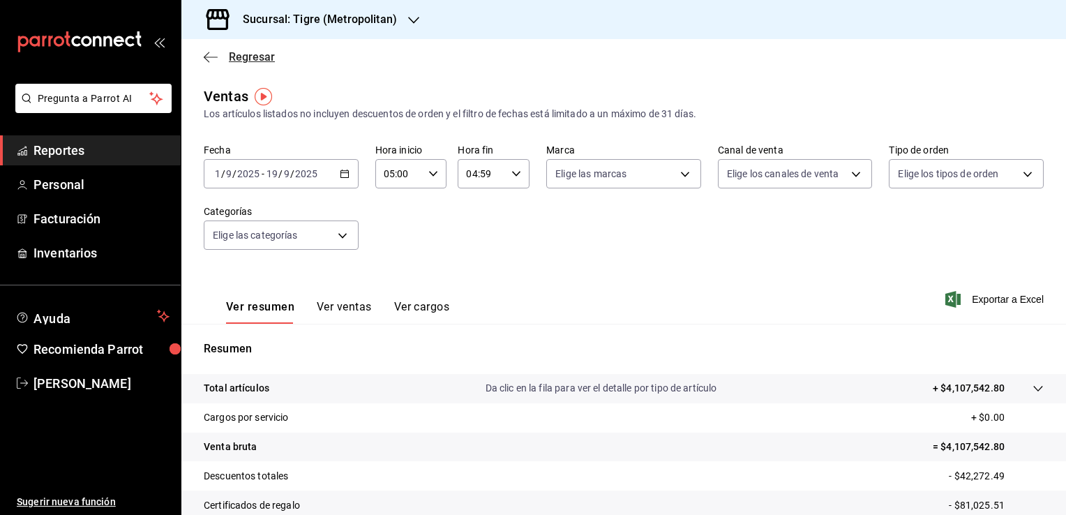
click at [215, 54] on icon "button" at bounding box center [211, 57] width 14 height 13
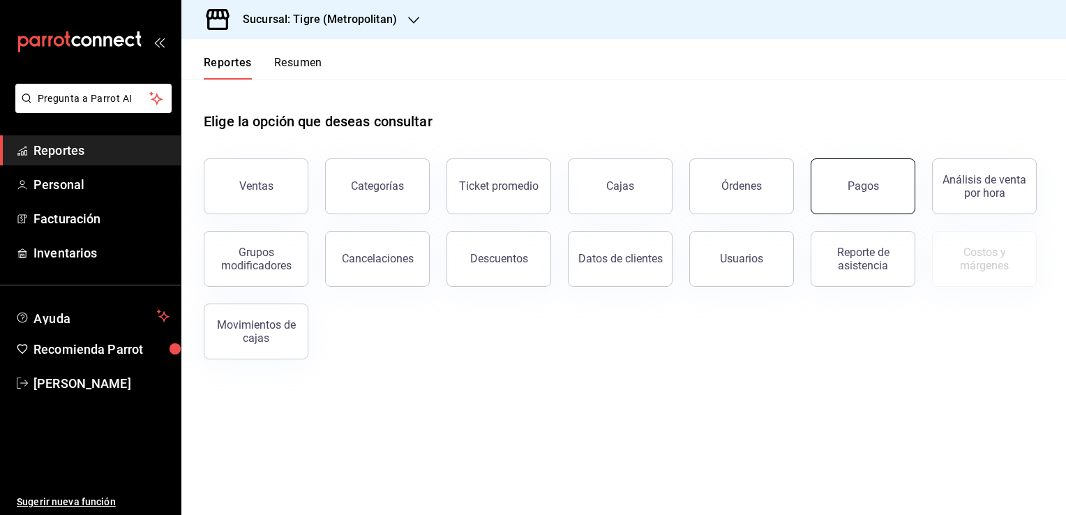
click at [857, 186] on div "Pagos" at bounding box center [863, 185] width 31 height 13
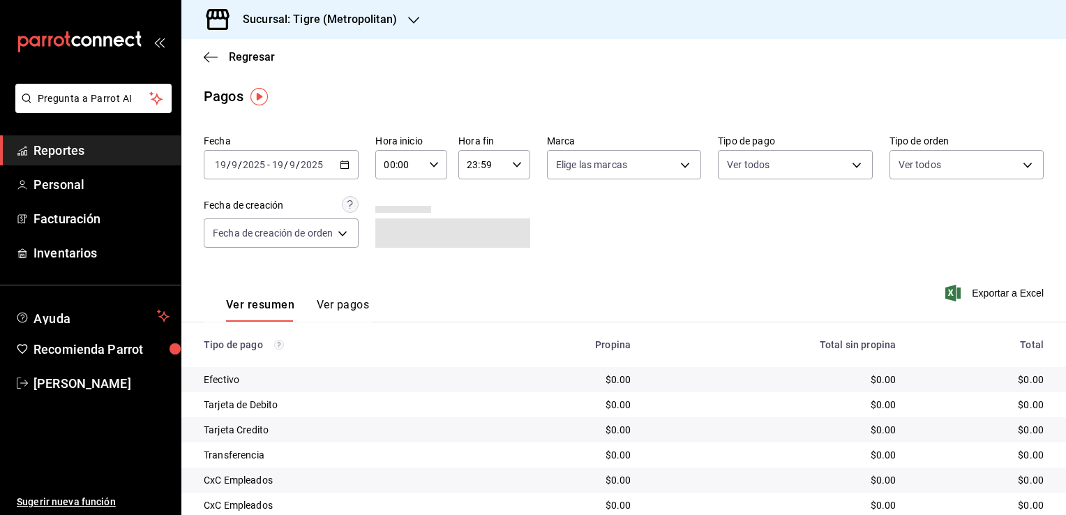
click at [343, 167] on \(Stroke\) "button" at bounding box center [345, 165] width 8 height 8
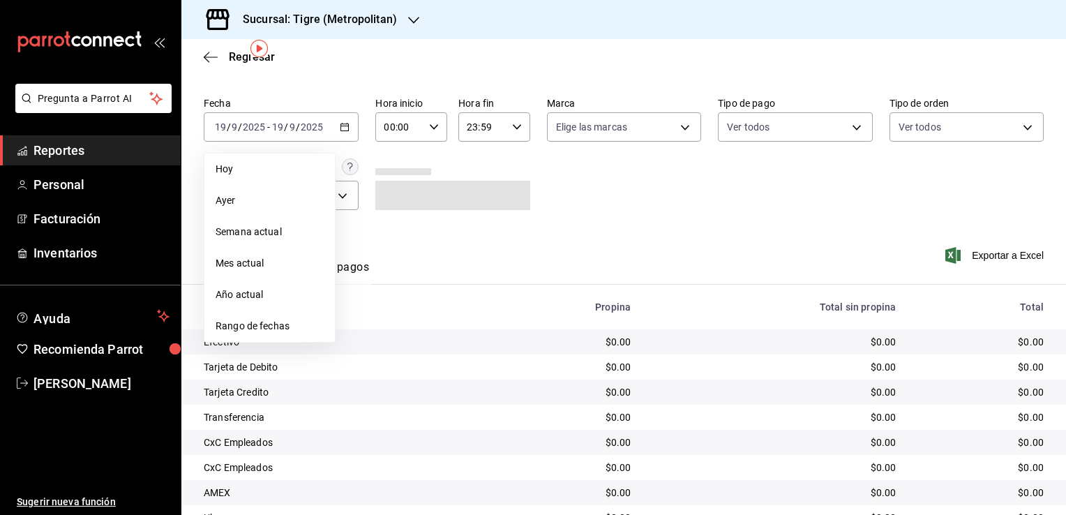
scroll to position [70, 0]
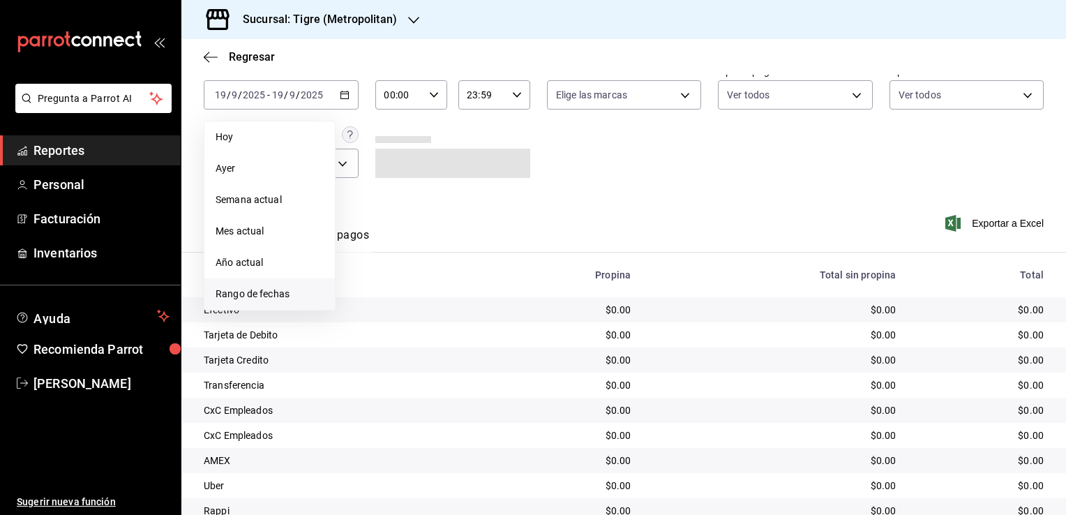
click at [285, 291] on span "Rango de fechas" at bounding box center [270, 294] width 108 height 15
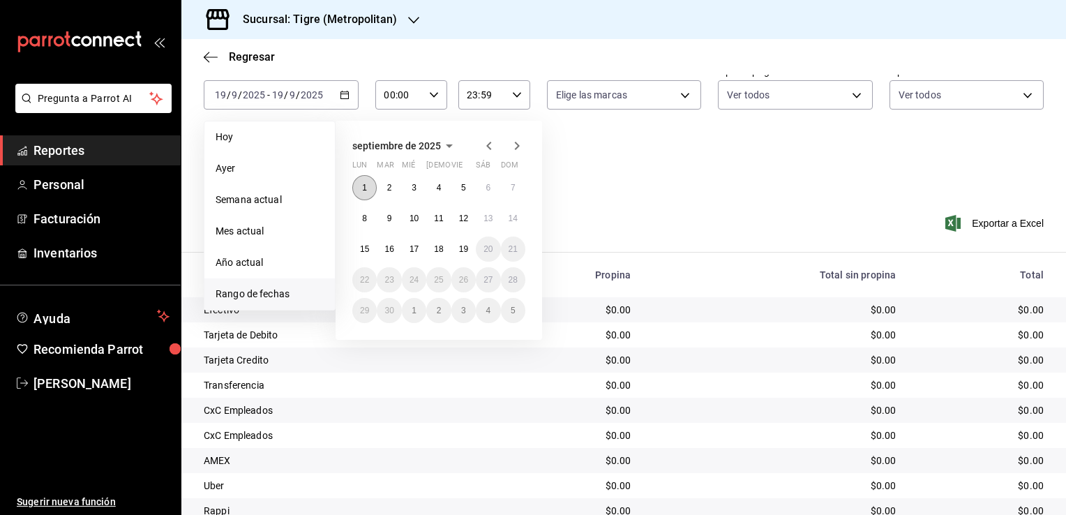
click at [364, 186] on abbr "1" at bounding box center [364, 188] width 5 height 10
click at [462, 250] on abbr "19" at bounding box center [463, 249] width 9 height 10
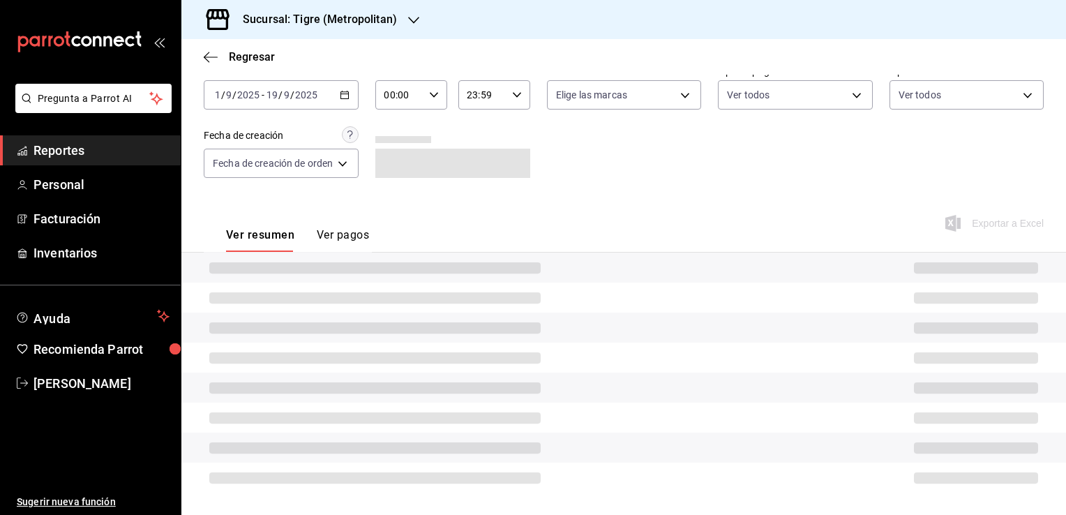
click at [435, 103] on div "00:00 Hora inicio" at bounding box center [411, 94] width 72 height 29
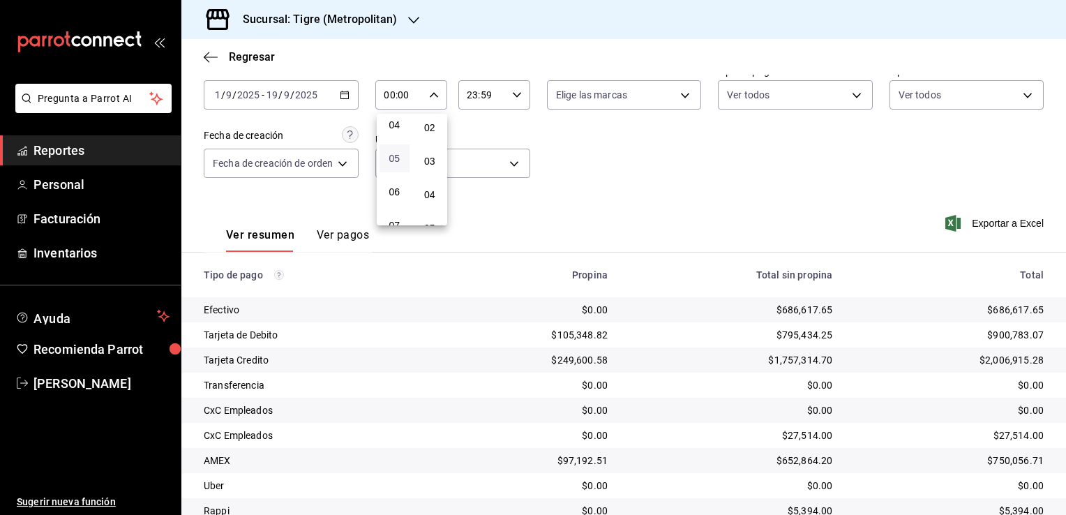
click at [396, 160] on span "05" at bounding box center [394, 158] width 13 height 11
type input "05:00"
drag, startPoint x: 427, startPoint y: 133, endPoint x: 440, endPoint y: 127, distance: 13.7
click at [427, 131] on span "00" at bounding box center [430, 130] width 13 height 11
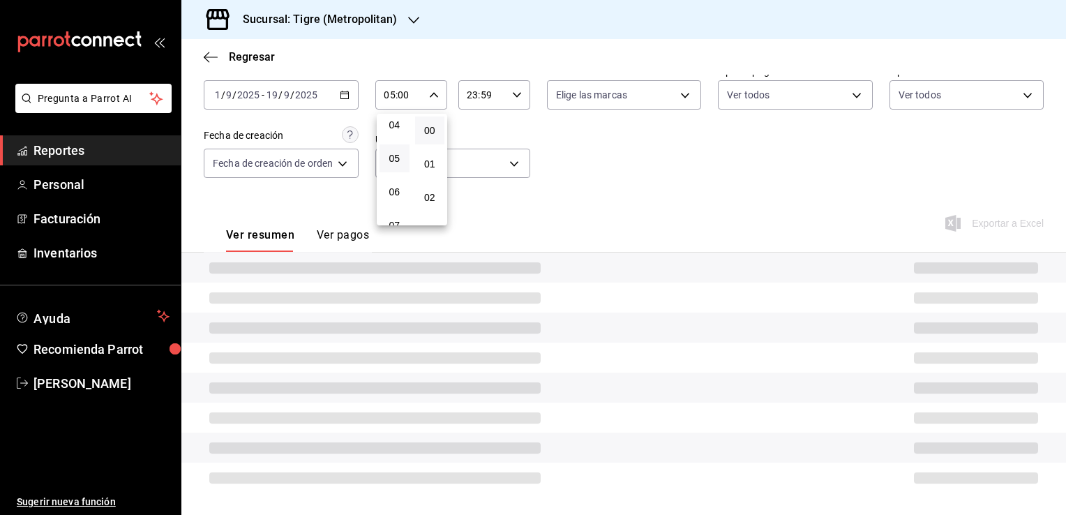
click at [463, 124] on div at bounding box center [533, 257] width 1066 height 515
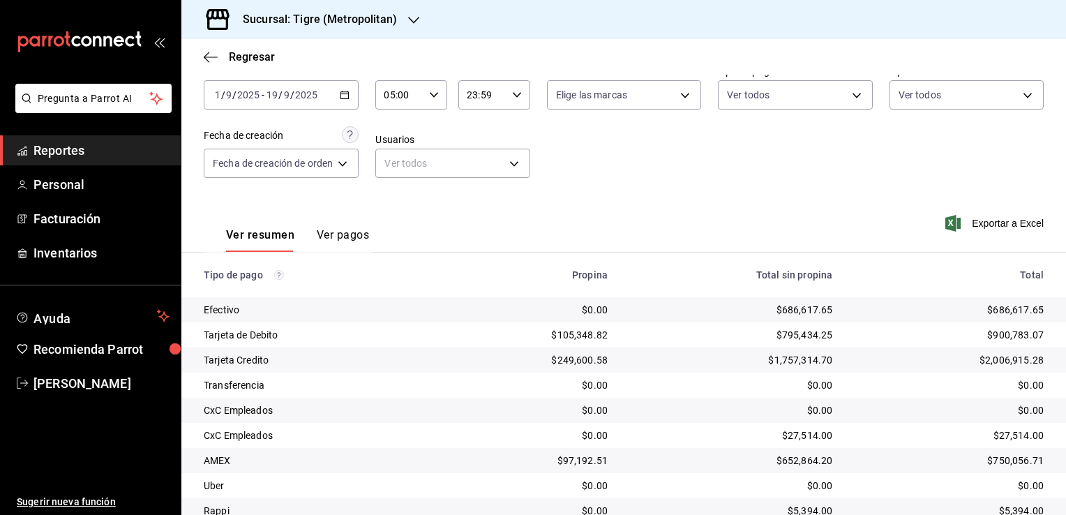
click at [494, 90] on input "23:59" at bounding box center [482, 95] width 48 height 28
drag, startPoint x: 471, startPoint y: 184, endPoint x: 505, endPoint y: 147, distance: 50.4
click at [470, 184] on span "04" at bounding box center [476, 186] width 13 height 11
type input "04:59"
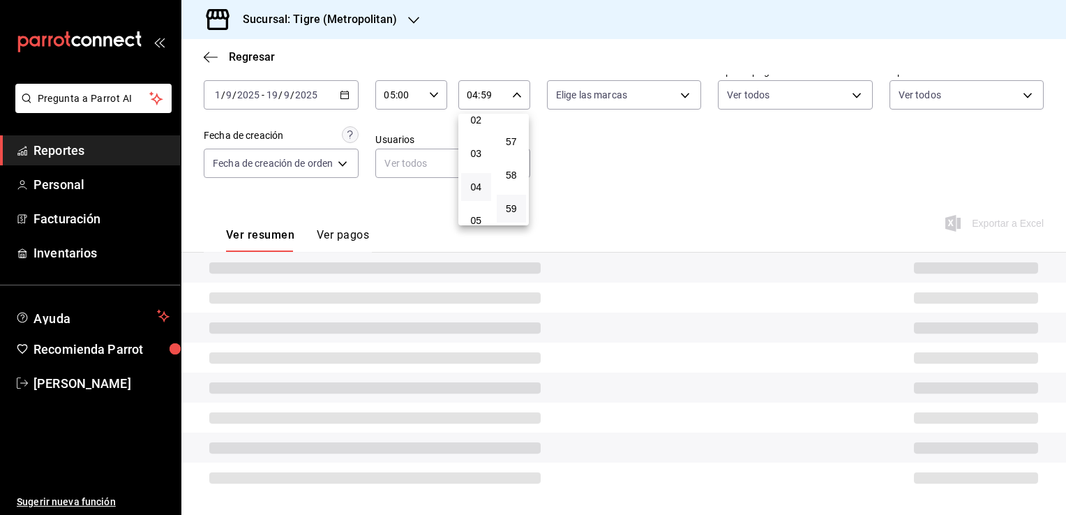
click at [606, 152] on div at bounding box center [533, 257] width 1066 height 515
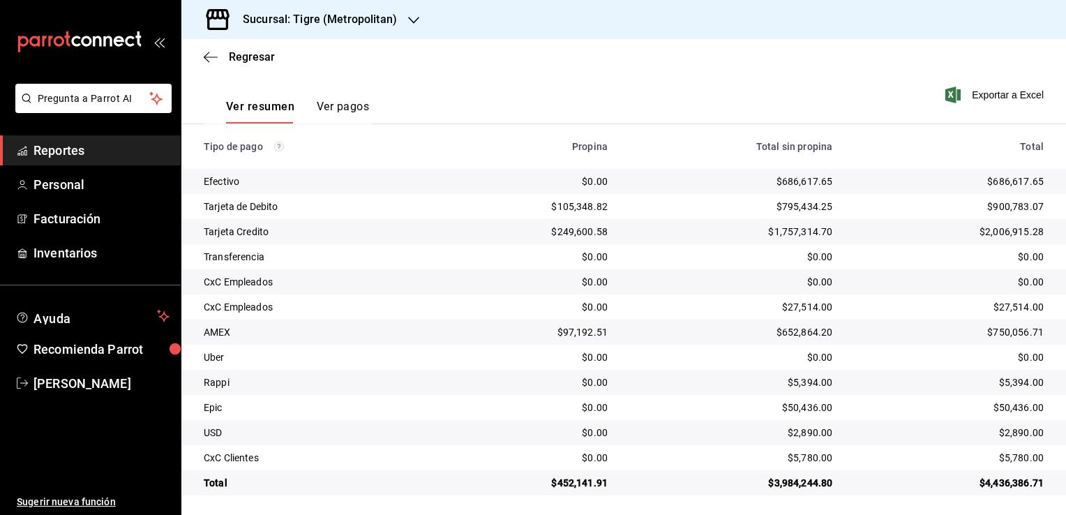
scroll to position [201, 0]
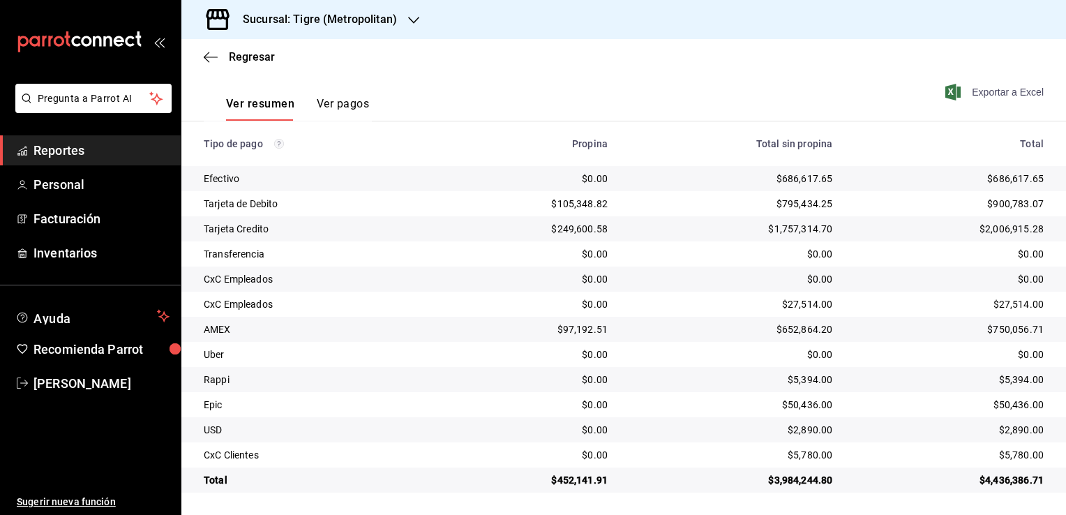
click at [965, 91] on span "Exportar a Excel" at bounding box center [996, 92] width 96 height 17
click at [223, 57] on span "Regresar" at bounding box center [239, 56] width 71 height 13
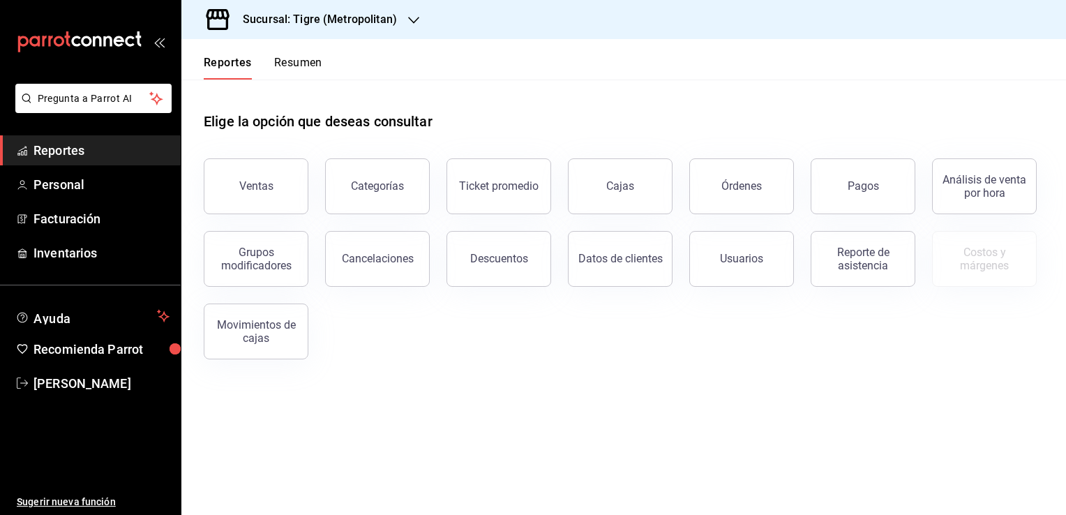
click at [408, 21] on icon "button" at bounding box center [413, 20] width 11 height 11
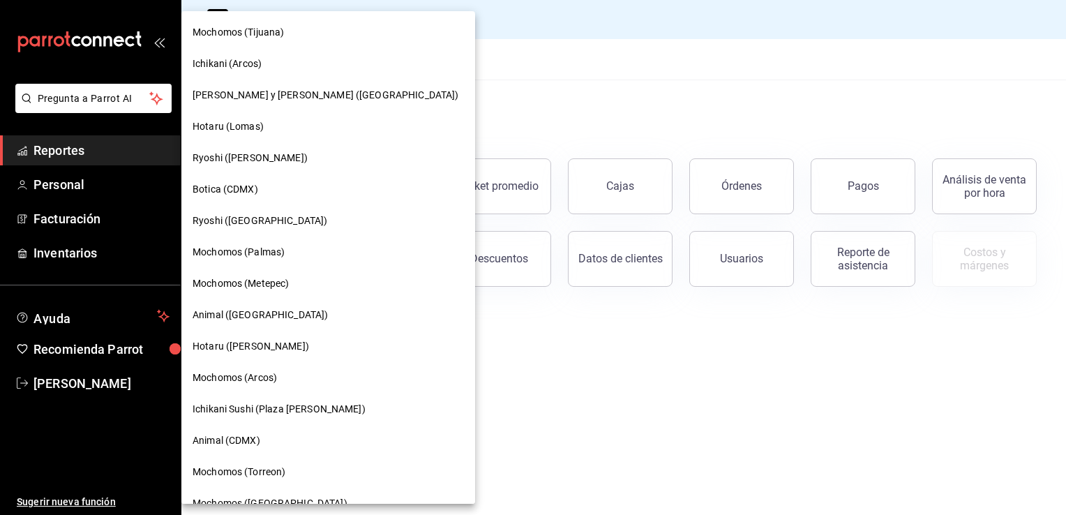
click at [265, 219] on div "Ryoshi ([GEOGRAPHIC_DATA])" at bounding box center [328, 221] width 271 height 15
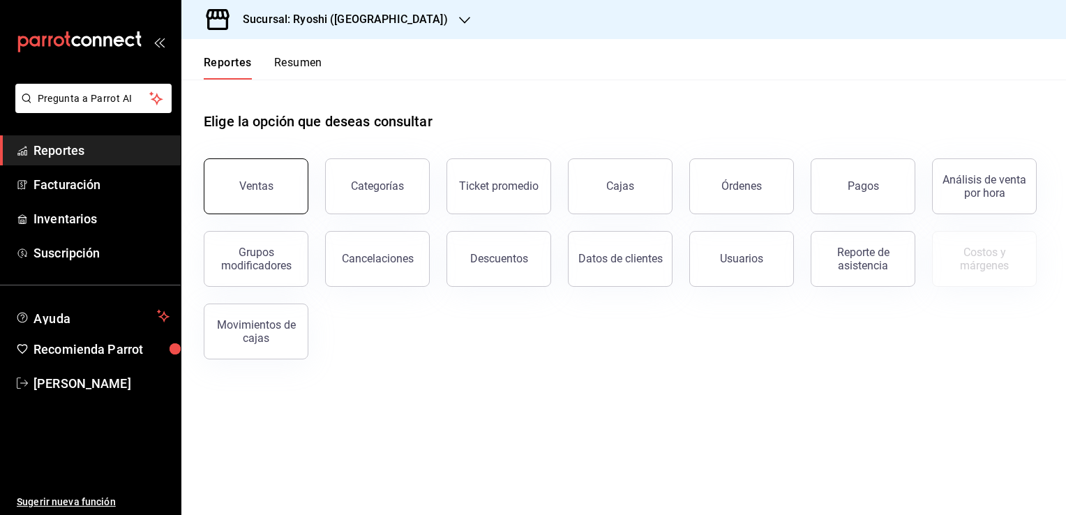
click at [287, 187] on button "Ventas" at bounding box center [256, 186] width 105 height 56
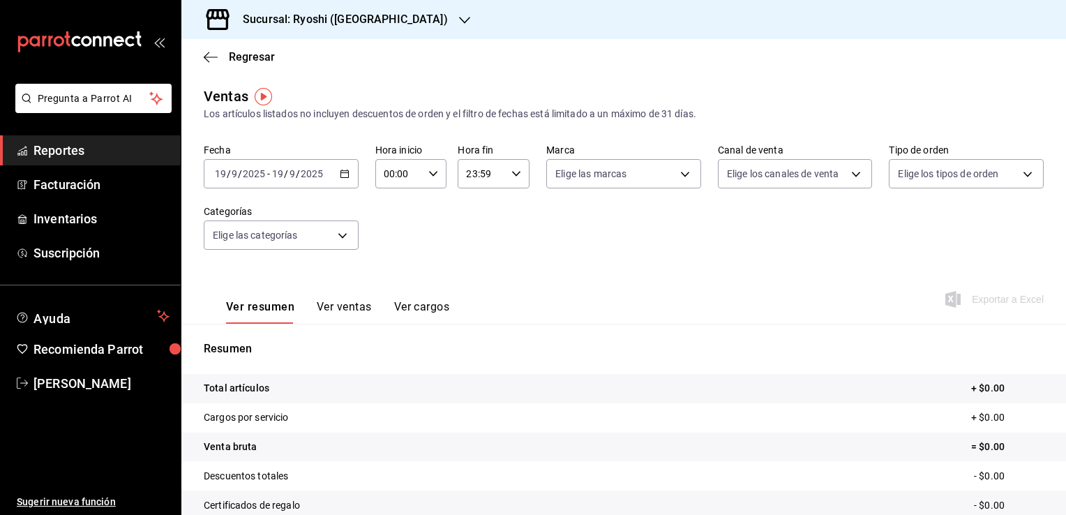
click at [345, 177] on icon "button" at bounding box center [345, 174] width 10 height 10
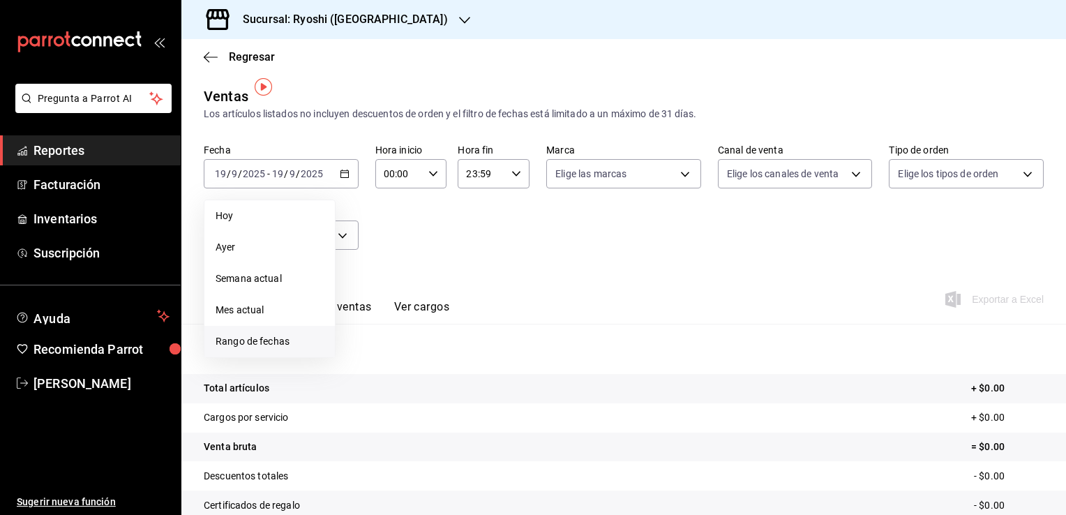
scroll to position [70, 0]
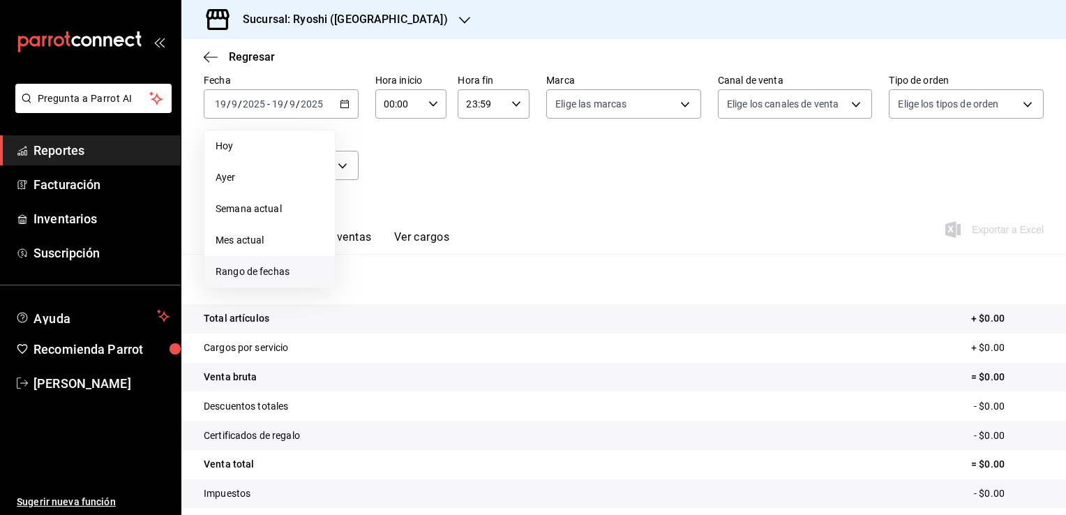
click at [260, 272] on span "Rango de fechas" at bounding box center [270, 271] width 108 height 15
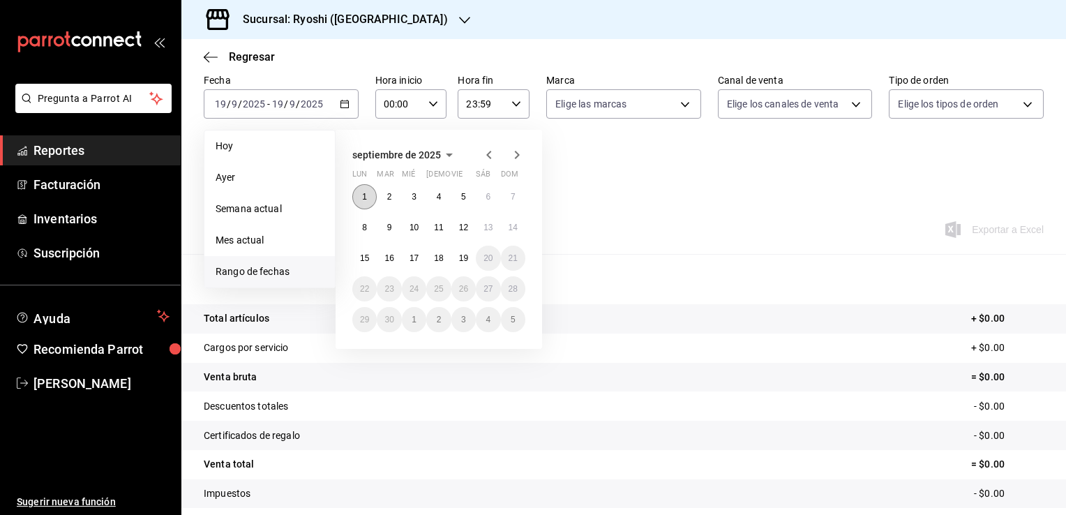
click at [372, 196] on button "1" at bounding box center [364, 196] width 24 height 25
drag, startPoint x: 461, startPoint y: 258, endPoint x: 557, endPoint y: 244, distance: 96.6
click at [461, 258] on abbr "19" at bounding box center [463, 258] width 9 height 10
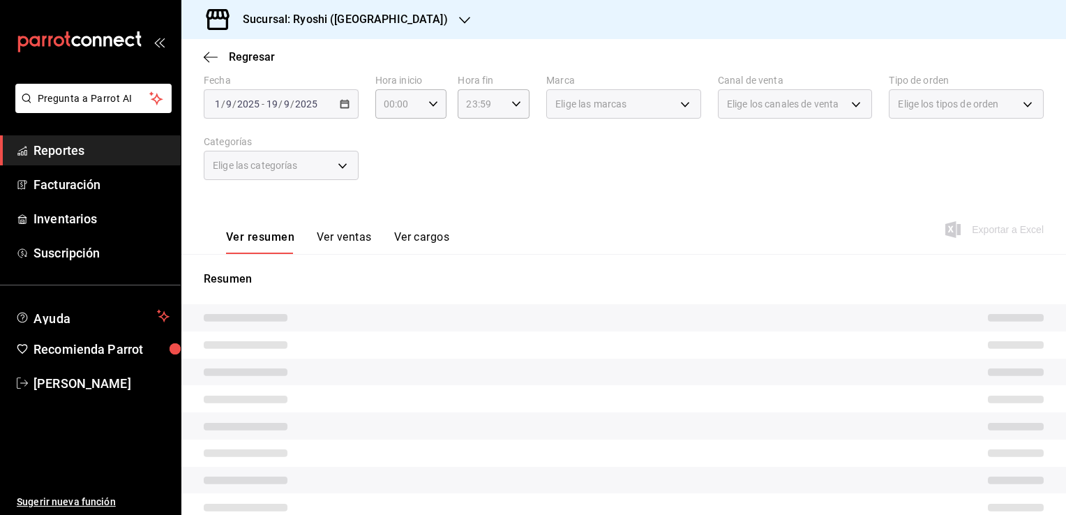
drag, startPoint x: 585, startPoint y: 227, endPoint x: 539, endPoint y: 227, distance: 46.8
click at [585, 227] on div "Ver resumen Ver ventas Ver cargos Exportar a Excel" at bounding box center [623, 225] width 885 height 57
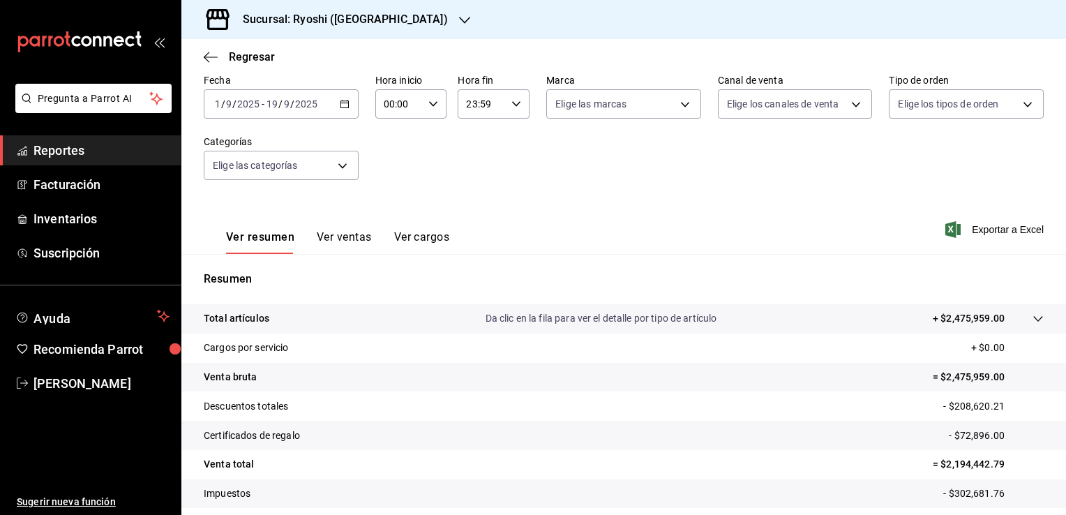
click at [431, 102] on icon "button" at bounding box center [433, 104] width 10 height 10
click at [396, 172] on span "05" at bounding box center [390, 167] width 13 height 11
type input "05:00"
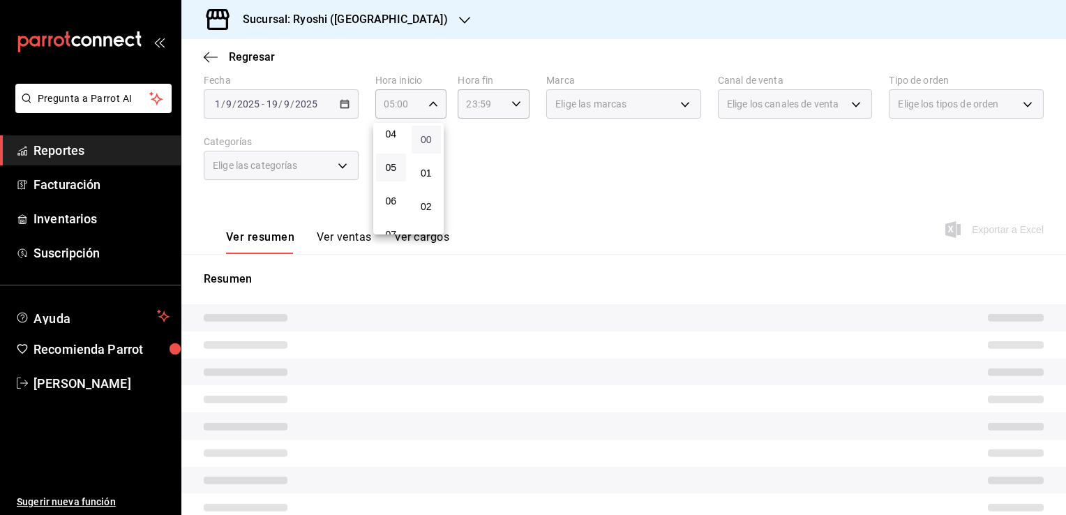
click at [421, 142] on span "00" at bounding box center [426, 139] width 13 height 11
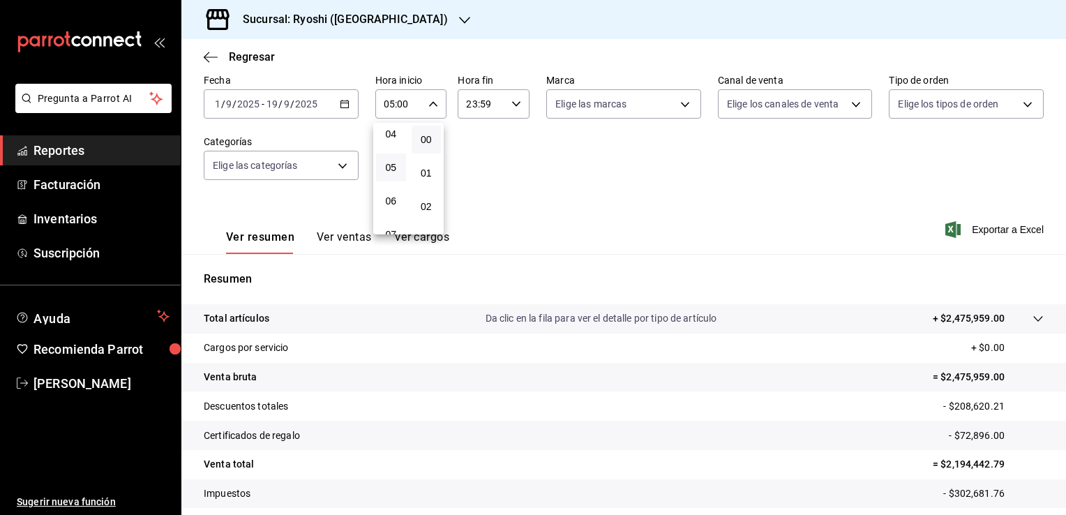
click at [452, 136] on div at bounding box center [533, 257] width 1066 height 515
click at [506, 104] on div "23:59 Hora fin" at bounding box center [494, 103] width 72 height 29
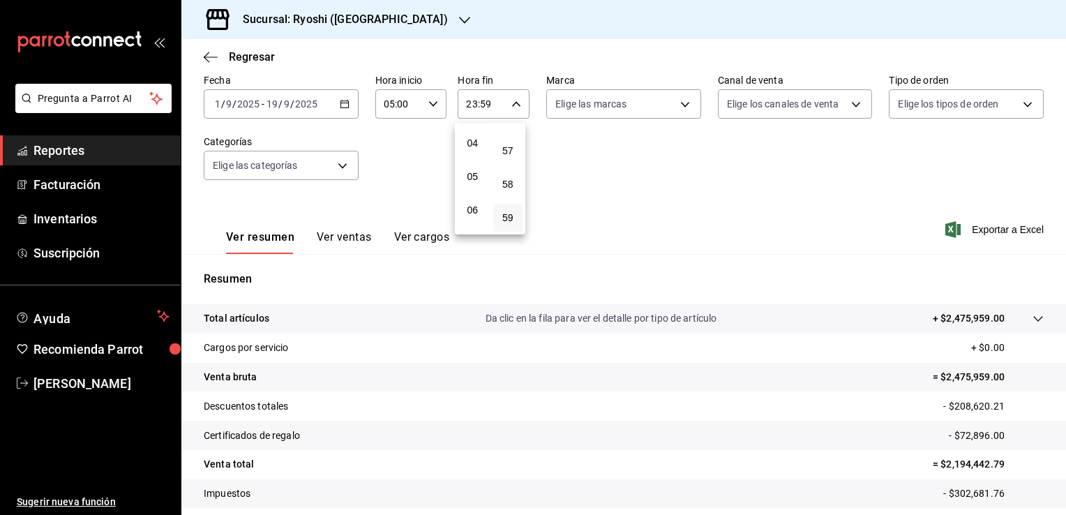
scroll to position [140, 0]
click at [478, 131] on span "04" at bounding box center [472, 133] width 13 height 11
type input "04:59"
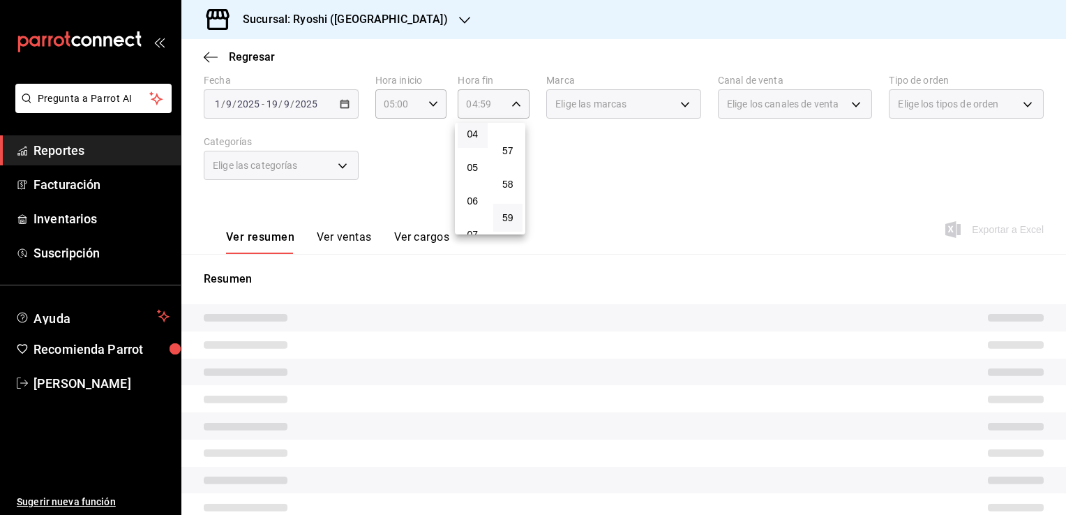
click at [648, 181] on div at bounding box center [533, 257] width 1066 height 515
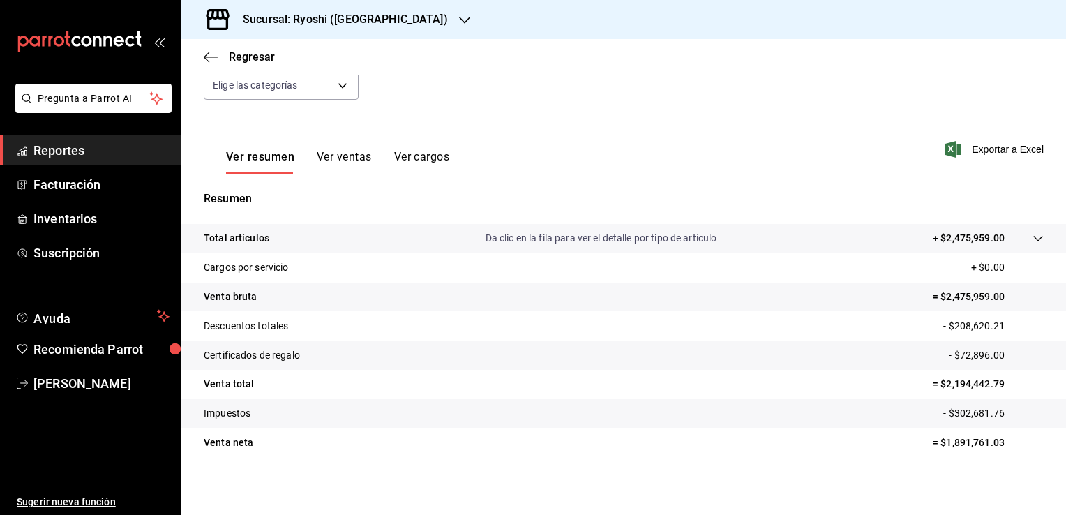
scroll to position [154, 0]
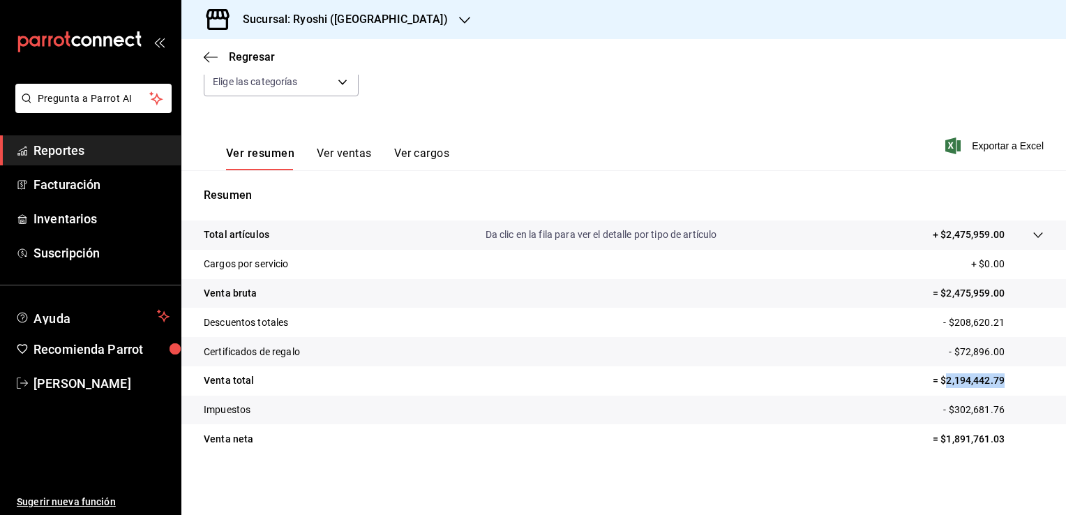
drag, startPoint x: 933, startPoint y: 377, endPoint x: 994, endPoint y: 371, distance: 61.0
click at [994, 371] on tr "Venta total = $2,194,442.79" at bounding box center [623, 380] width 885 height 29
copy p "2,194,442.79"
click at [210, 61] on icon "button" at bounding box center [211, 57] width 14 height 13
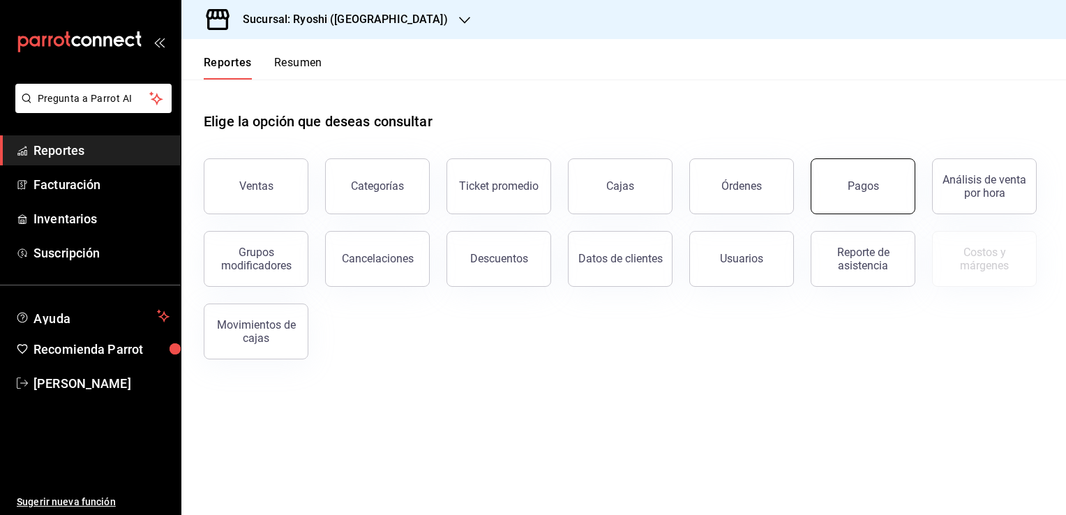
click at [833, 190] on button "Pagos" at bounding box center [863, 186] width 105 height 56
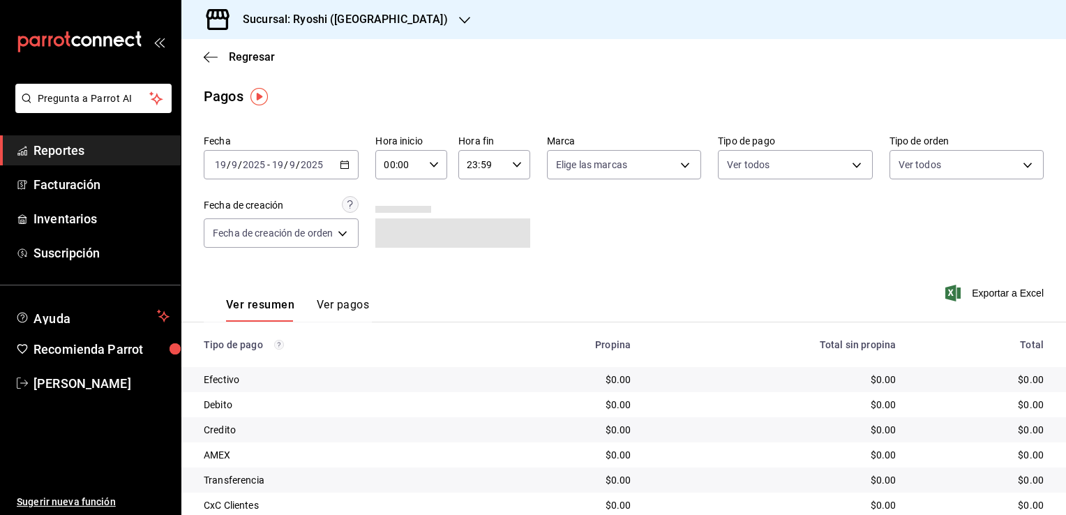
click at [347, 174] on div "[DATE] [DATE] - [DATE] [DATE]" at bounding box center [281, 164] width 155 height 29
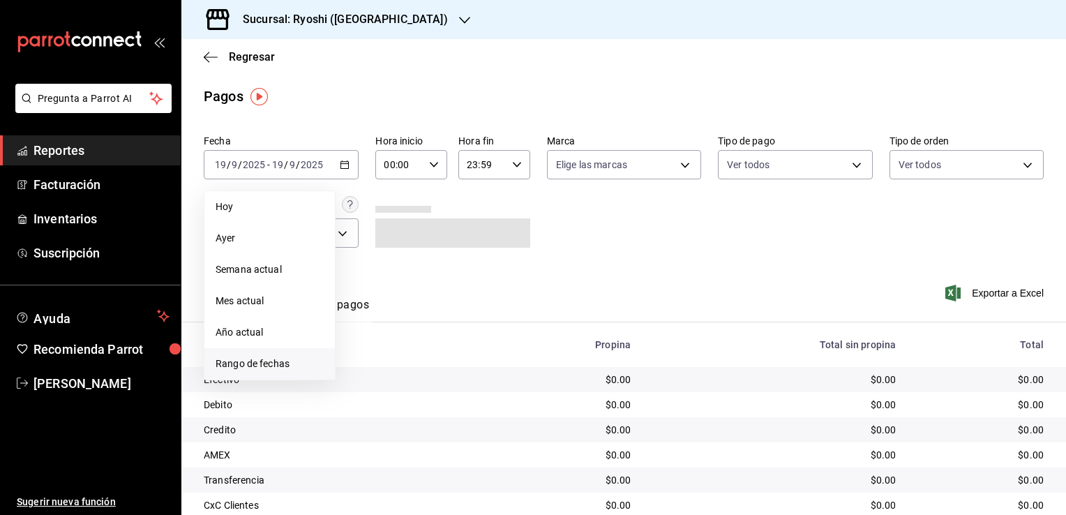
click at [260, 364] on span "Rango de fechas" at bounding box center [270, 364] width 108 height 15
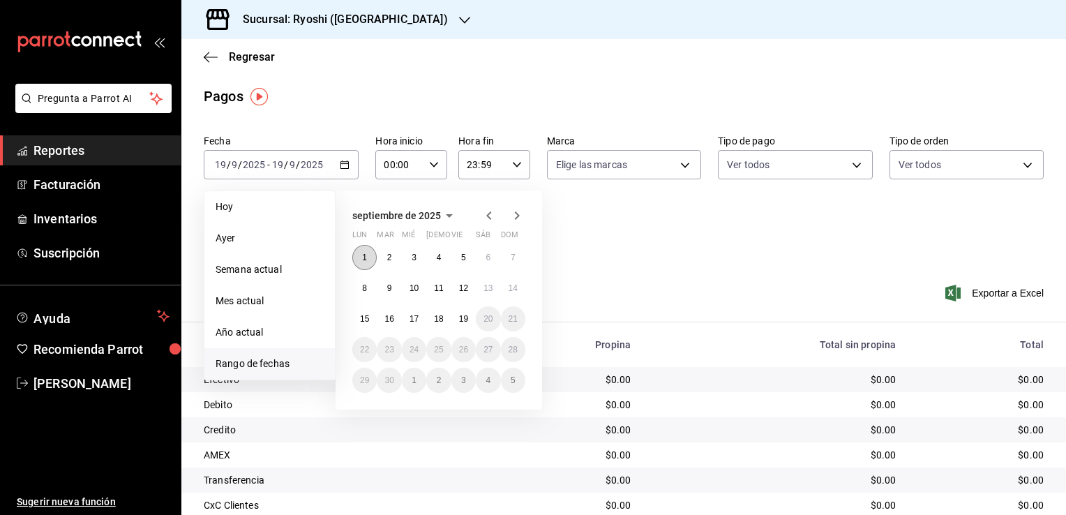
click at [366, 255] on abbr "1" at bounding box center [364, 258] width 5 height 10
click at [468, 314] on abbr "19" at bounding box center [463, 319] width 9 height 10
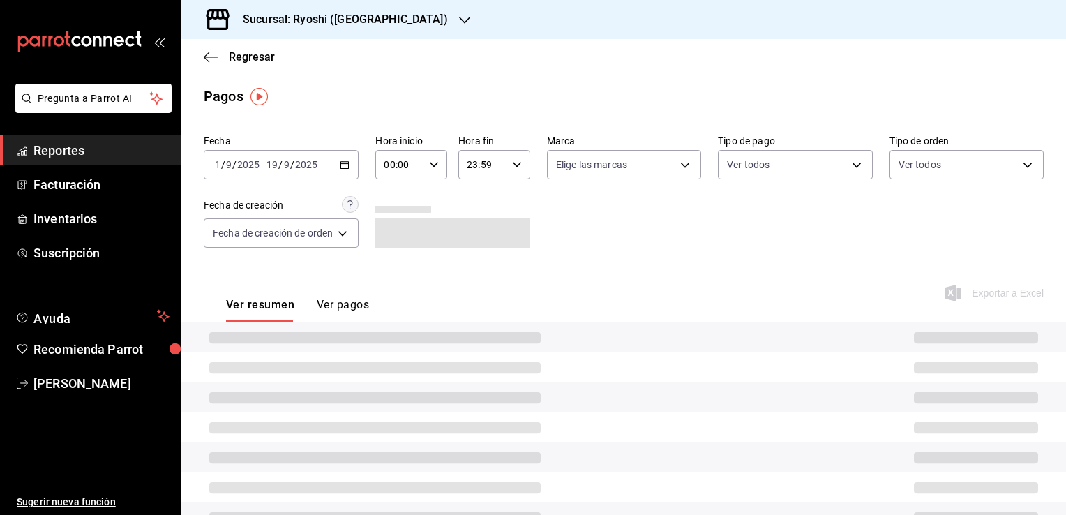
click at [442, 163] on div "00:00 Hora inicio" at bounding box center [411, 164] width 72 height 29
click at [398, 232] on span "05" at bounding box center [394, 228] width 13 height 11
type input "05:00"
drag, startPoint x: 502, startPoint y: 214, endPoint x: 502, endPoint y: 200, distance: 14.0
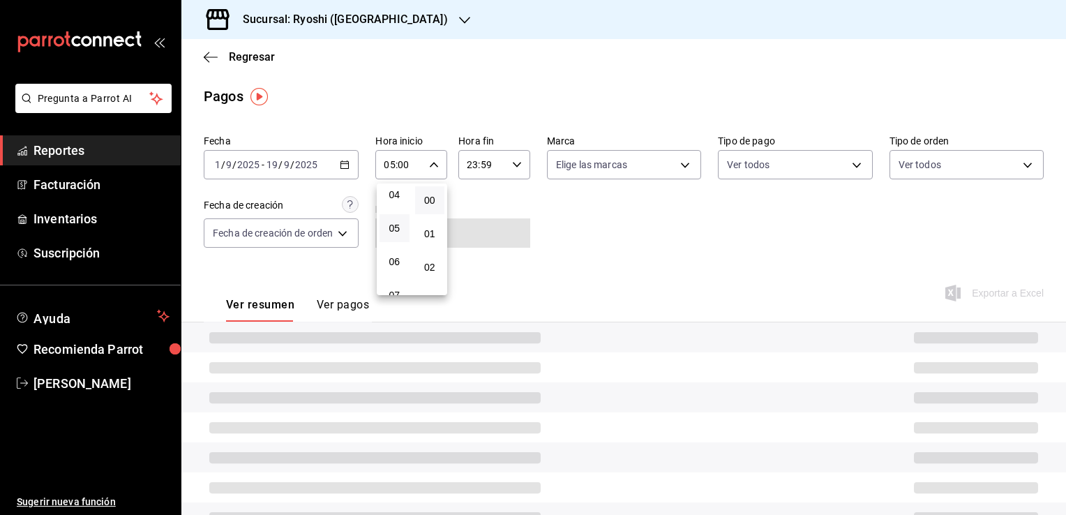
click at [502, 213] on div at bounding box center [533, 257] width 1066 height 515
click at [521, 166] on div "23:59 Hora fin" at bounding box center [494, 164] width 72 height 29
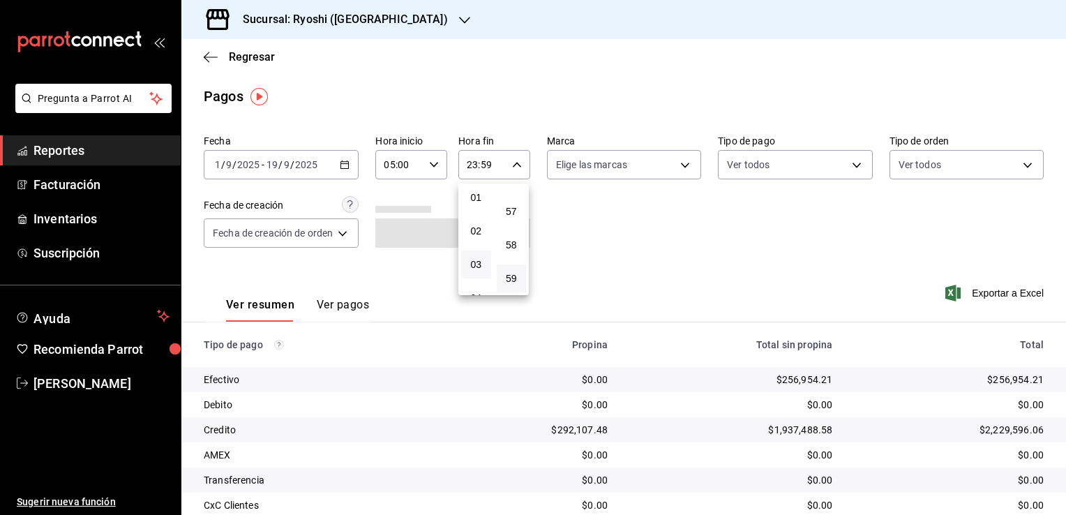
scroll to position [70, 0]
click at [474, 268] on span "04" at bounding box center [476, 264] width 13 height 11
type input "04:59"
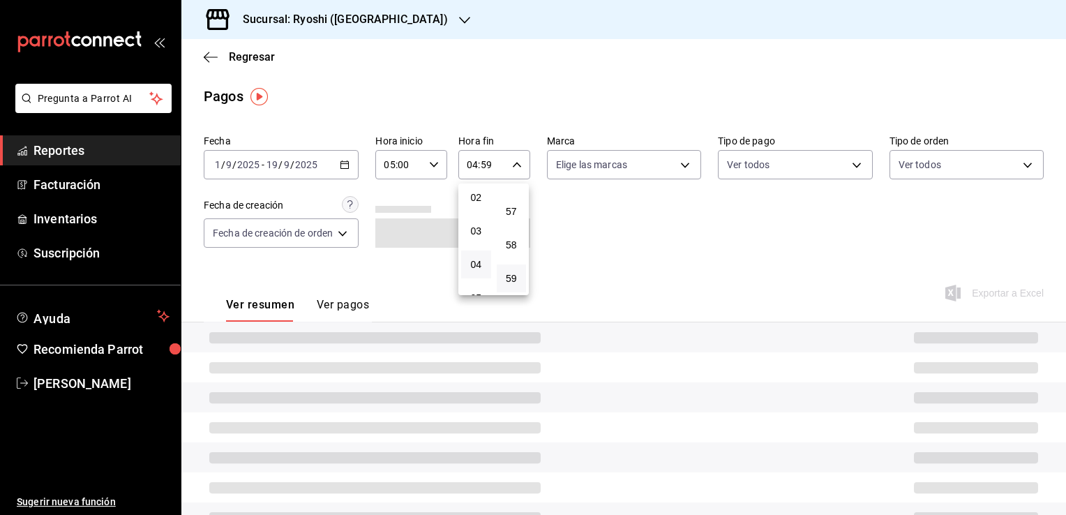
click at [590, 280] on div at bounding box center [533, 257] width 1066 height 515
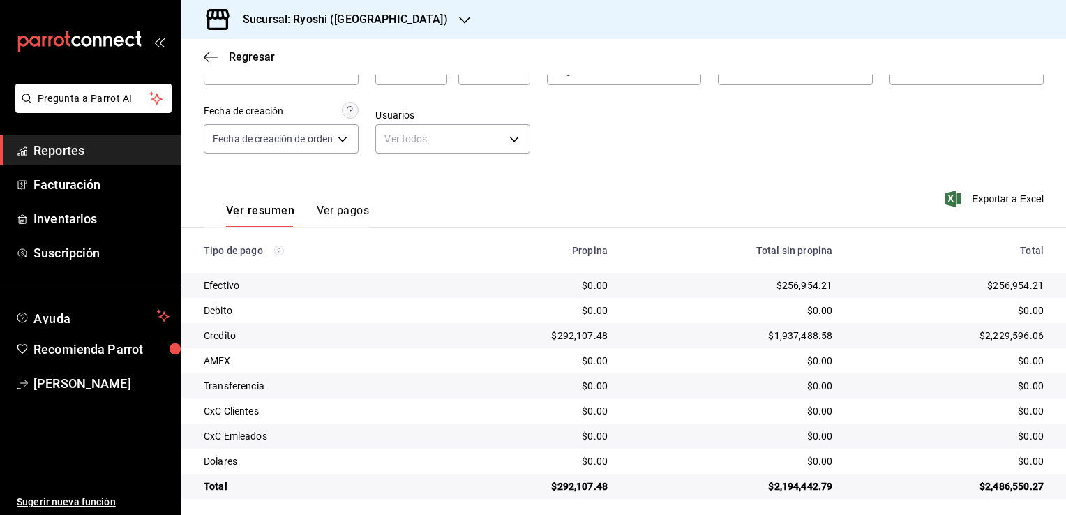
scroll to position [100, 0]
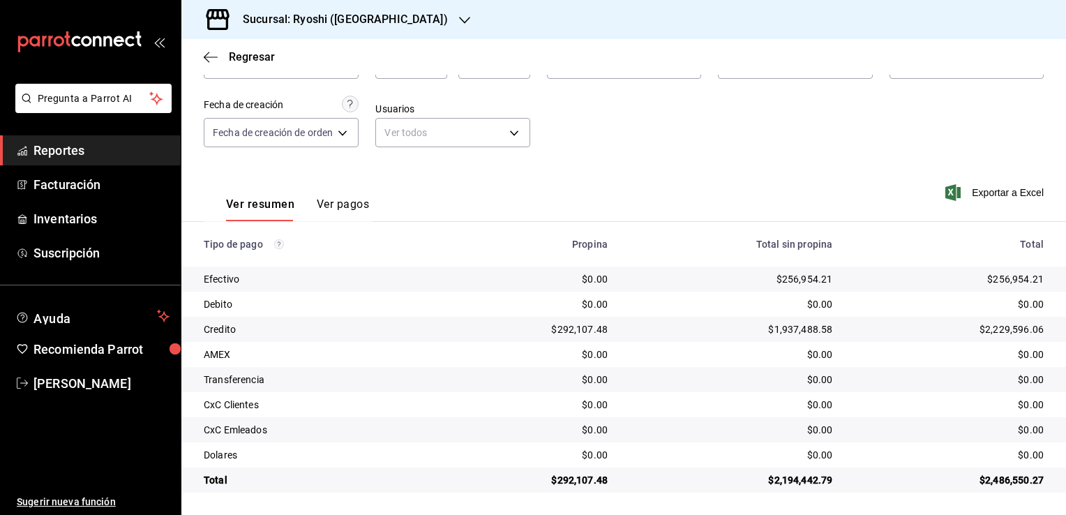
drag, startPoint x: 983, startPoint y: 169, endPoint x: 977, endPoint y: 183, distance: 15.3
click at [980, 180] on div "Exportar a Excel" at bounding box center [960, 192] width 168 height 57
click at [969, 190] on span "Exportar a Excel" at bounding box center [996, 192] width 96 height 17
